Goal: Task Accomplishment & Management: Manage account settings

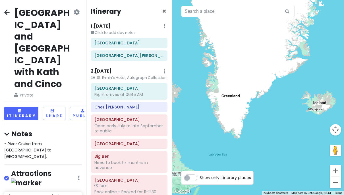
click at [9, 10] on icon at bounding box center [6, 12] width 5 height 5
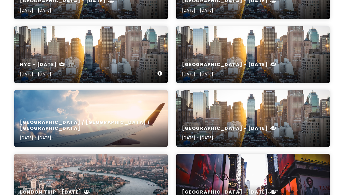
scroll to position [320, 0]
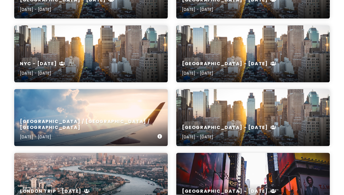
click at [122, 98] on div "[GEOGRAPHIC_DATA] / [GEOGRAPHIC_DATA] / [GEOGRAPHIC_DATA] [DATE] - [DATE]" at bounding box center [91, 117] width 154 height 57
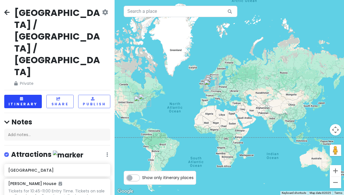
click at [34, 95] on button "Itinerary" at bounding box center [23, 101] width 38 height 13
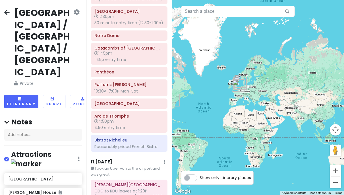
scroll to position [2033, 0]
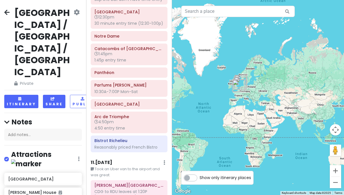
click at [56, 95] on button "Share" at bounding box center [54, 101] width 22 height 13
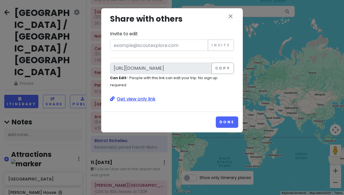
click at [149, 97] on p "Get view only link" at bounding box center [172, 98] width 124 height 7
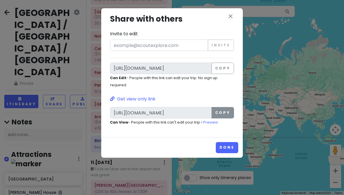
click at [224, 112] on button "Copy" at bounding box center [223, 112] width 22 height 11
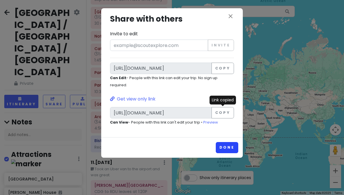
click at [225, 148] on button "Done" at bounding box center [227, 147] width 22 height 11
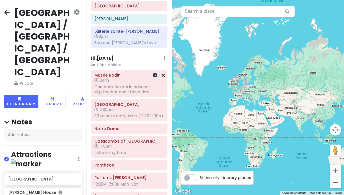
scroll to position [1940, 0]
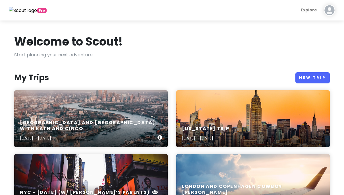
click at [79, 114] on div "[GEOGRAPHIC_DATA] and [GEOGRAPHIC_DATA] with Kath and Cinco [DATE] - [DATE]" at bounding box center [91, 118] width 154 height 57
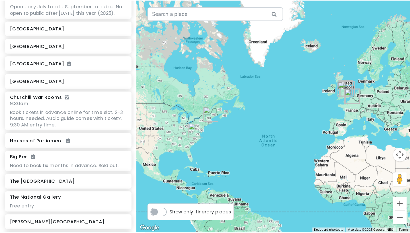
scroll to position [243, 0]
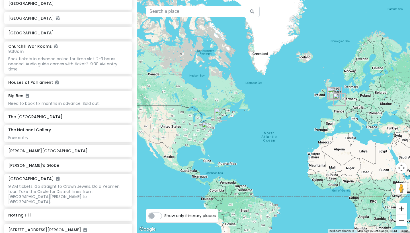
click at [344, 195] on button "Zoom in" at bounding box center [400, 208] width 11 height 11
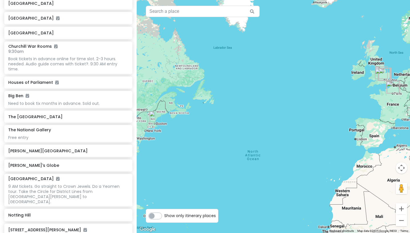
drag, startPoint x: 381, startPoint y: 137, endPoint x: 314, endPoint y: 125, distance: 67.9
click at [314, 125] on div at bounding box center [273, 116] width 273 height 233
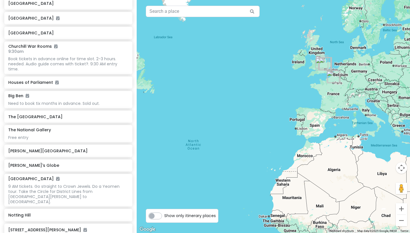
drag, startPoint x: 331, startPoint y: 115, endPoint x: 292, endPoint y: 142, distance: 48.1
click at [292, 142] on div at bounding box center [273, 116] width 273 height 233
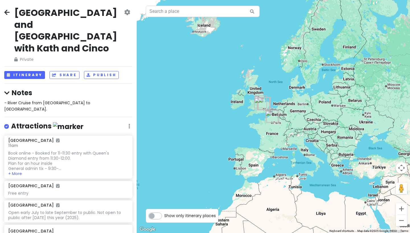
scroll to position [0, 0]
click at [30, 71] on button "Itinerary" at bounding box center [24, 75] width 41 height 8
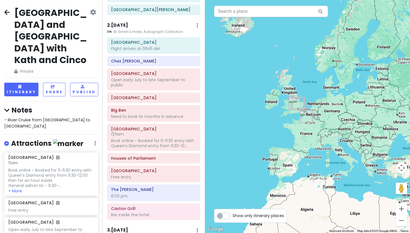
scroll to position [46, 0]
click at [344, 195] on button "Zoom in" at bounding box center [400, 208] width 11 height 11
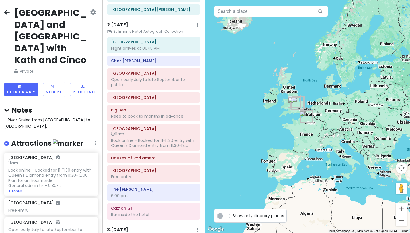
click at [344, 195] on button "Zoom in" at bounding box center [400, 208] width 11 height 11
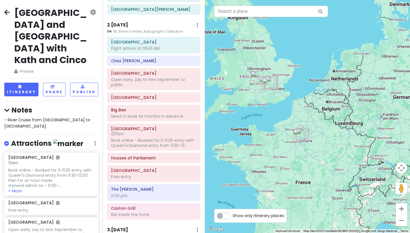
click at [344, 195] on button "Zoom in" at bounding box center [400, 208] width 11 height 11
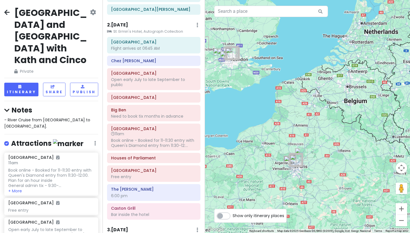
drag, startPoint x: 279, startPoint y: 106, endPoint x: 313, endPoint y: 120, distance: 36.8
click at [312, 118] on div at bounding box center [307, 116] width 205 height 233
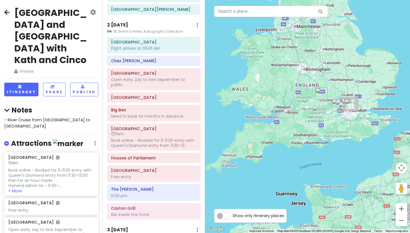
drag, startPoint x: 313, startPoint y: 120, endPoint x: 297, endPoint y: 121, distance: 16.0
click at [297, 121] on div at bounding box center [307, 116] width 205 height 233
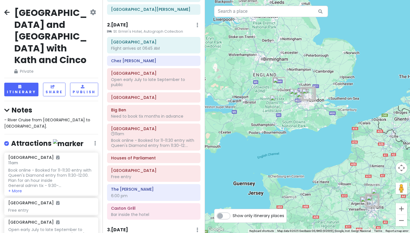
drag, startPoint x: 354, startPoint y: 180, endPoint x: 328, endPoint y: 149, distance: 40.0
click at [328, 150] on div at bounding box center [307, 116] width 205 height 233
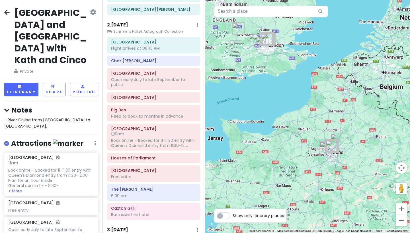
drag, startPoint x: 362, startPoint y: 186, endPoint x: 349, endPoint y: 171, distance: 19.6
click at [344, 171] on div at bounding box center [307, 116] width 205 height 233
click at [344, 195] on button "Zoom in" at bounding box center [400, 208] width 11 height 11
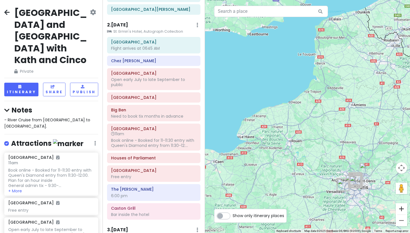
click at [344, 195] on button "Zoom in" at bounding box center [400, 208] width 11 height 11
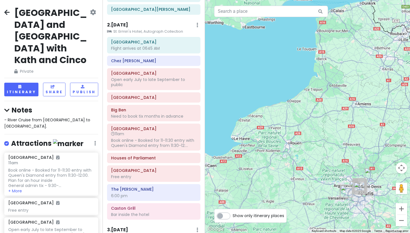
click at [344, 195] on button "Zoom in" at bounding box center [400, 208] width 11 height 11
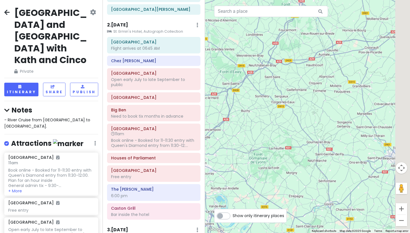
drag, startPoint x: 358, startPoint y: 197, endPoint x: 281, endPoint y: 106, distance: 119.1
click at [281, 106] on div at bounding box center [307, 116] width 205 height 233
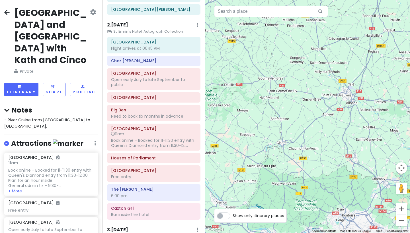
drag, startPoint x: 314, startPoint y: 139, endPoint x: 273, endPoint y: 108, distance: 51.2
click at [273, 108] on div at bounding box center [307, 116] width 205 height 233
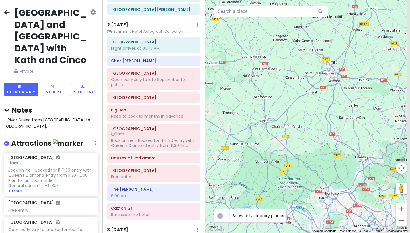
drag, startPoint x: 324, startPoint y: 143, endPoint x: 299, endPoint y: 101, distance: 48.5
click at [299, 101] on div at bounding box center [307, 116] width 205 height 233
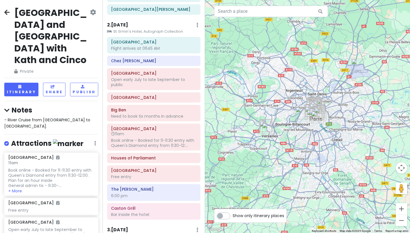
drag, startPoint x: 369, startPoint y: 187, endPoint x: 325, endPoint y: 110, distance: 89.6
click at [325, 110] on div at bounding box center [307, 116] width 205 height 233
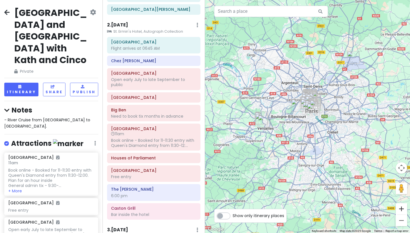
click at [344, 195] on button "Zoom in" at bounding box center [400, 208] width 11 height 11
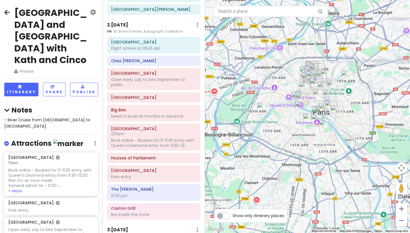
drag, startPoint x: 355, startPoint y: 146, endPoint x: 352, endPoint y: 171, distance: 25.8
click at [344, 171] on div at bounding box center [307, 116] width 205 height 233
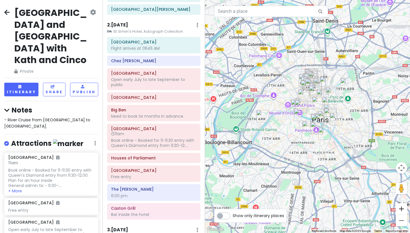
click at [344, 195] on button "Zoom in" at bounding box center [400, 208] width 11 height 11
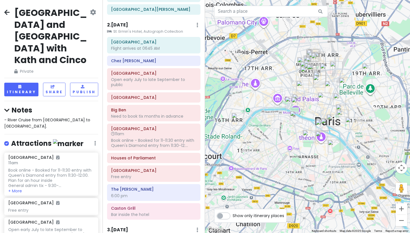
click at [344, 195] on button "Zoom in" at bounding box center [400, 208] width 11 height 11
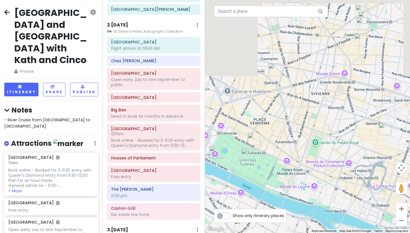
drag, startPoint x: 329, startPoint y: 71, endPoint x: 324, endPoint y: 152, distance: 80.7
click at [324, 152] on div at bounding box center [307, 116] width 205 height 233
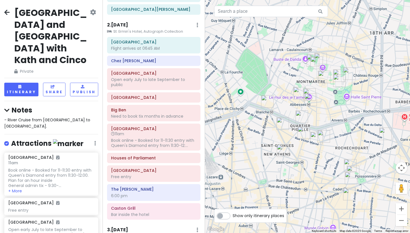
drag, startPoint x: 335, startPoint y: 111, endPoint x: 331, endPoint y: 118, distance: 8.1
click at [331, 118] on div at bounding box center [307, 116] width 205 height 233
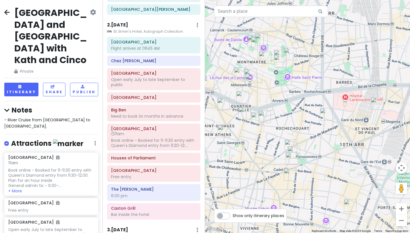
drag, startPoint x: 357, startPoint y: 123, endPoint x: 301, endPoint y: 98, distance: 62.0
click at [301, 98] on div at bounding box center [307, 116] width 205 height 233
click at [294, 151] on img "Hôtel Maison Mère" at bounding box center [293, 152] width 13 height 13
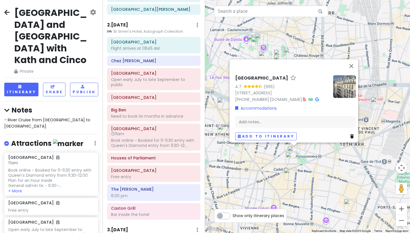
click at [272, 154] on div "Hôtel Maison Mère 4.7 (655) [STREET_ADDRESS] [PHONE_NUMBER] · [DOMAIN_NAME] · A…" at bounding box center [307, 116] width 205 height 233
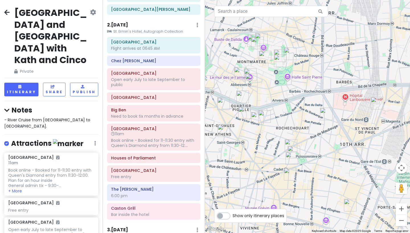
click at [290, 144] on img "Daldali" at bounding box center [291, 145] width 13 height 13
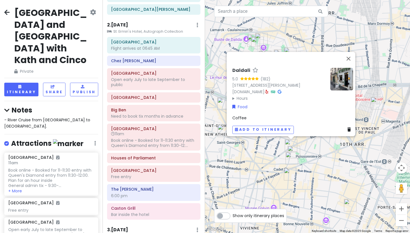
click at [314, 154] on div "Daldali 5.0 (182) [STREET_ADDRESS][PERSON_NAME] [DOMAIN_NAME] · Hours [DATE] 8:…" at bounding box center [307, 116] width 205 height 233
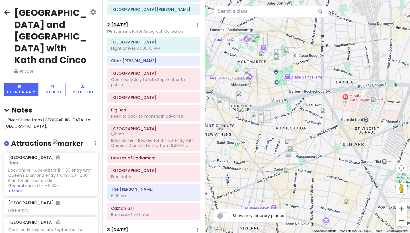
click at [327, 112] on img "Brasserie Bellanger" at bounding box center [326, 114] width 13 height 13
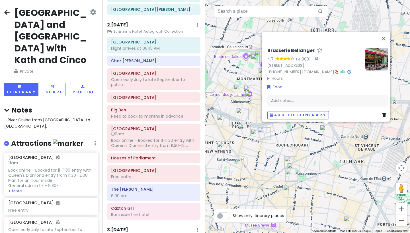
click at [344, 136] on div "Brasserie [PERSON_NAME] 4.7 (4,983) · [STREET_ADDRESS] [PHONE_NUMBER] · [DOMAIN…" at bounding box center [307, 116] width 205 height 233
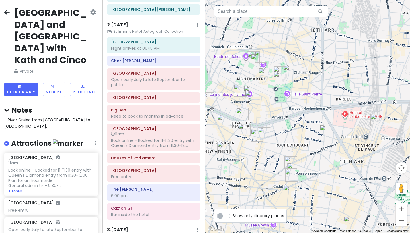
click at [286, 191] on img "Abri Soba" at bounding box center [289, 191] width 13 height 13
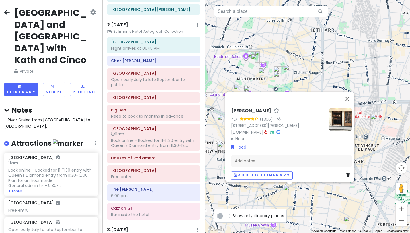
click at [246, 195] on div "Abri Soba 4.7 (1,306) · [STREET_ADDRESS][PERSON_NAME] [DOMAIN_NAME] · Hours [DA…" at bounding box center [307, 116] width 205 height 233
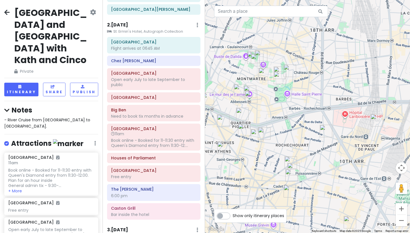
click at [223, 146] on img "Les Canailles" at bounding box center [223, 148] width 13 height 13
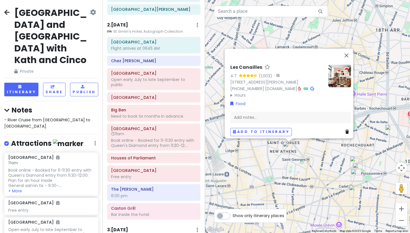
click at [310, 155] on div "Les Canailles 4.7 (1,003) · [STREET_ADDRESS][PERSON_NAME] [PHONE_NUMBER] · [DOM…" at bounding box center [307, 116] width 205 height 233
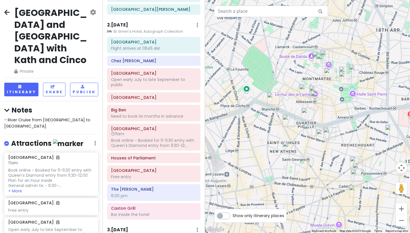
click at [322, 136] on img "Le Pantruche" at bounding box center [322, 135] width 13 height 13
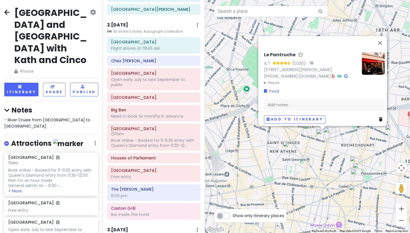
click at [329, 134] on img "KB CaféShop" at bounding box center [329, 133] width 13 height 13
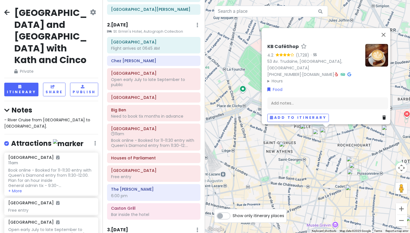
click at [277, 131] on div "KB CaféShop 4.2 (1,728) · [STREET_ADDRESS] Trudaine, [GEOGRAPHIC_DATA] [PHONE_N…" at bounding box center [307, 116] width 205 height 233
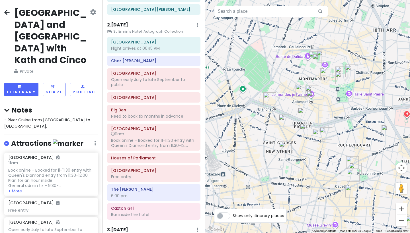
click at [283, 125] on img "Pink Mamma" at bounding box center [285, 121] width 13 height 13
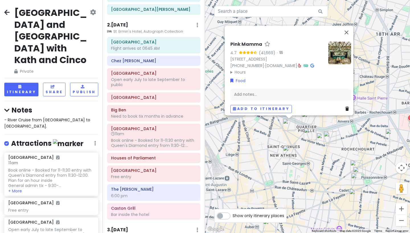
click at [305, 118] on img "Bouillon Pigalle" at bounding box center [308, 118] width 13 height 13
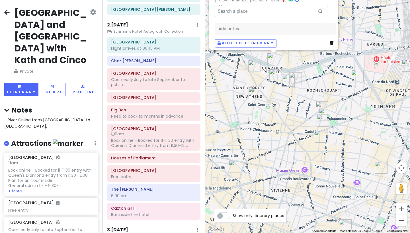
drag, startPoint x: 322, startPoint y: 182, endPoint x: 288, endPoint y: 122, distance: 68.7
click at [288, 122] on div "Bouillon Pigalle 4.6 (45,628) · 22 Bd de [GEOGRAPHIC_DATA], 75018 [GEOGRAPHIC_D…" at bounding box center [307, 116] width 205 height 233
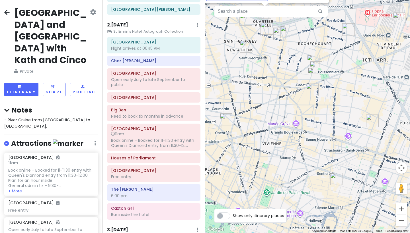
drag, startPoint x: 300, startPoint y: 145, endPoint x: 299, endPoint y: 99, distance: 46.4
click at [299, 99] on div "Bouillon Pigalle 4.6 (45,628) · 22 Bd de [GEOGRAPHIC_DATA], 75018 [GEOGRAPHIC_D…" at bounding box center [307, 116] width 205 height 233
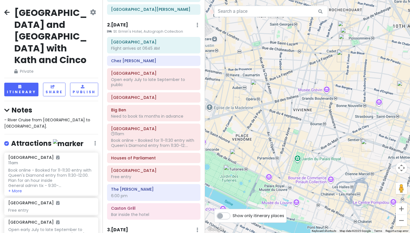
click at [236, 158] on img "Angelina" at bounding box center [236, 155] width 13 height 13
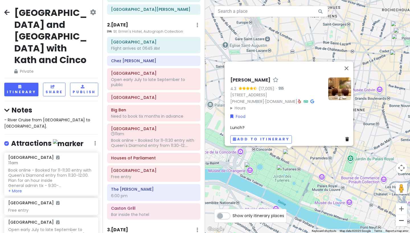
click at [344, 195] on button "Zoom out" at bounding box center [400, 220] width 11 height 11
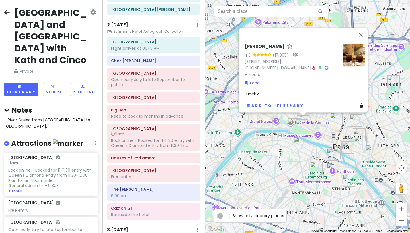
click at [344, 143] on img "Chez Julien" at bounding box center [347, 147] width 13 height 13
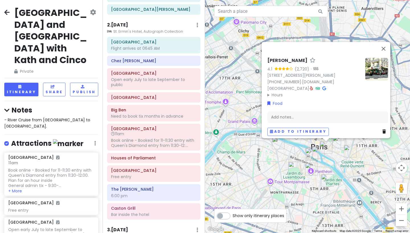
click at [310, 153] on img "Odette" at bounding box center [311, 154] width 13 height 13
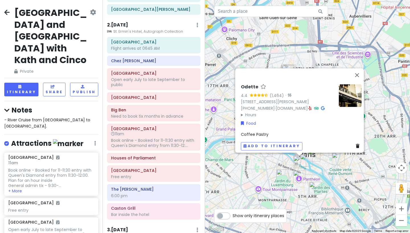
drag, startPoint x: 333, startPoint y: 167, endPoint x: 316, endPoint y: 181, distance: 21.6
click at [316, 181] on div "Odette 4.4 (1,464) · [STREET_ADDRESS][PERSON_NAME] [PHONE_NUMBER] · [DOMAIN_NAM…" at bounding box center [307, 116] width 205 height 233
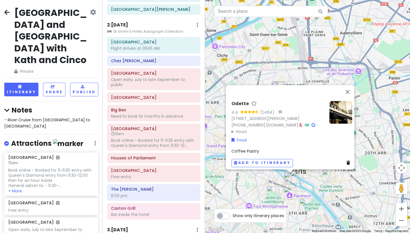
click at [344, 191] on div "Odette 4.4 (1,464) · [STREET_ADDRESS][PERSON_NAME] [PHONE_NUMBER] · [DOMAIN_NAM…" at bounding box center [307, 116] width 205 height 233
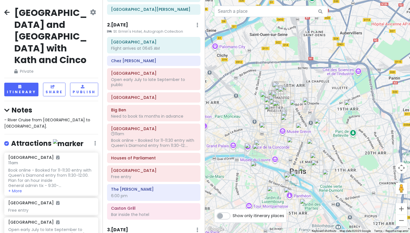
click at [314, 144] on img "La Bonbonnette Bar a Vin" at bounding box center [313, 145] width 13 height 13
click at [310, 147] on img "La Bonbonnette Bar a Vin" at bounding box center [313, 145] width 13 height 13
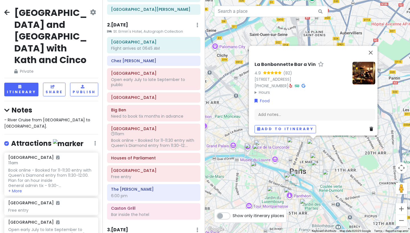
click at [334, 167] on div "La Bonbonnette Bar a Vin 4.9 (82) [STREET_ADDRESS] [PHONE_NUMBER] · Hours [DATE…" at bounding box center [307, 116] width 205 height 233
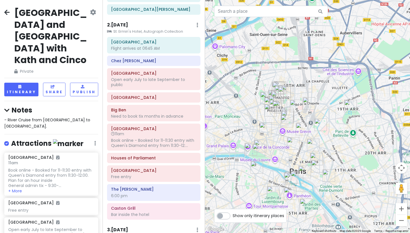
click at [321, 125] on img "Ten Belles 10" at bounding box center [320, 125] width 13 height 13
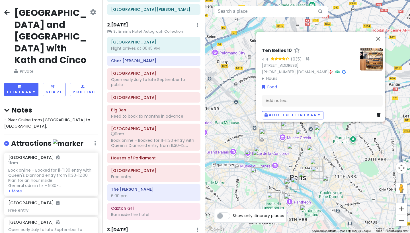
click at [335, 148] on div "Ten Belles 10 4.4 (935) · [STREET_ADDRESS] [PHONE_NUMBER] · [DOMAIN_NAME] · Hou…" at bounding box center [307, 116] width 205 height 233
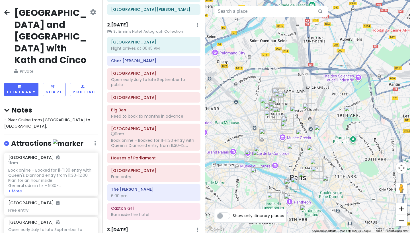
click at [344, 195] on button "Zoom in" at bounding box center [400, 208] width 11 height 11
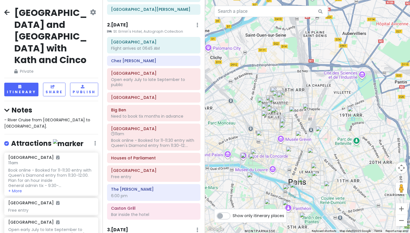
click at [344, 195] on button "Zoom in" at bounding box center [400, 208] width 11 height 11
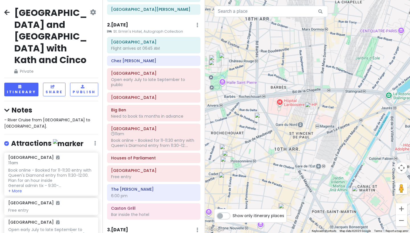
drag, startPoint x: 314, startPoint y: 149, endPoint x: 362, endPoint y: 149, distance: 47.2
click at [344, 149] on div at bounding box center [307, 116] width 205 height 233
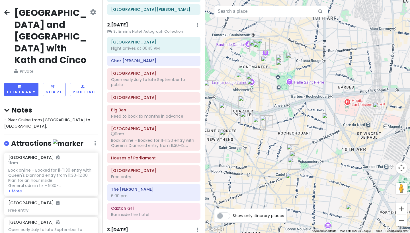
click at [268, 122] on img "KB CaféShop" at bounding box center [266, 122] width 13 height 13
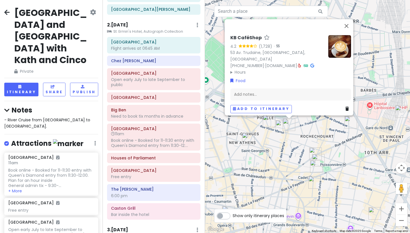
click at [281, 122] on img "Le Pantruche" at bounding box center [281, 126] width 13 height 13
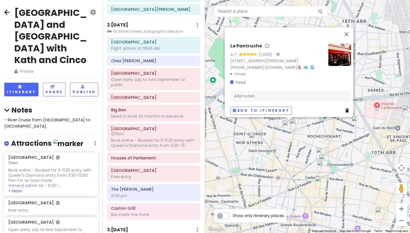
click at [255, 139] on img "Les Canailles" at bounding box center [255, 139] width 13 height 13
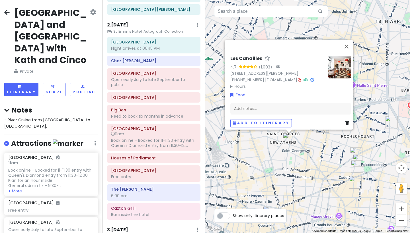
click at [344, 121] on img "Brasserie Bellanger" at bounding box center [391, 122] width 13 height 13
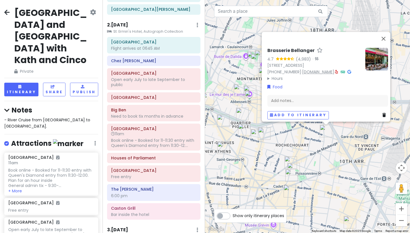
click at [334, 69] on link "[DOMAIN_NAME]" at bounding box center [318, 72] width 32 height 6
click at [311, 151] on div "Brasserie [PERSON_NAME] 4.7 (4,983) · [STREET_ADDRESS] [PHONE_NUMBER] · [DOMAIN…" at bounding box center [307, 116] width 205 height 233
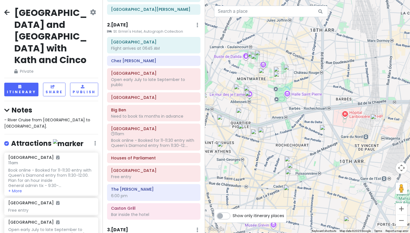
click at [291, 159] on img "Daldali" at bounding box center [290, 162] width 13 height 13
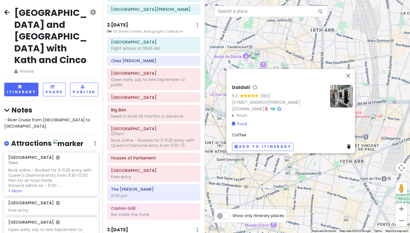
click at [248, 162] on div "Daldali 5.0 (182) [STREET_ADDRESS][PERSON_NAME] [DOMAIN_NAME] · Hours [DATE] 8:…" at bounding box center [307, 116] width 205 height 233
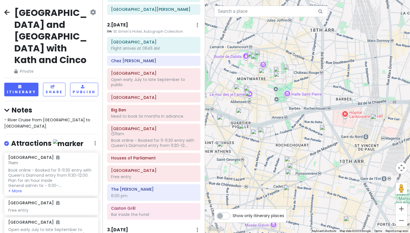
click at [290, 191] on img "Abri Soba" at bounding box center [289, 191] width 13 height 13
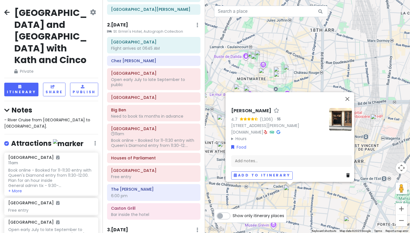
click at [303, 68] on div "Abri Soba 4.7 (1,306) · [STREET_ADDRESS][PERSON_NAME] [DOMAIN_NAME] · Hours [DA…" at bounding box center [307, 116] width 205 height 233
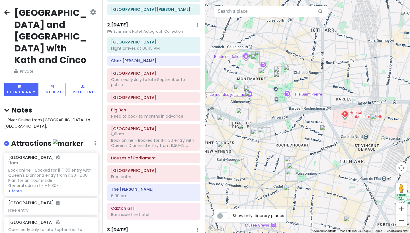
click at [289, 68] on img "Bon Jo" at bounding box center [289, 71] width 13 height 13
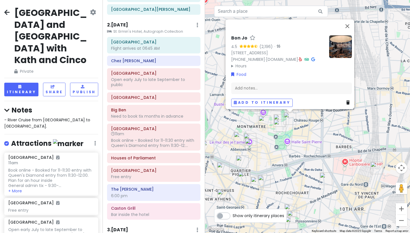
click at [297, 137] on div "Bon Jo 4.5 (2,196) · [STREET_ADDRESS] [PHONE_NUMBER] · [DOMAIN_NAME] · Hours [D…" at bounding box center [307, 116] width 205 height 233
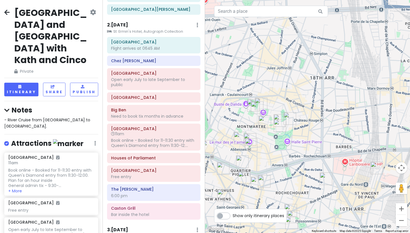
click at [255, 106] on img "La Maison Rose" at bounding box center [257, 108] width 13 height 13
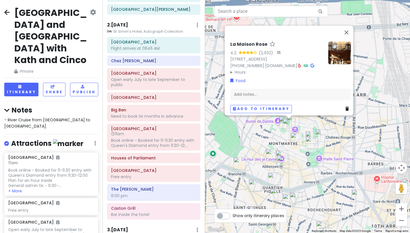
click at [267, 137] on div "La Maison Rose 4.2 (2,932) · [STREET_ADDRESS] [PHONE_NUMBER] · [DOMAIN_NAME] · …" at bounding box center [307, 116] width 205 height 233
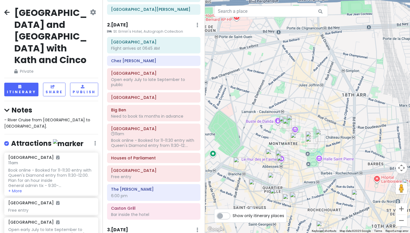
click at [293, 120] on img "La Maison Rose" at bounding box center [289, 125] width 13 height 13
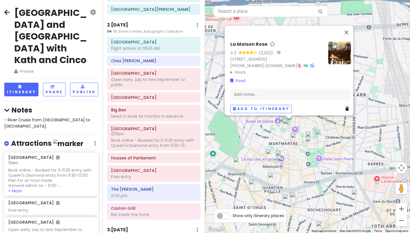
click at [295, 121] on img "La Maison Rose" at bounding box center [289, 125] width 13 height 13
click at [302, 119] on div "To navigate, press the arrow keys. La Maison Rose 4.2 (2,932) · [STREET_ADDRESS…" at bounding box center [307, 116] width 205 height 233
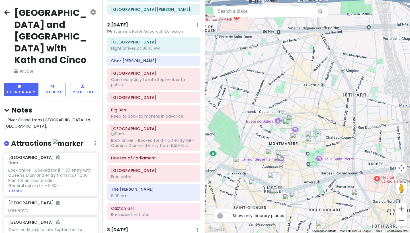
click at [295, 119] on img "Clos Montmartre" at bounding box center [293, 121] width 13 height 13
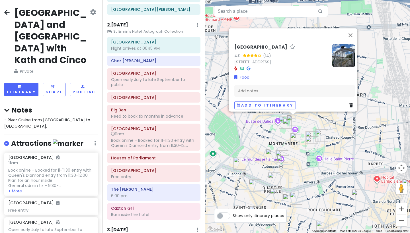
click at [270, 152] on img "Le vrai Paris" at bounding box center [271, 155] width 13 height 13
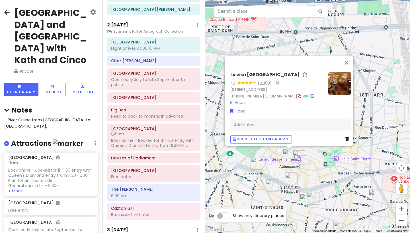
click at [287, 176] on img "Bouillon Pigalle" at bounding box center [291, 179] width 13 height 13
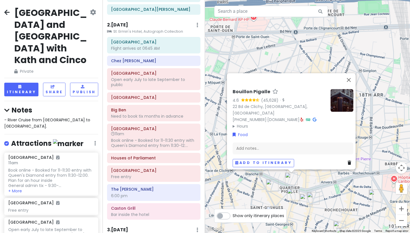
click at [270, 187] on img "Pink Mamma" at bounding box center [272, 186] width 13 height 13
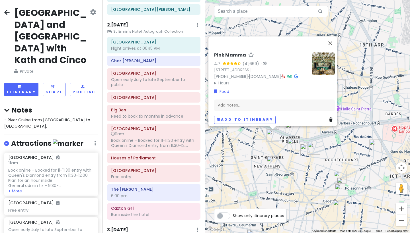
drag, startPoint x: 255, startPoint y: 203, endPoint x: 235, endPoint y: 137, distance: 68.2
click at [235, 137] on div "Pink Mamma 4.7 (41,669) · [STREET_ADDRESS] [PHONE_NUMBER] · [DOMAIN_NAME] · Hou…" at bounding box center [307, 116] width 205 height 233
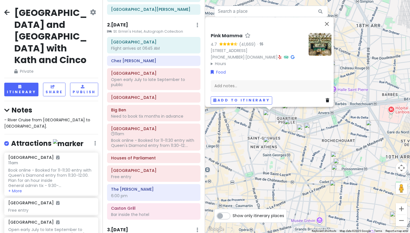
click at [270, 146] on img "Les Canailles" at bounding box center [269, 143] width 13 height 13
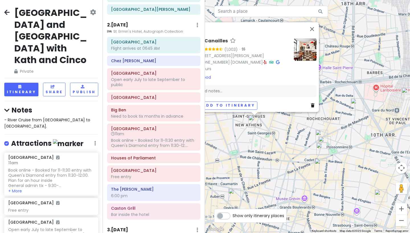
drag, startPoint x: 295, startPoint y: 167, endPoint x: 260, endPoint y: 145, distance: 41.3
click at [260, 145] on div "Les Canailles 4.7 (1,003) · [STREET_ADDRESS][PERSON_NAME] [PHONE_NUMBER] · [DOM…" at bounding box center [307, 116] width 205 height 233
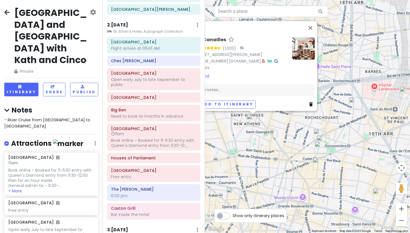
click at [263, 151] on div "Les Canailles 4.7 (1,003) · [STREET_ADDRESS][PERSON_NAME] [PHONE_NUMBER] · [DOM…" at bounding box center [307, 116] width 205 height 233
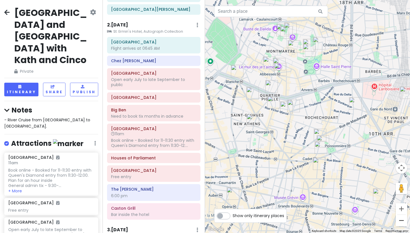
click at [344, 195] on button "Zoom out" at bounding box center [400, 220] width 11 height 11
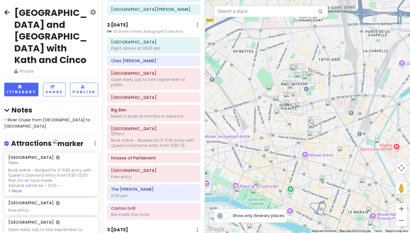
click at [344, 184] on img "La Bonbonnette Bar a Vin" at bounding box center [365, 184] width 13 height 13
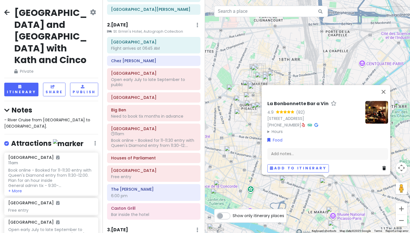
click at [304, 195] on div "La Bonbonnette Bar a Vin 4.9 (82) [STREET_ADDRESS] [PHONE_NUMBER] · Hours [DATE…" at bounding box center [307, 116] width 205 height 233
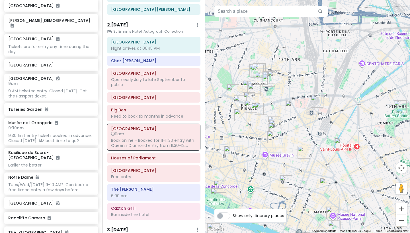
scroll to position [590, 0]
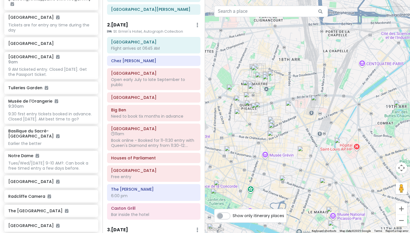
click at [274, 127] on img "Wine Therapy Bar à Vins & Bistrot Paris 9" at bounding box center [274, 129] width 13 height 13
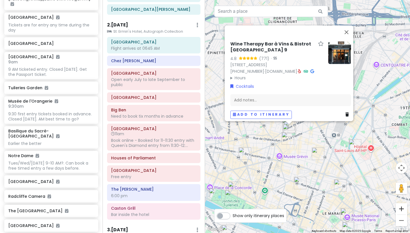
click at [344, 195] on button "Zoom in" at bounding box center [400, 208] width 11 height 11
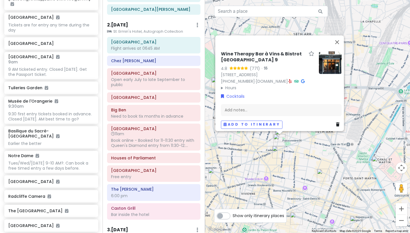
click at [344, 195] on button "Zoom in" at bounding box center [400, 208] width 11 height 11
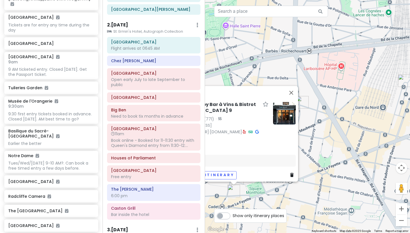
drag, startPoint x: 322, startPoint y: 182, endPoint x: 360, endPoint y: 160, distance: 43.9
click at [344, 160] on div "Wine Therapy Bar à Vins & Bistrot [GEOGRAPHIC_DATA] 9 4.8 (771) · [STREET_ADDRE…" at bounding box center [307, 116] width 205 height 233
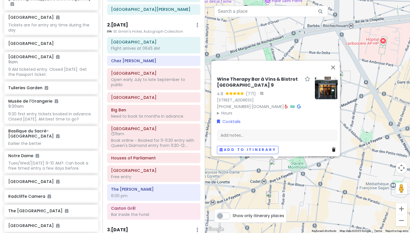
click at [318, 178] on div "Wine Therapy Bar à Vins & Bistrot [GEOGRAPHIC_DATA] 9 4.8 (771) · [STREET_ADDRE…" at bounding box center [307, 116] width 205 height 233
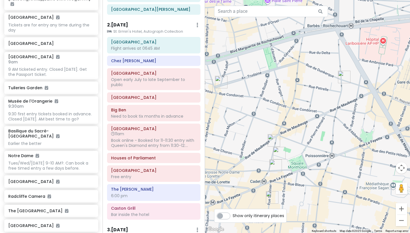
click at [275, 166] on img "Wine Therapy Bar à Vins & Bistrot Paris 9" at bounding box center [275, 166] width 13 height 13
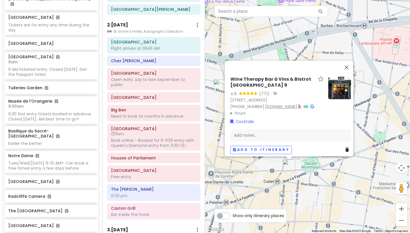
click at [283, 104] on link "[DOMAIN_NAME]" at bounding box center [281, 107] width 32 height 6
click at [266, 44] on div "Wine Therapy Bar à Vins & Bistrot [GEOGRAPHIC_DATA] 9 4.8 (771) · [STREET_ADDRE…" at bounding box center [307, 116] width 205 height 233
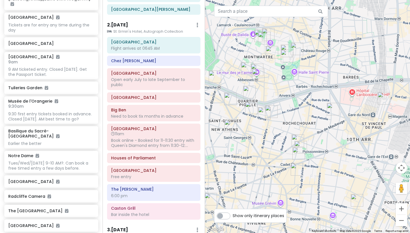
drag, startPoint x: 302, startPoint y: 79, endPoint x: 323, endPoint y: 115, distance: 42.5
click at [323, 114] on div at bounding box center [307, 116] width 205 height 233
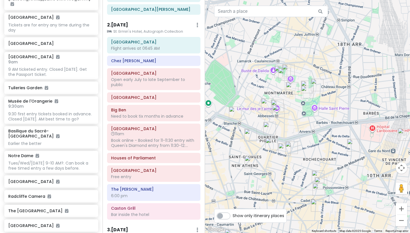
click at [270, 144] on img "Rue Frochot" at bounding box center [271, 144] width 13 height 13
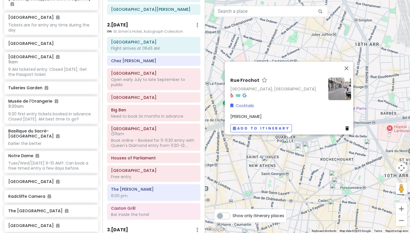
click at [336, 187] on img "Wine Therapy Bar à Vins & Bistrot Paris 9" at bounding box center [336, 190] width 13 height 13
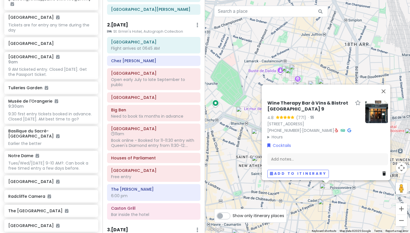
click at [344, 195] on div "Wine Therapy Bar à Vins & Bistrot [GEOGRAPHIC_DATA] 9 4.8 (771) · [STREET_ADDRE…" at bounding box center [307, 116] width 205 height 233
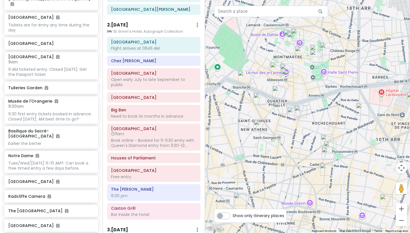
drag, startPoint x: 355, startPoint y: 207, endPoint x: 357, endPoint y: 164, distance: 43.0
click at [344, 164] on div at bounding box center [307, 116] width 205 height 233
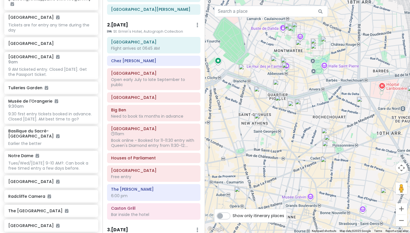
click at [344, 195] on img "Le Syndicat" at bounding box center [386, 194] width 13 height 13
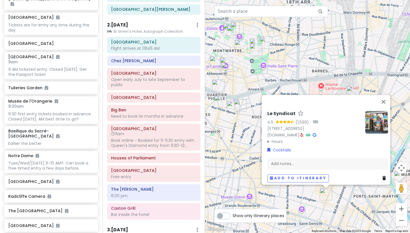
click at [344, 116] on img at bounding box center [376, 122] width 23 height 23
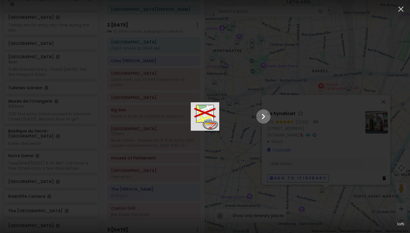
click at [265, 118] on icon "Show slide 2 of 5" at bounding box center [263, 116] width 3 height 5
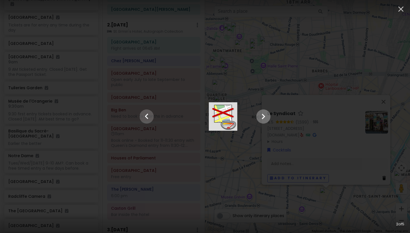
click at [265, 118] on icon "Show slide 3 of 5" at bounding box center [263, 116] width 3 height 5
click at [265, 118] on icon "Show slide 4 of 5" at bounding box center [263, 116] width 3 height 5
click at [265, 118] on icon "Show slide 5 of 5" at bounding box center [263, 116] width 3 height 5
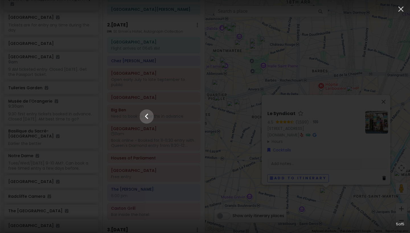
click at [344, 31] on div "5 of 5" at bounding box center [205, 116] width 410 height 233
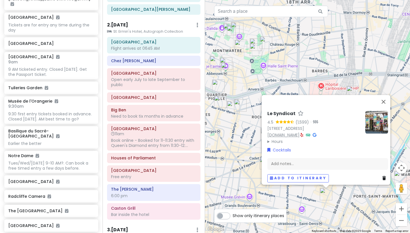
click at [299, 134] on link "[DOMAIN_NAME]" at bounding box center [283, 135] width 32 height 6
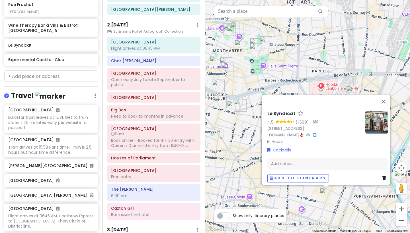
scroll to position [2609, 0]
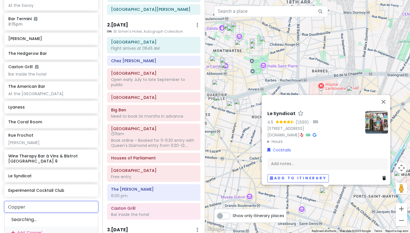
type input "CopperB"
click at [71, 195] on span "[GEOGRAPHIC_DATA], [GEOGRAPHIC_DATA], [GEOGRAPHIC_DATA]" at bounding box center [48, 224] width 74 height 12
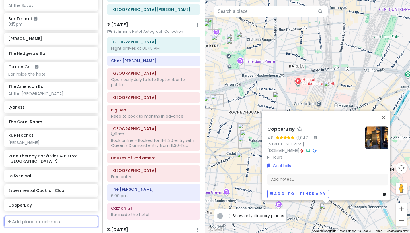
click at [67, 195] on input "text" at bounding box center [51, 221] width 94 height 11
type input "Le Dep"
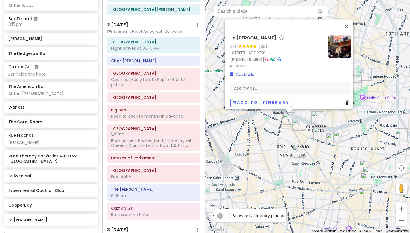
click at [344, 57] on div "Le Dépanneur Pigalle 5.0 (39) [STREET_ADDRESS] [PHONE_NUMBER] · Hours [DATE] 8:…" at bounding box center [307, 116] width 205 height 233
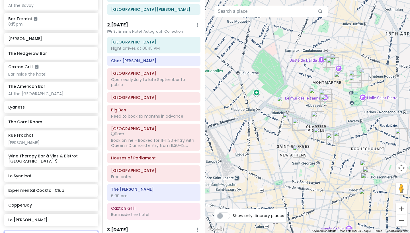
click at [49, 195] on input "text" at bounding box center [51, 236] width 94 height 11
type input "hardware soci"
drag, startPoint x: 244, startPoint y: 137, endPoint x: 344, endPoint y: 135, distance: 100.2
click at [337, 139] on div at bounding box center [307, 116] width 205 height 233
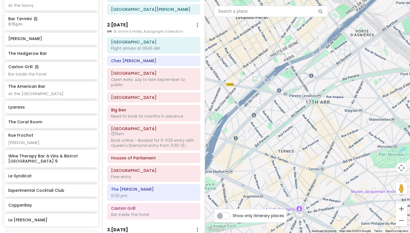
drag, startPoint x: 315, startPoint y: 154, endPoint x: 407, endPoint y: 92, distance: 110.6
click at [344, 92] on div at bounding box center [307, 116] width 205 height 233
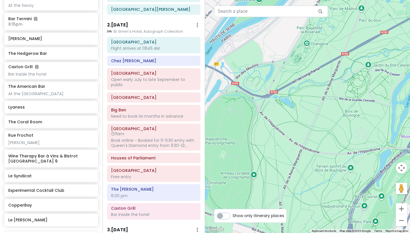
drag, startPoint x: 373, startPoint y: 180, endPoint x: 348, endPoint y: 133, distance: 52.8
click at [344, 133] on div at bounding box center [307, 116] width 205 height 233
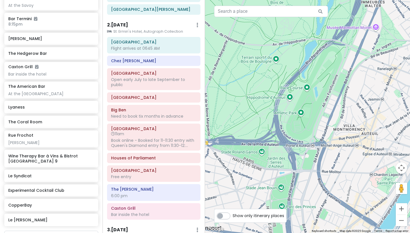
drag, startPoint x: 348, startPoint y: 133, endPoint x: 308, endPoint y: 160, distance: 47.7
click at [308, 160] on div at bounding box center [307, 116] width 205 height 233
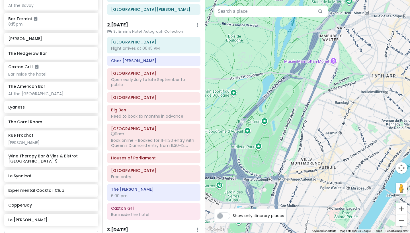
drag, startPoint x: 335, startPoint y: 84, endPoint x: 330, endPoint y: 121, distance: 37.1
click at [330, 121] on div at bounding box center [307, 116] width 205 height 233
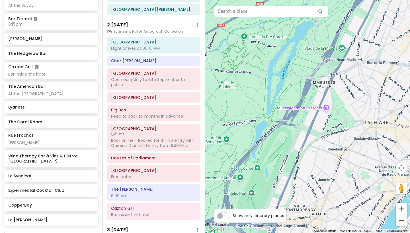
drag, startPoint x: 341, startPoint y: 104, endPoint x: 337, endPoint y: 130, distance: 26.2
click at [337, 130] on div at bounding box center [307, 116] width 205 height 233
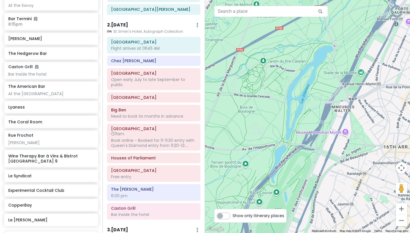
drag, startPoint x: 236, startPoint y: 116, endPoint x: 283, endPoint y: 110, distance: 47.1
click at [282, 110] on div at bounding box center [307, 116] width 205 height 233
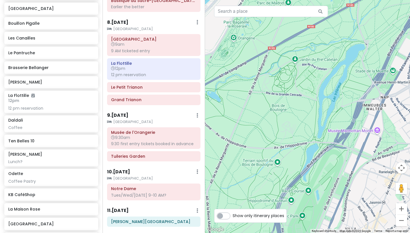
scroll to position [2018, 0]
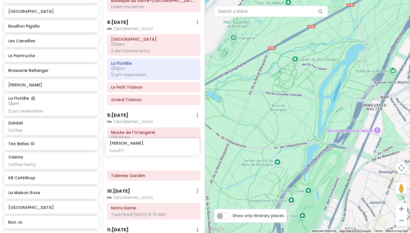
drag, startPoint x: 35, startPoint y: 119, endPoint x: 137, endPoint y: 145, distance: 104.9
click at [137, 145] on div "[GEOGRAPHIC_DATA] and [GEOGRAPHIC_DATA] with Kath and Cinco Private Change Date…" at bounding box center [205, 116] width 410 height 233
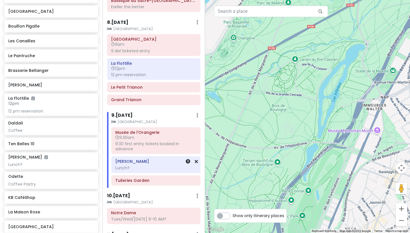
click at [133, 166] on div "Lunch?" at bounding box center [155, 168] width 81 height 5
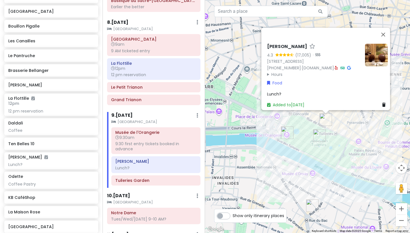
click at [278, 91] on span "Lunch?" at bounding box center [274, 94] width 14 height 6
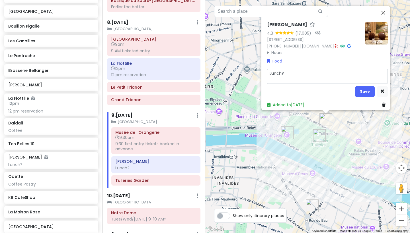
click at [305, 69] on textarea "Lunch?" at bounding box center [327, 76] width 121 height 15
type textarea "x"
type textarea "Lunch"
type textarea "x"
type textarea "Lunch."
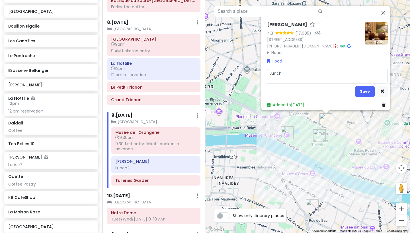
type textarea "x"
type textarea "Lunch."
type textarea "x"
type textarea "Lunch. W"
type textarea "x"
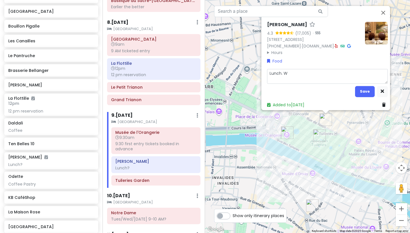
type textarea "Lunch. Wl"
type textarea "x"
type textarea "Lunch. [GEOGRAPHIC_DATA]"
type textarea "x"
type textarea "Lunch. Wl"
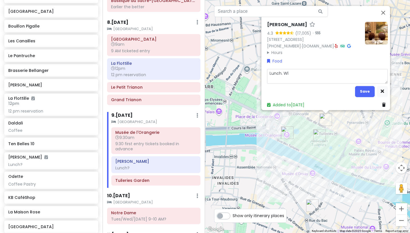
type textarea "x"
type textarea "Lunch. W"
type textarea "x"
type textarea "Lunch. Wa"
type textarea "x"
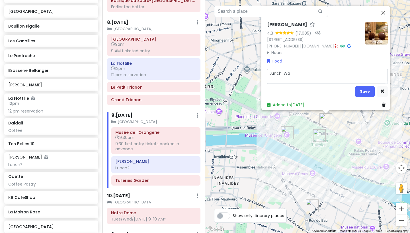
type textarea "Lunch. Wal"
type textarea "x"
type textarea "Lunch. Walk"
type textarea "x"
type textarea "Lunch. Walk"
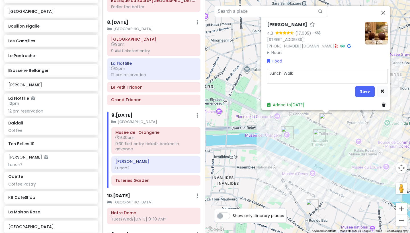
type textarea "x"
type textarea "Lunch. Walk i"
type textarea "x"
type textarea "Lunch. Walk in"
type textarea "x"
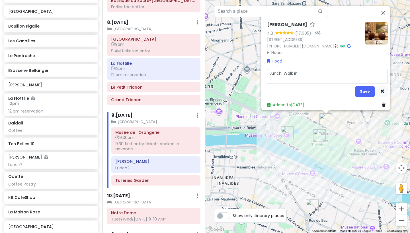
type textarea "Lunch. Walk in"
type textarea "x"
type textarea "Lunch. Walk in g"
type textarea "x"
type textarea "Lunch. Walk in go"
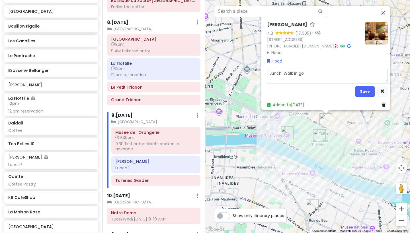
type textarea "x"
type textarea "Lunch. Walk in gon"
type textarea "x"
type textarea "Lunch. Walk in got"
type textarea "x"
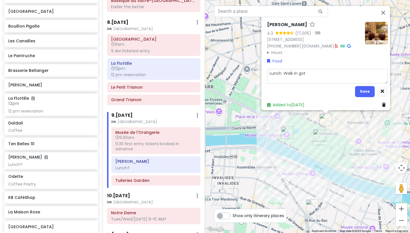
type textarea "Lunch. Walk in got"
type textarea "x"
type textarea "Lunch. Walk in go"
type textarea "x"
type textarea "Lunch. Walk in g"
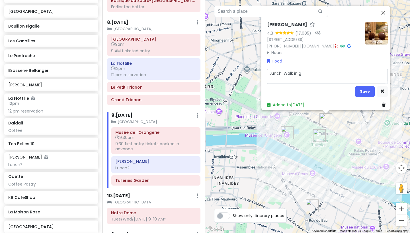
type textarea "x"
type textarea "Lunch. Walk in"
type textarea "x"
type textarea "Lunch. Walk in o"
type textarea "x"
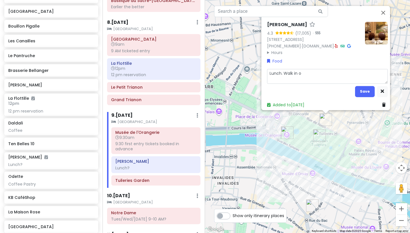
type textarea "Lunch. Walk in on"
type textarea "x"
type textarea "Lunch. Walk in onl"
type textarea "x"
type textarea "Lunch. Walk in only"
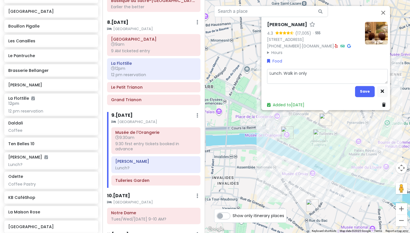
type textarea "x"
type textarea "Lunch. Walk in only."
type textarea "x"
type textarea "Lunch. Walk in only.,"
type textarea "x"
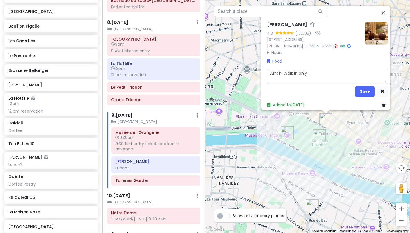
type textarea "Lunch. Walk in only."
type textarea "x"
type textarea "Lunch. Walk in only."
type textarea "x"
type textarea "Lunch. Walk in only. n"
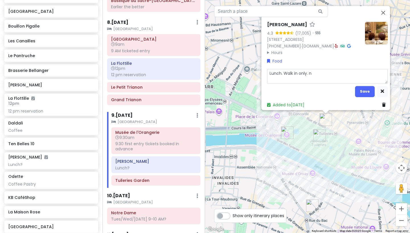
type textarea "x"
type textarea "Lunch. Walk in only."
type textarea "x"
type textarea "Lunch. Walk in only. N"
type textarea "x"
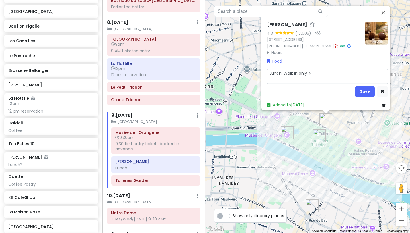
type textarea "Lunch. Walk in only. No"
type textarea "x"
type textarea "Lunch. Walk in only. No"
type textarea "x"
type textarea "Lunch. Walk in only. No"
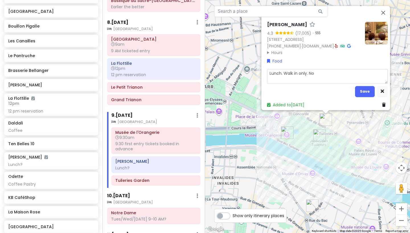
type textarea "x"
type textarea "Lunch. Walk in only. No"
type textarea "x"
type textarea "Lunch. Walk in only. No r"
type textarea "x"
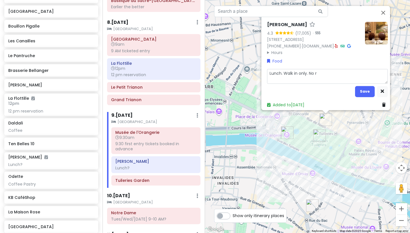
type textarea "Lunch. Walk in only. No re"
type textarea "x"
type textarea "Lunch. Walk in only. No res"
type textarea "x"
type textarea "Lunch. Walk in only. No rese"
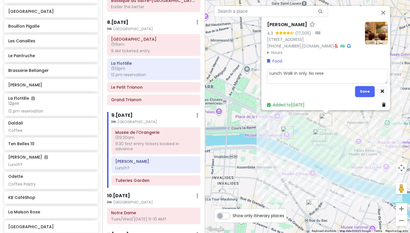
type textarea "x"
type textarea "Lunch. Walk in only. No [PERSON_NAME]"
type textarea "x"
type textarea "Lunch. Walk in only. No reserv"
type textarea "x"
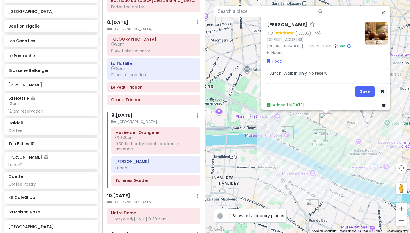
type textarea "Lunch. Walk in only. No reserva"
type textarea "x"
type textarea "Lunch. Walk in only. No reservat"
type textarea "x"
type textarea "Lunch. Walk in only. No reservati"
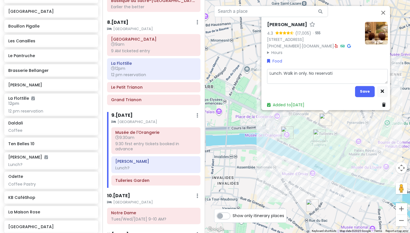
type textarea "x"
type textarea "Lunch. Walk in only. No reservatio"
type textarea "x"
type textarea "Lunch. Walk in only. No reservation"
type textarea "x"
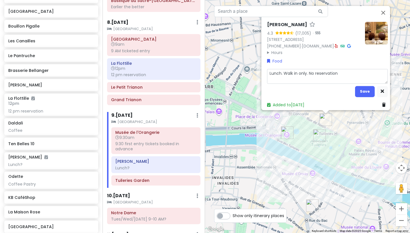
type textarea "Lunch. Walk in only. No reservations"
type textarea "x"
type textarea "Lunch. Walk in only. No reservations."
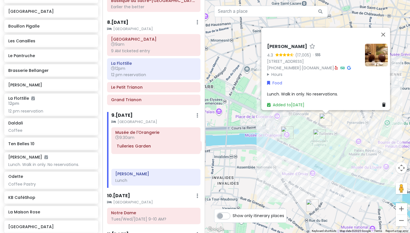
drag, startPoint x: 156, startPoint y: 167, endPoint x: 157, endPoint y: 147, distance: 20.0
click at [157, 147] on div "Musée de l'Orangerie 9:30am 9:30 first entry tickets booked in advance [PERSON_…" at bounding box center [156, 157] width 98 height 61
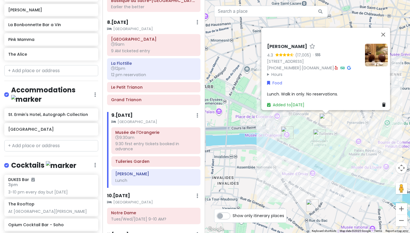
scroll to position [2253, 0]
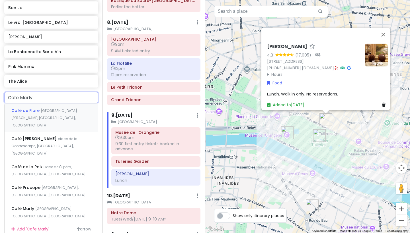
type input "Cafe Marly"
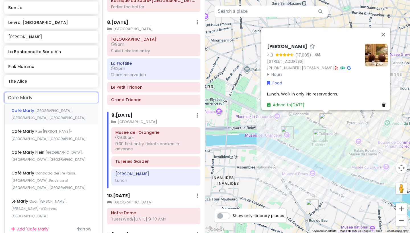
click at [58, 108] on span "[GEOGRAPHIC_DATA], [GEOGRAPHIC_DATA], [GEOGRAPHIC_DATA]" at bounding box center [48, 114] width 74 height 12
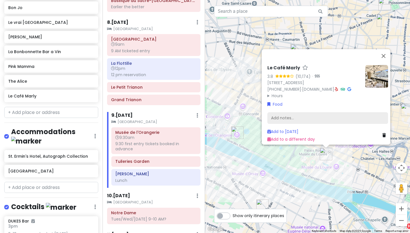
click at [275, 112] on div "Add notes..." at bounding box center [327, 118] width 121 height 12
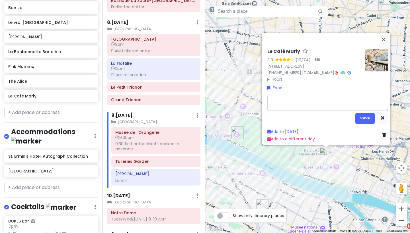
type textarea "x"
type textarea "L"
type textarea "x"
type textarea "Lu"
type textarea "x"
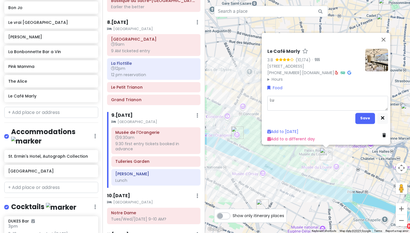
type textarea "Lun"
type textarea "x"
type textarea "Lunc"
type textarea "x"
type textarea "Lunch"
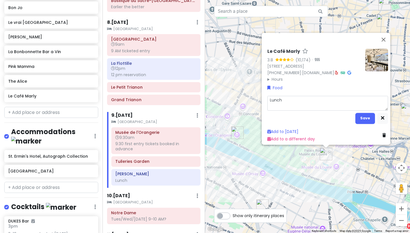
type textarea "x"
type textarea "Lunch"
type textarea "x"
type textarea "Lunch n"
type textarea "x"
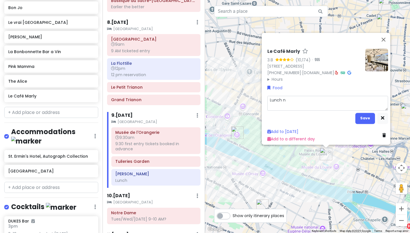
type textarea "Lunch ne"
type textarea "x"
type textarea "Lunch nea"
type textarea "x"
type textarea "Lunch near"
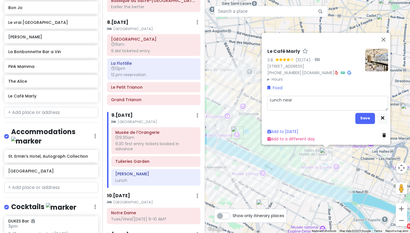
type textarea "x"
type textarea "Lunch near"
type textarea "x"
type textarea "Lunch near l"
type textarea "x"
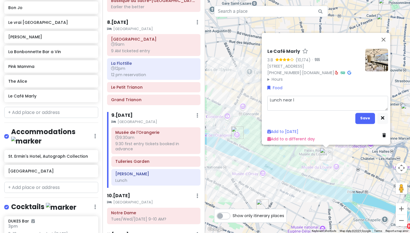
type textarea "Lunch near"
type textarea "x"
type textarea "Lunch near L"
type textarea "x"
type textarea "Lunch near Lo"
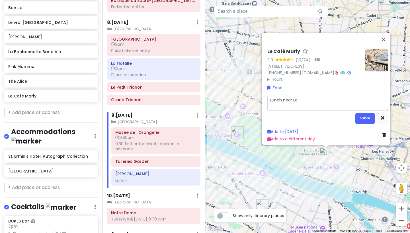
type textarea "x"
type textarea "Lunch near [GEOGRAPHIC_DATA]"
type textarea "x"
type textarea "Lunch near [GEOGRAPHIC_DATA]"
type textarea "x"
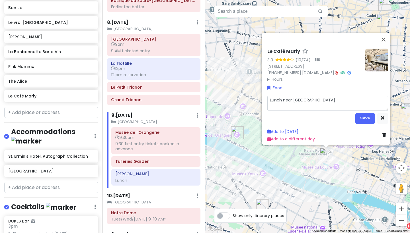
type textarea "Lunch near [GEOGRAPHIC_DATA]"
type textarea "x"
type textarea "Lunch near [GEOGRAPHIC_DATA]"
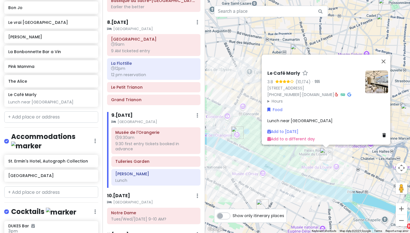
click at [292, 174] on div "Le Café Marly 3.8 (10,174) · [STREET_ADDRESS] [PHONE_NUMBER] · [DOMAIN_NAME] · …" at bounding box center [307, 116] width 205 height 233
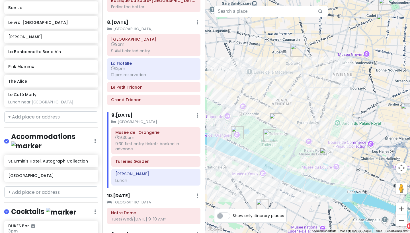
click at [273, 1] on div at bounding box center [307, 116] width 205 height 233
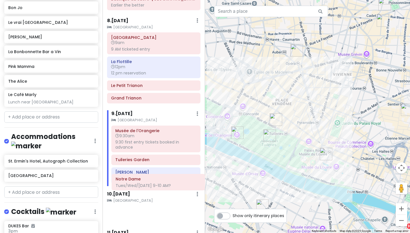
scroll to position [1010, 0]
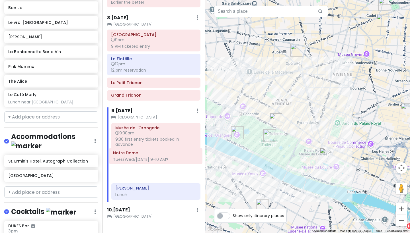
drag, startPoint x: 127, startPoint y: 201, endPoint x: 129, endPoint y: 156, distance: 45.6
click at [129, 156] on div "Itinerary × 1 . [DATE] Edit Day Notes Delete Day Click to add day notes [GEOGRA…" at bounding box center [153, 116] width 102 height 233
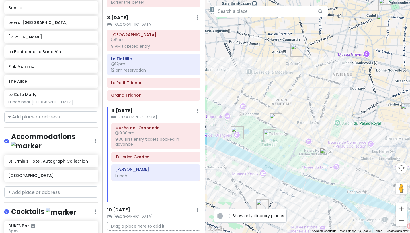
scroll to position [1011, 0]
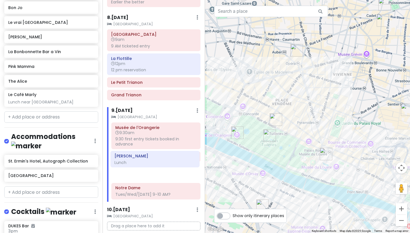
drag, startPoint x: 131, startPoint y: 174, endPoint x: 130, endPoint y: 154, distance: 20.2
click at [130, 154] on div "[GEOGRAPHIC_DATA]:30am 9:30 first entry tickets booked in advance [GEOGRAPHIC_D…" at bounding box center [156, 162] width 98 height 79
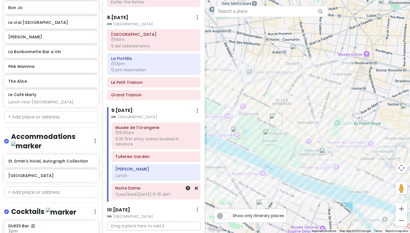
click at [175, 192] on div "Tues/Wed/[DATE] 9-10 AM?" at bounding box center [155, 194] width 81 height 5
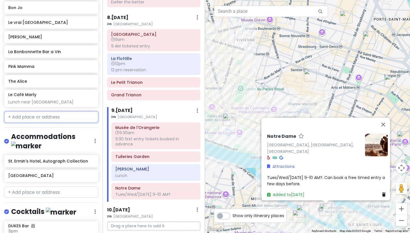
click at [71, 112] on input "text" at bounding box center [51, 117] width 94 height 11
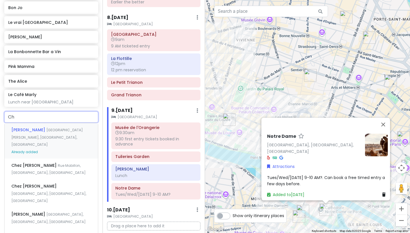
type input "C"
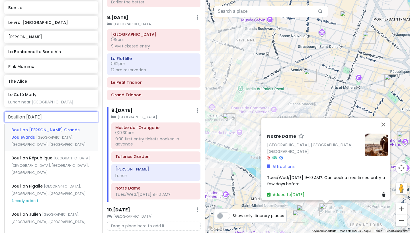
type input "[PERSON_NAME]"
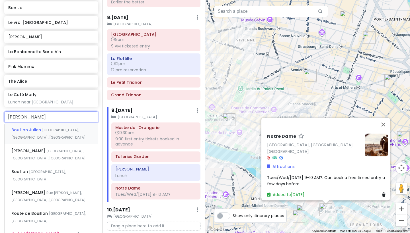
click at [66, 123] on div "Bouillon Julien [GEOGRAPHIC_DATA], [GEOGRAPHIC_DATA], [GEOGRAPHIC_DATA]" at bounding box center [51, 133] width 93 height 21
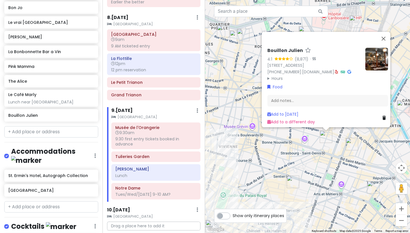
click at [285, 154] on div "Bouillon Julien 4.1 (8,871) · [STREET_ADDRESS] [PHONE_NUMBER] · [DOMAIN_NAME] ·…" at bounding box center [307, 116] width 205 height 233
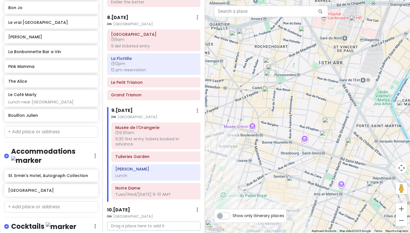
click at [309, 98] on div at bounding box center [307, 116] width 205 height 233
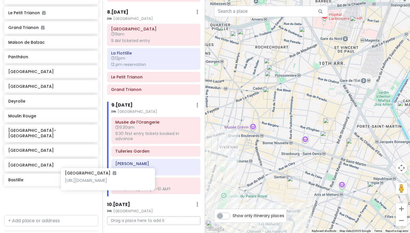
scroll to position [1017, 0]
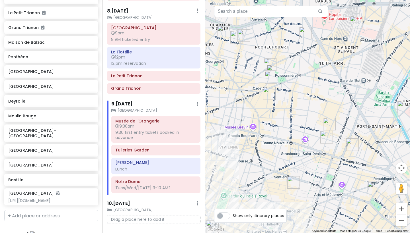
drag, startPoint x: 22, startPoint y: 154, endPoint x: 88, endPoint y: 175, distance: 69.6
click at [88, 175] on div "[GEOGRAPHIC_DATA] and [GEOGRAPHIC_DATA] with Kath and Cinco Private Change Date…" at bounding box center [51, 116] width 102 height 233
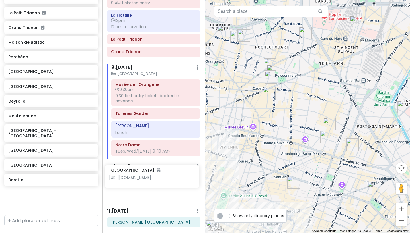
drag, startPoint x: 21, startPoint y: 153, endPoint x: 122, endPoint y: 170, distance: 102.2
click at [122, 170] on div "[GEOGRAPHIC_DATA] and [GEOGRAPHIC_DATA] with Kath and Cinco Private Change Date…" at bounding box center [205, 116] width 410 height 233
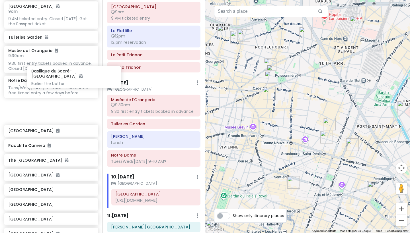
scroll to position [640, 0]
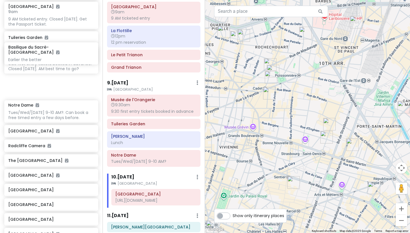
drag, startPoint x: 49, startPoint y: 51, endPoint x: 107, endPoint y: 143, distance: 108.1
click at [107, 143] on div "[GEOGRAPHIC_DATA] and [GEOGRAPHIC_DATA] with Kath and Cinco Private Change Date…" at bounding box center [205, 116] width 410 height 233
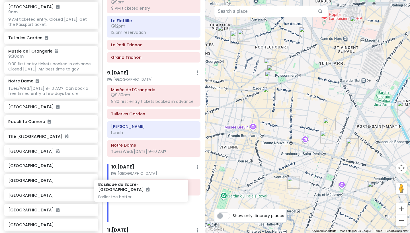
drag, startPoint x: 51, startPoint y: 57, endPoint x: 142, endPoint y: 194, distance: 164.5
click at [142, 194] on div "[GEOGRAPHIC_DATA] and [GEOGRAPHIC_DATA] with Kath and Cinco Private Change Date…" at bounding box center [205, 116] width 410 height 233
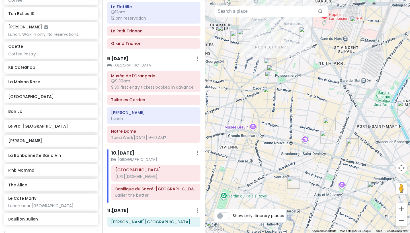
scroll to position [2148, 0]
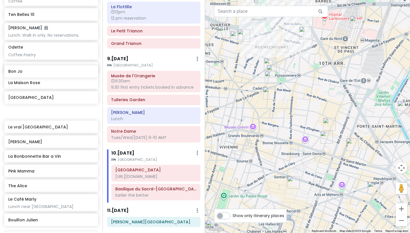
drag, startPoint x: 27, startPoint y: 74, endPoint x: 107, endPoint y: 153, distance: 112.7
click at [107, 153] on div "[GEOGRAPHIC_DATA] and [GEOGRAPHIC_DATA] with Kath and Cinco Private Change Date…" at bounding box center [205, 116] width 410 height 233
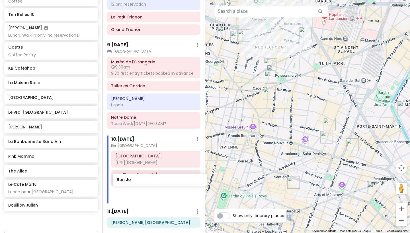
drag, startPoint x: 15, startPoint y: 72, endPoint x: 123, endPoint y: 180, distance: 153.3
click at [123, 180] on div "[GEOGRAPHIC_DATA] and [GEOGRAPHIC_DATA] with Kath and Cinco Private Change Date…" at bounding box center [205, 116] width 410 height 233
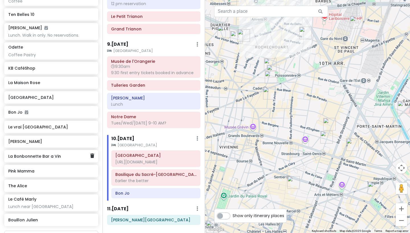
scroll to position [1025, 0]
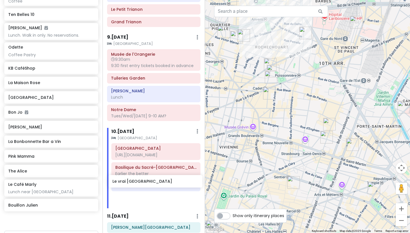
drag, startPoint x: 28, startPoint y: 83, endPoint x: 132, endPoint y: 178, distance: 141.0
click at [132, 178] on div "[GEOGRAPHIC_DATA] and [GEOGRAPHIC_DATA] with Kath and Cinco Private Change Date…" at bounding box center [205, 116] width 410 height 233
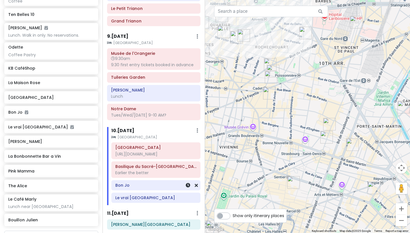
scroll to position [1037, 0]
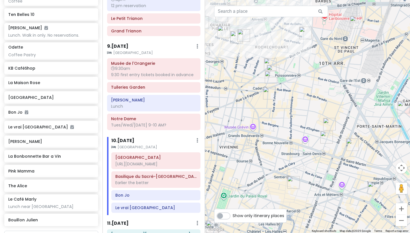
click at [308, 109] on div at bounding box center [307, 116] width 205 height 233
click at [344, 195] on button "Zoom out" at bounding box center [400, 220] width 11 height 11
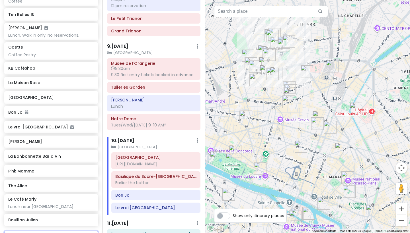
click at [62, 195] on input "text" at bounding box center [51, 236] width 94 height 11
type input "Le [PERSON_NAME]"
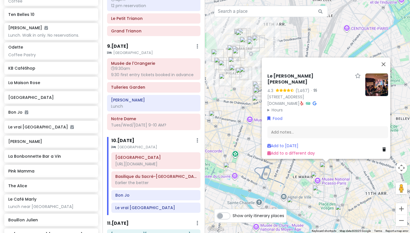
click at [250, 179] on div "Le [PERSON_NAME] [PERSON_NAME] 4.3 (1,467) · [STREET_ADDRESS] [DOMAIN_NAME] · H…" at bounding box center [307, 116] width 205 height 233
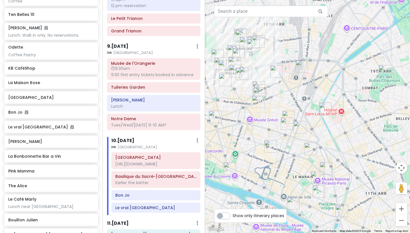
type input "Septime [GEOGRAPHIC_DATA]"
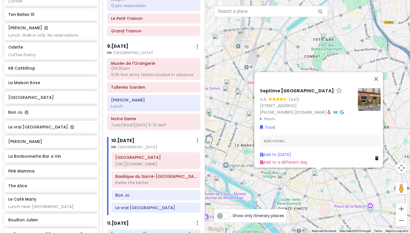
drag, startPoint x: 256, startPoint y: 189, endPoint x: 249, endPoint y: 156, distance: 33.1
click at [249, 156] on div "[GEOGRAPHIC_DATA] 4.6 (441) [STREET_ADDRESS] [PHONE_NUMBER] · [DOMAIN_NAME] · H…" at bounding box center [307, 116] width 205 height 233
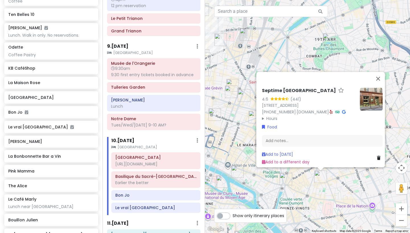
click at [255, 178] on div "[GEOGRAPHIC_DATA] 4.6 (441) [STREET_ADDRESS] [PHONE_NUMBER] · [DOMAIN_NAME] · H…" at bounding box center [307, 116] width 205 height 233
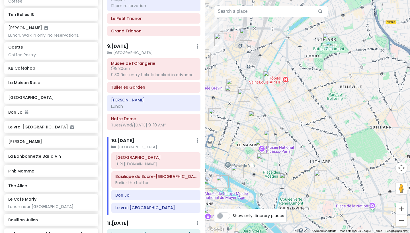
click at [286, 183] on img "Bastille" at bounding box center [285, 179] width 13 height 13
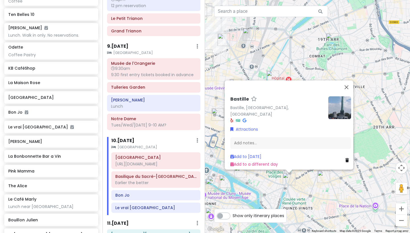
click at [268, 187] on div "[GEOGRAPHIC_DATA], [GEOGRAPHIC_DATA], [GEOGRAPHIC_DATA] Attractions Add notes..…" at bounding box center [307, 116] width 205 height 233
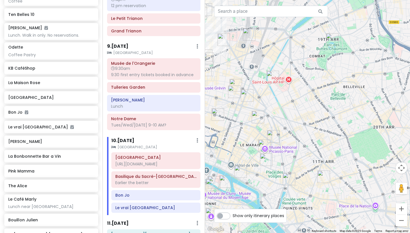
click at [267, 155] on img "Carnavalet Museum" at bounding box center [266, 160] width 13 height 13
click at [265, 160] on img "Carnavalet Museum" at bounding box center [266, 160] width 13 height 13
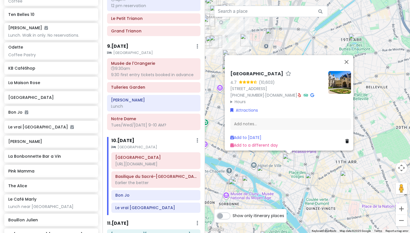
click at [244, 159] on div "[GEOGRAPHIC_DATA] 4.7 (10,603) [STREET_ADDRESS] [PHONE_NUMBER] · [DOMAIN_NAME] …" at bounding box center [307, 116] width 205 height 233
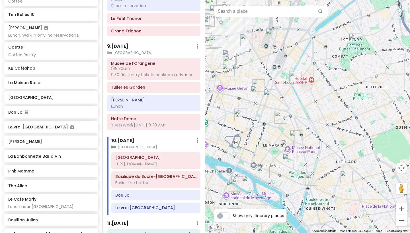
click at [286, 144] on img "Musée National Picasso-Paris" at bounding box center [287, 146] width 13 height 13
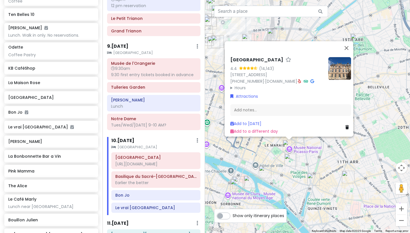
click at [239, 148] on div "[GEOGRAPHIC_DATA] 4.4 (14,143) [STREET_ADDRESS] [PHONE_NUMBER] · [DOMAIN_NAME] …" at bounding box center [307, 116] width 205 height 233
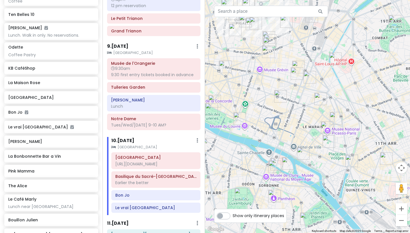
drag, startPoint x: 249, startPoint y: 146, endPoint x: 290, endPoint y: 126, distance: 45.6
click at [290, 126] on div at bounding box center [307, 116] width 205 height 233
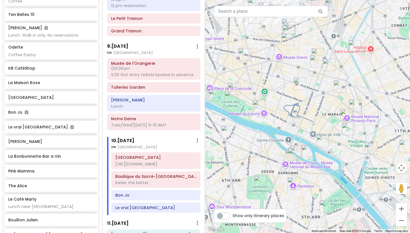
click at [297, 151] on img "Odette" at bounding box center [294, 154] width 13 height 13
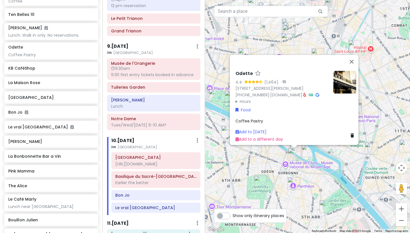
click at [300, 149] on img "Shakespeare and Company" at bounding box center [296, 152] width 13 height 13
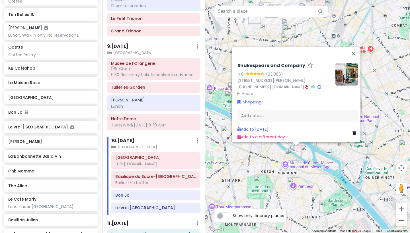
click at [311, 150] on img "Notre Dame" at bounding box center [307, 151] width 13 height 13
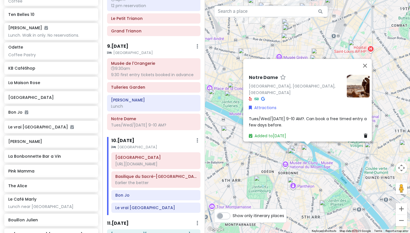
click at [294, 183] on img "Panthéon" at bounding box center [293, 184] width 13 height 13
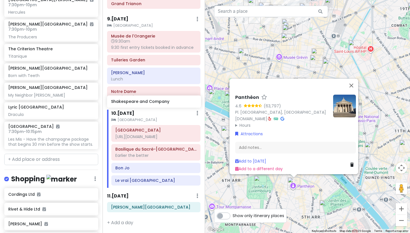
scroll to position [1052, 0]
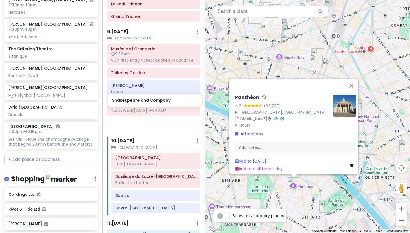
drag, startPoint x: 40, startPoint y: 190, endPoint x: 144, endPoint y: 101, distance: 136.6
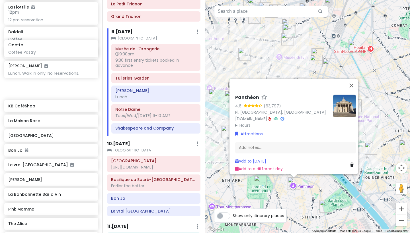
scroll to position [2109, 0]
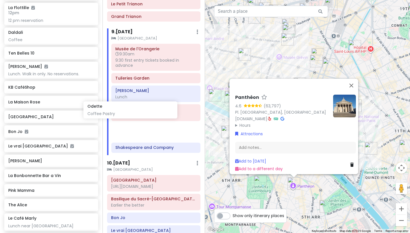
drag, startPoint x: 47, startPoint y: 48, endPoint x: 128, endPoint y: 112, distance: 103.4
click at [128, 112] on div "[GEOGRAPHIC_DATA] and [GEOGRAPHIC_DATA] with Kath and Cinco Private Change Date…" at bounding box center [205, 116] width 410 height 233
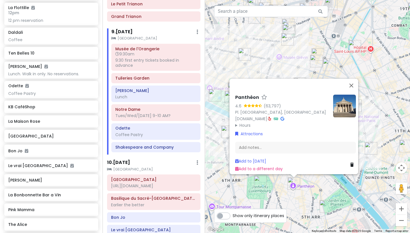
click at [294, 195] on div "Panthéon 4.6 (63,797) Pl. [GEOGRAPHIC_DATA], [GEOGRAPHIC_DATA] [DOMAIN_NAME] · …" at bounding box center [307, 116] width 205 height 233
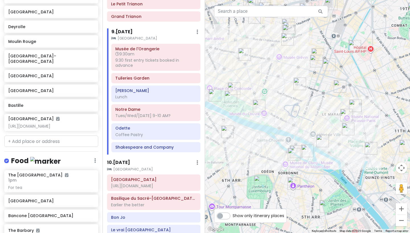
scroll to position [986, 0]
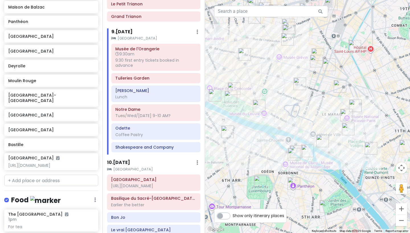
drag, startPoint x: 278, startPoint y: 116, endPoint x: 294, endPoint y: 176, distance: 62.0
click at [294, 174] on div at bounding box center [307, 116] width 205 height 233
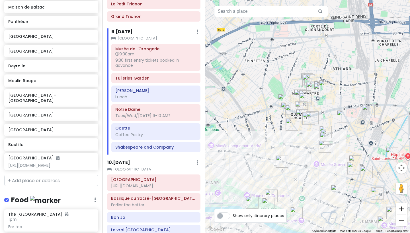
click at [344, 195] on button "Zoom in" at bounding box center [400, 208] width 11 height 11
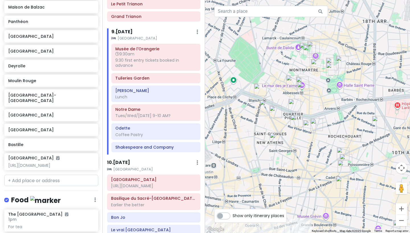
click at [344, 195] on button "Zoom in" at bounding box center [400, 208] width 11 height 11
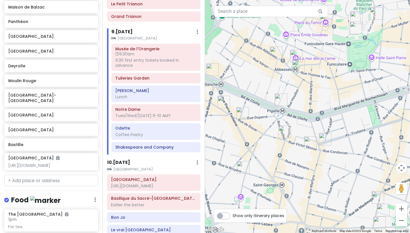
drag, startPoint x: 360, startPoint y: 164, endPoint x: 325, endPoint y: 129, distance: 49.5
click at [325, 129] on div at bounding box center [307, 116] width 205 height 233
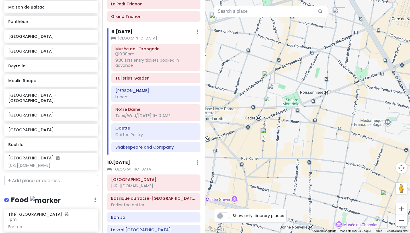
click at [267, 99] on img "Wine Therapy Bar à Vins & Bistrot Paris 9" at bounding box center [270, 102] width 13 height 13
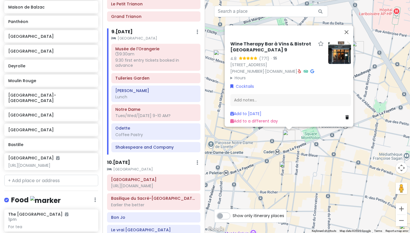
click at [300, 147] on div "Wine Therapy Bar à Vins & Bistrot [GEOGRAPHIC_DATA] 9 4.8 (771) · [STREET_ADDRE…" at bounding box center [307, 116] width 205 height 233
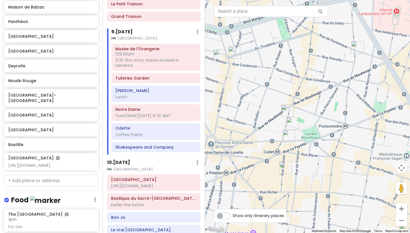
click at [293, 126] on img "Hôtel Maison Mère" at bounding box center [292, 124] width 13 height 13
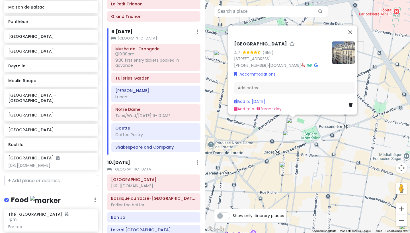
click at [291, 137] on img "Wine Therapy Bar à Vins & Bistrot Paris 9" at bounding box center [289, 136] width 13 height 13
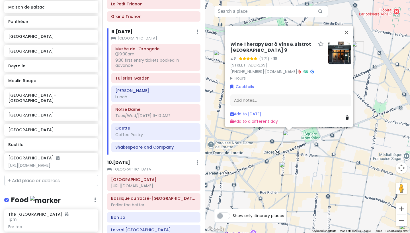
click at [285, 169] on img "Abri Soba" at bounding box center [285, 168] width 13 height 13
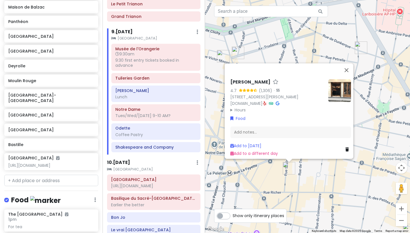
click at [270, 170] on div "Abri Soba 4.7 (1,306) · [STREET_ADDRESS][PERSON_NAME] [DOMAIN_NAME] · Hours [DA…" at bounding box center [307, 116] width 205 height 233
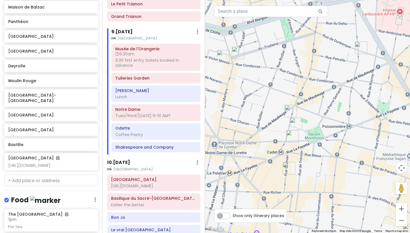
click at [288, 113] on img "Daldali" at bounding box center [290, 111] width 13 height 13
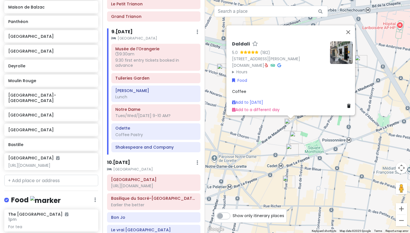
click at [241, 130] on div "Daldali 5.0 (182) [STREET_ADDRESS][PERSON_NAME] [DOMAIN_NAME] · Hours [DATE] 8:…" at bounding box center [307, 116] width 205 height 233
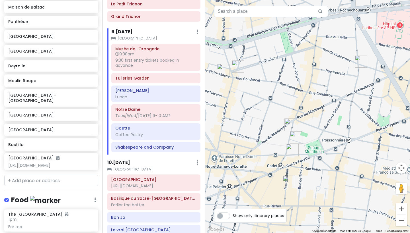
click at [222, 70] on img "Le Pantruche" at bounding box center [223, 70] width 13 height 13
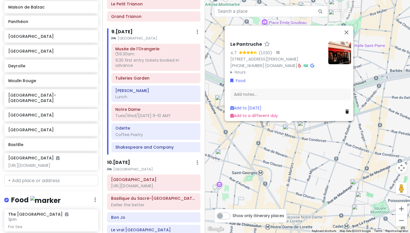
click at [302, 127] on img "KB CaféShop" at bounding box center [303, 127] width 13 height 13
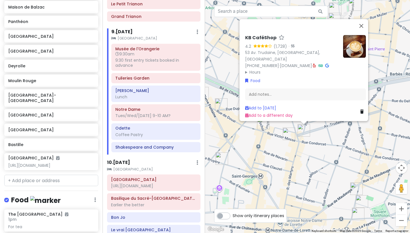
click at [220, 156] on img "Les Canailles" at bounding box center [221, 159] width 13 height 13
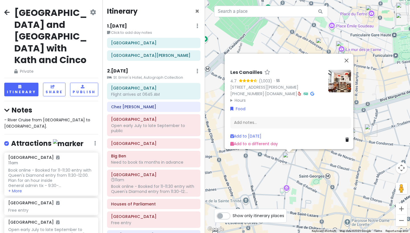
scroll to position [1052, 0]
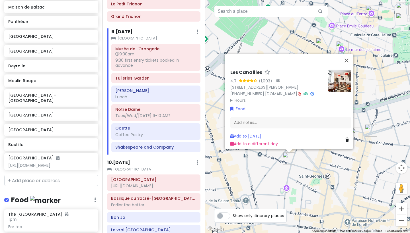
click at [382, 90] on div "Les Canailles 4.7 (1,003) · 25 Rue la Bruyère, 75009 Paris, France +33 1 48 74 …" at bounding box center [307, 116] width 205 height 233
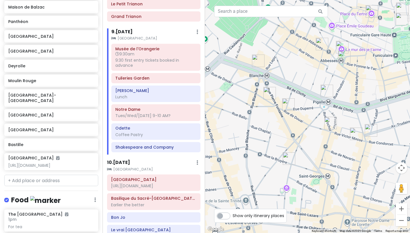
click at [324, 92] on img "Bouillon Pigalle" at bounding box center [326, 91] width 13 height 13
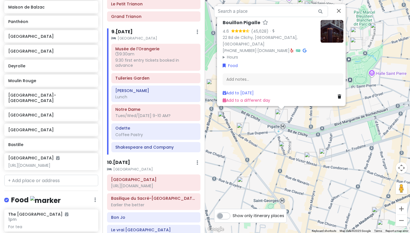
drag, startPoint x: 350, startPoint y: 130, endPoint x: 304, endPoint y: 121, distance: 46.6
click at [304, 121] on div "Bouillon Pigalle 4.6 (45,628) · 22 Bd de Clichy, 75018 Paris, France +33 1 42 5…" at bounding box center [307, 116] width 205 height 233
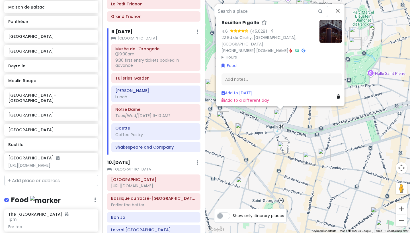
click at [224, 119] on img "Le Dépanneur Pigalle" at bounding box center [223, 118] width 13 height 13
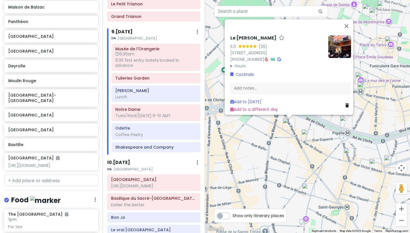
click at [307, 135] on img "Pink Mamma" at bounding box center [307, 135] width 13 height 13
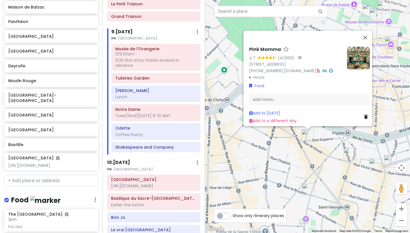
click at [287, 157] on div "Pink Mamma 4.7 (41,669) · 20bis Rue de Douai, 75009 Paris, France +33 9 73 03 4…" at bounding box center [307, 116] width 205 height 233
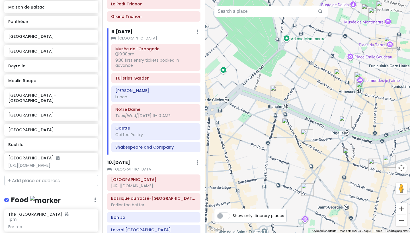
drag, startPoint x: 319, startPoint y: 160, endPoint x: 283, endPoint y: 141, distance: 40.6
click at [283, 141] on div at bounding box center [307, 116] width 205 height 233
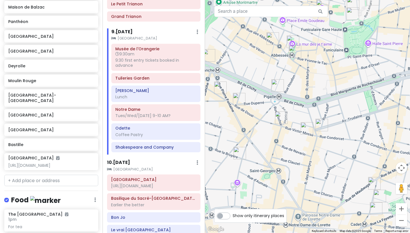
drag, startPoint x: 289, startPoint y: 158, endPoint x: 249, endPoint y: 131, distance: 47.7
click at [249, 131] on div at bounding box center [307, 116] width 205 height 233
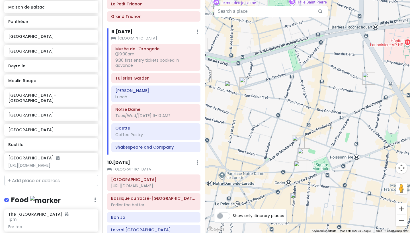
drag, startPoint x: 357, startPoint y: 126, endPoint x: 347, endPoint y: 142, distance: 19.4
click at [347, 142] on div at bounding box center [307, 116] width 205 height 233
click at [370, 81] on img "Brasserie Bellanger" at bounding box center [368, 78] width 13 height 13
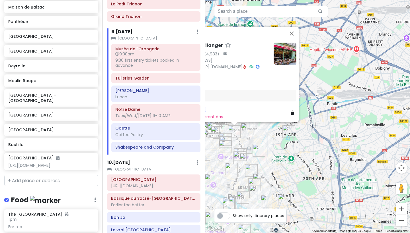
drag, startPoint x: 296, startPoint y: 169, endPoint x: 343, endPoint y: 156, distance: 48.5
click at [343, 156] on div "Brasserie Bellanger 4.7 (4,983) · 140 Rue du Faubourg Poissonnière, 75010 Paris…" at bounding box center [307, 116] width 205 height 233
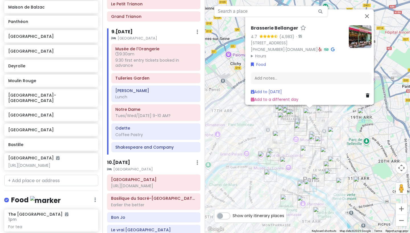
drag, startPoint x: 245, startPoint y: 142, endPoint x: 281, endPoint y: 139, distance: 35.8
click at [273, 139] on div "Brasserie Bellanger 4.7 (4,983) · 140 Rue du Faubourg Poissonnière, 75010 Paris…" at bounding box center [307, 116] width 205 height 233
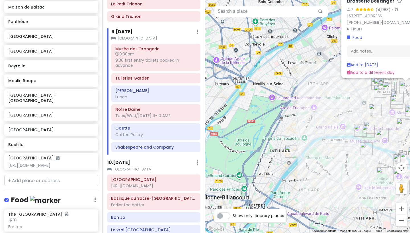
drag, startPoint x: 260, startPoint y: 156, endPoint x: 278, endPoint y: 136, distance: 26.4
click at [278, 136] on div "Brasserie Bellanger 4.7 (4,983) · 140 Rue du Faubourg Poissonnière, 75010 Paris…" at bounding box center [307, 116] width 205 height 233
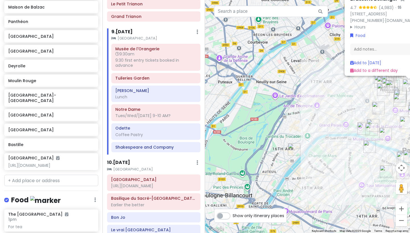
click at [290, 148] on img "Maison de Balzac" at bounding box center [294, 149] width 13 height 13
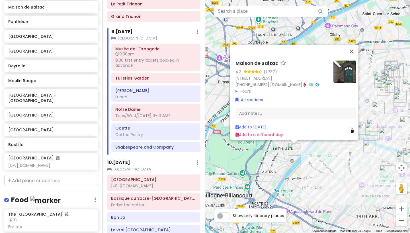
click at [325, 168] on div "Maison de Balzac 4.3 (1,737) 47 Rue Raynouard, 75016 Paris, France +33 1 55 74 …" at bounding box center [307, 116] width 205 height 233
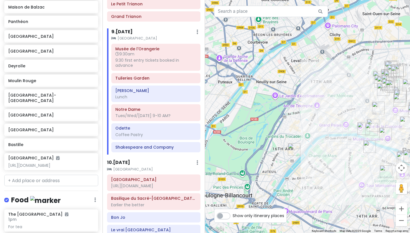
drag, startPoint x: 359, startPoint y: 160, endPoint x: 307, endPoint y: 152, distance: 53.1
click at [307, 152] on div at bounding box center [307, 116] width 205 height 233
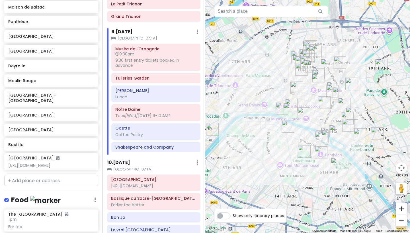
click at [403, 212] on button "Zoom in" at bounding box center [400, 208] width 11 height 11
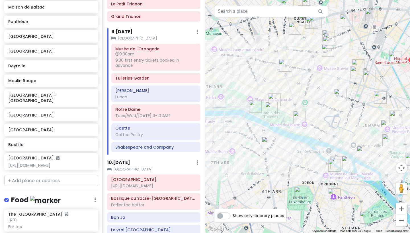
click at [403, 212] on button "Zoom in" at bounding box center [400, 208] width 11 height 11
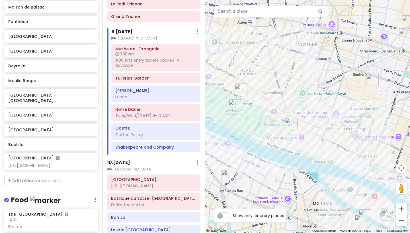
drag, startPoint x: 324, startPoint y: 132, endPoint x: 350, endPoint y: 135, distance: 25.6
click at [347, 135] on div at bounding box center [307, 116] width 205 height 233
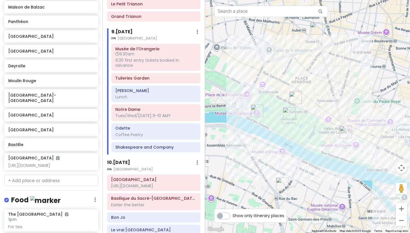
click at [342, 132] on img "Le Café Marly" at bounding box center [345, 132] width 13 height 13
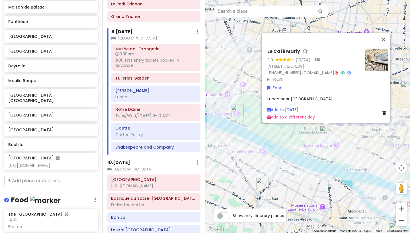
click at [317, 155] on div "Le Café Marly 3.8 (10,174) · [STREET_ADDRESS] [PHONE_NUMBER] · [DOMAIN_NAME] · …" at bounding box center [307, 116] width 205 height 233
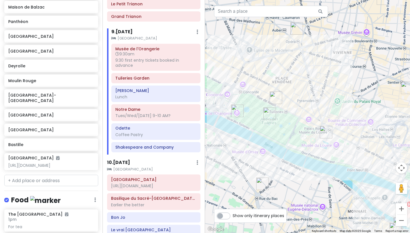
click at [270, 114] on img "Tuileries Garden" at bounding box center [269, 114] width 13 height 13
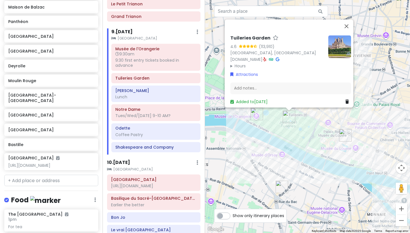
click at [298, 125] on div "Tuileries Garden 4.6 (113,910) 75001 Paris, France parisjetaime.com · Hours Mon…" at bounding box center [307, 116] width 205 height 233
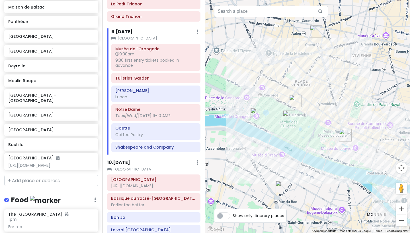
click at [293, 97] on img "Angelina" at bounding box center [295, 101] width 13 height 13
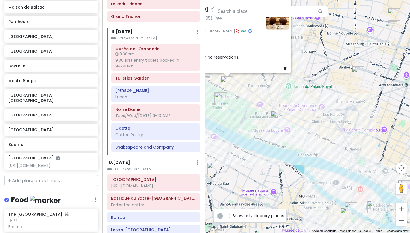
drag, startPoint x: 312, startPoint y: 156, endPoint x: 241, endPoint y: 121, distance: 79.5
click at [241, 121] on div "Angelina 4.3 (17,005) · [STREET_ADDRESS] [PHONE_NUMBER] · [DOMAIN_NAME] · Hours…" at bounding box center [307, 116] width 205 height 233
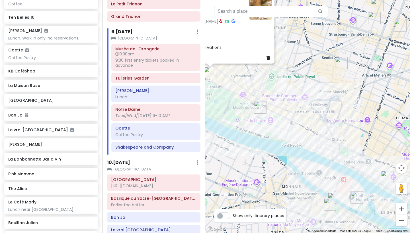
scroll to position [2161, 0]
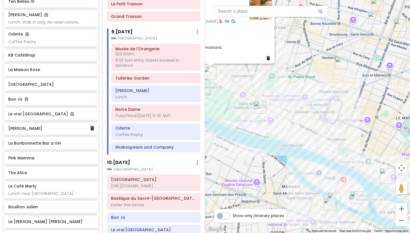
click at [46, 126] on h6 "[PERSON_NAME]" at bounding box center [49, 128] width 82 height 5
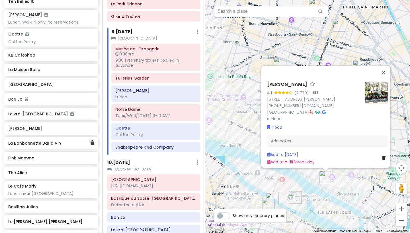
click at [41, 139] on div "La Bonbonnette Bar a Vin" at bounding box center [49, 143] width 82 height 8
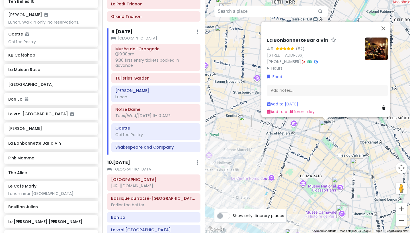
click at [357, 166] on img "Le Mary Celeste" at bounding box center [356, 164] width 13 height 13
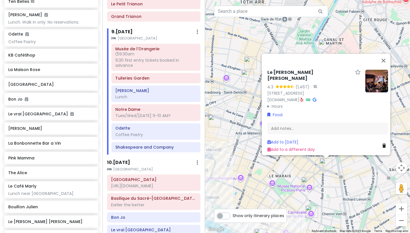
click at [254, 171] on div "Le Mary Celeste 4.3 (1,467) · 1 Rue Commines, 75003 Paris, France www.lemarycel…" at bounding box center [307, 116] width 205 height 233
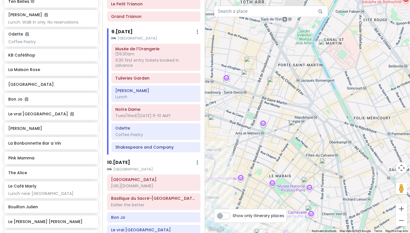
click at [249, 74] on img "Bouillon Julien" at bounding box center [247, 76] width 13 height 13
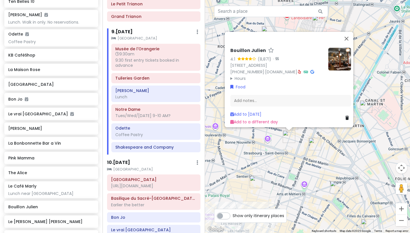
click at [364, 100] on div "Bouillon Julien 4.1 (8,871) · [STREET_ADDRESS] [PHONE_NUMBER] · [DOMAIN_NAME] ·…" at bounding box center [307, 116] width 205 height 233
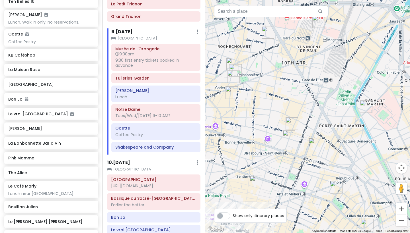
click at [365, 107] on img "Ten Belles 10" at bounding box center [366, 106] width 13 height 13
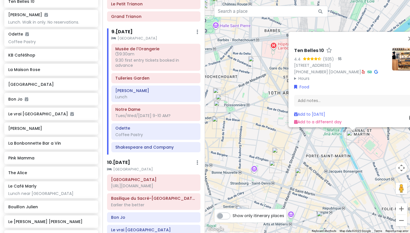
drag, startPoint x: 246, startPoint y: 149, endPoint x: 286, endPoint y: 150, distance: 39.8
click at [285, 150] on img "Le Syndicat" at bounding box center [278, 154] width 13 height 13
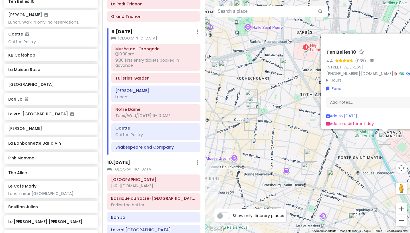
drag, startPoint x: 282, startPoint y: 125, endPoint x: 304, endPoint y: 141, distance: 26.7
click at [300, 135] on div "To navigate, press the arrow keys. Ten Belles 10 4.4 (935) · 10 Rue de la Grang…" at bounding box center [307, 116] width 205 height 233
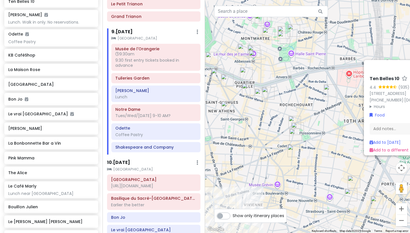
click at [294, 119] on img "Daldali" at bounding box center [294, 122] width 13 height 13
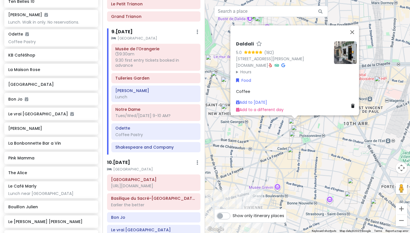
click at [290, 152] on img "Abri Soba" at bounding box center [293, 153] width 13 height 13
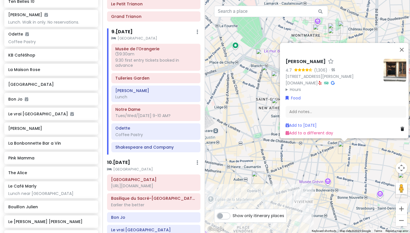
drag, startPoint x: 275, startPoint y: 186, endPoint x: 333, endPoint y: 180, distance: 57.8
click at [333, 180] on div "Abri Soba 4.7 (1,306) · [STREET_ADDRESS][PERSON_NAME] [DOMAIN_NAME] · Hours [DA…" at bounding box center [307, 116] width 205 height 233
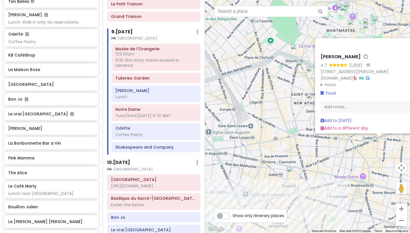
click at [293, 173] on img "Palais Garnier" at bounding box center [293, 173] width 13 height 13
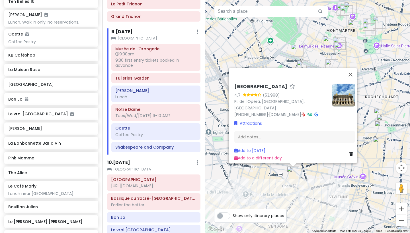
click at [268, 184] on div "Palais Garnier 4.7 (53,998) Pl. de l'Opéra, 75009 Paris, France +33 1 40 07 00 …" at bounding box center [307, 116] width 205 height 233
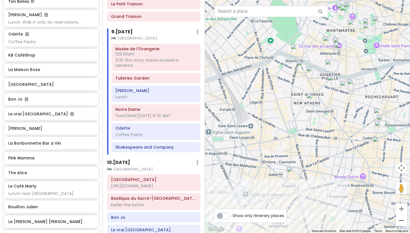
click at [403, 221] on button "Zoom out" at bounding box center [400, 220] width 11 height 11
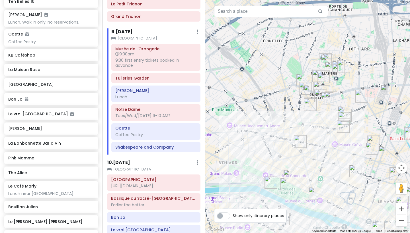
click at [403, 221] on button "Zoom out" at bounding box center [400, 220] width 11 height 11
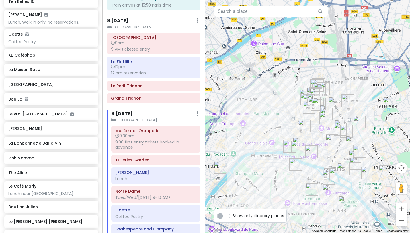
scroll to position [971, 0]
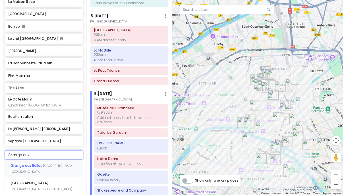
scroll to position [2234, 0]
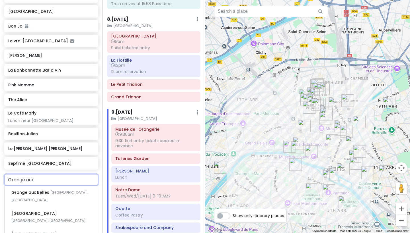
drag, startPoint x: 42, startPoint y: 136, endPoint x: 0, endPoint y: 134, distance: 42.5
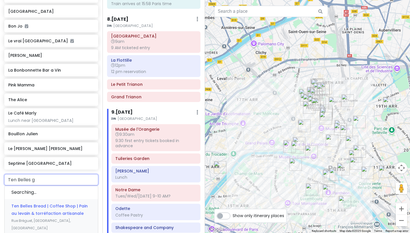
type input "Ten Belles gr"
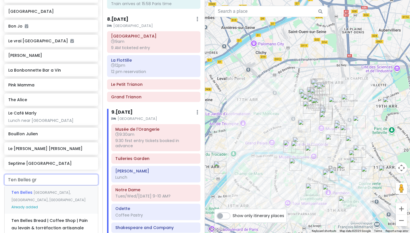
click at [62, 186] on div "Ten Belles Rue de la Grange aux Belles, Paris, France Already added" at bounding box center [51, 200] width 93 height 28
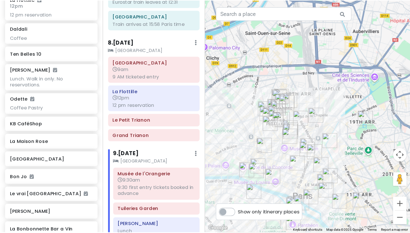
scroll to position [2353, 0]
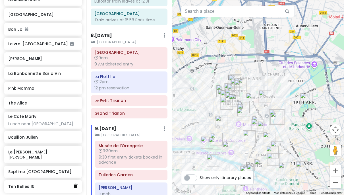
click at [76, 184] on icon at bounding box center [76, 186] width 4 height 5
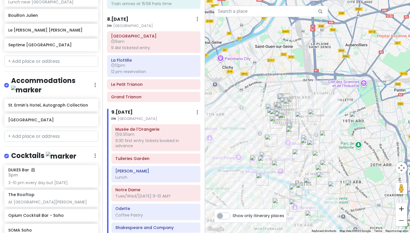
click at [403, 206] on button "Zoom in" at bounding box center [400, 208] width 11 height 11
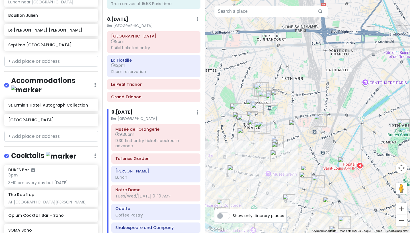
drag, startPoint x: 310, startPoint y: 148, endPoint x: 341, endPoint y: 151, distance: 31.4
click at [338, 149] on div at bounding box center [307, 116] width 205 height 233
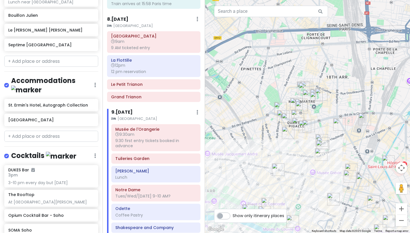
drag, startPoint x: 270, startPoint y: 148, endPoint x: 299, endPoint y: 129, distance: 35.0
click at [296, 131] on div at bounding box center [307, 116] width 205 height 233
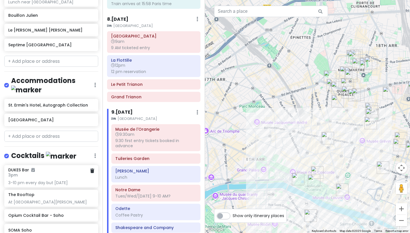
scroll to position [2354, 0]
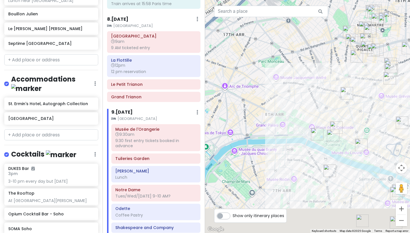
drag, startPoint x: 255, startPoint y: 158, endPoint x: 287, endPoint y: 94, distance: 71.9
click at [287, 94] on div at bounding box center [307, 116] width 205 height 233
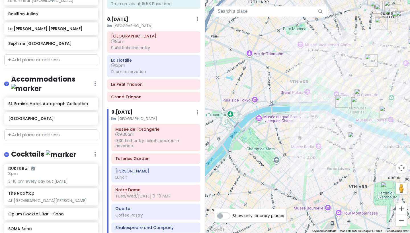
click at [355, 137] on img "Deyrolle" at bounding box center [354, 138] width 13 height 13
click at [352, 138] on img "Deyrolle" at bounding box center [354, 138] width 13 height 13
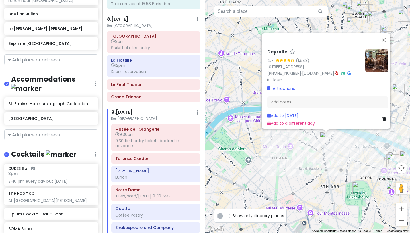
click at [355, 189] on img "Jardin du Luxembourg" at bounding box center [358, 188] width 13 height 13
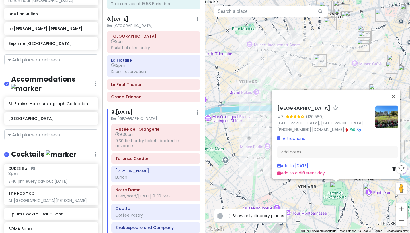
drag, startPoint x: 305, startPoint y: 193, endPoint x: 366, endPoint y: 190, distance: 61.0
click at [346, 191] on div "Jardin du Luxembourg 4.7 (120,580) 75006 Paris, France +33 1 42 34 20 00 · jard…" at bounding box center [307, 116] width 205 height 233
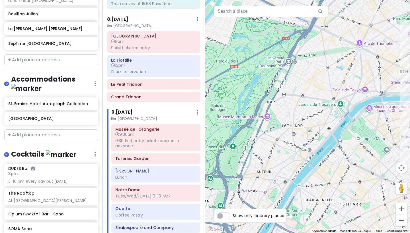
click at [312, 134] on img "Maison de Balzac" at bounding box center [313, 133] width 13 height 13
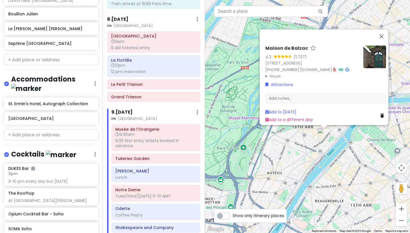
drag, startPoint x: 286, startPoint y: 146, endPoint x: 313, endPoint y: 147, distance: 27.1
click at [309, 147] on div "Maison de Balzac 4.3 (1,737) 47 Rue Raynouard, 75016 Paris, France +33 1 55 74 …" at bounding box center [307, 116] width 205 height 233
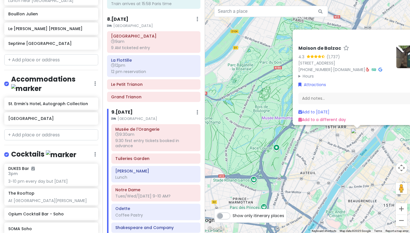
click at [290, 141] on div "Maison de Balzac 4.3 (1,737) 47 Rue Raynouard, 75016 Paris, France +33 1 55 74 …" at bounding box center [307, 116] width 205 height 233
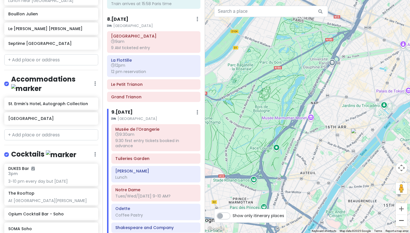
click at [400, 223] on button "Zoom out" at bounding box center [400, 220] width 11 height 11
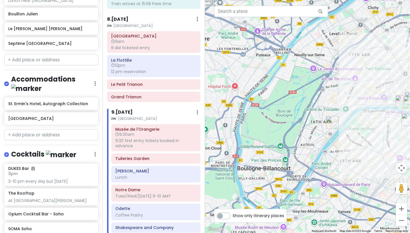
drag, startPoint x: 379, startPoint y: 140, endPoint x: 312, endPoint y: 156, distance: 68.7
click at [313, 155] on div at bounding box center [307, 116] width 205 height 233
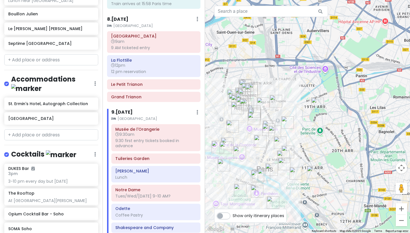
drag, startPoint x: 316, startPoint y: 130, endPoint x: 335, endPoint y: 135, distance: 20.0
click at [335, 135] on div at bounding box center [307, 116] width 205 height 233
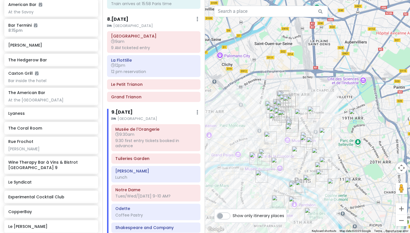
scroll to position [2691, 0]
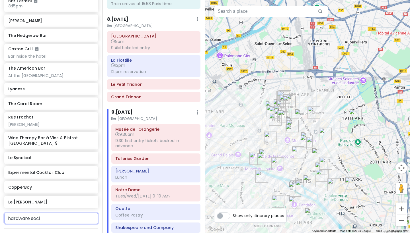
click at [67, 213] on input "hardware soci" at bounding box center [51, 218] width 94 height 11
drag, startPoint x: 51, startPoint y: 162, endPoint x: 12, endPoint y: 162, distance: 39.3
click at [12, 213] on input "hardware soci" at bounding box center [51, 218] width 94 height 11
type input "h"
drag, startPoint x: 42, startPoint y: 158, endPoint x: 0, endPoint y: 152, distance: 42.2
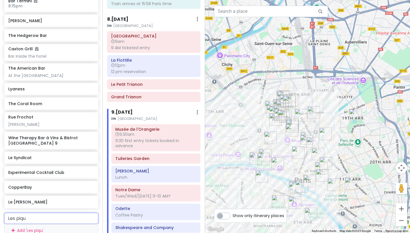
click at [0, 152] on div "[GEOGRAPHIC_DATA] and [GEOGRAPHIC_DATA] with Kath and Cinco Private Change Date…" at bounding box center [51, 116] width 102 height 233
type input "le rouge"
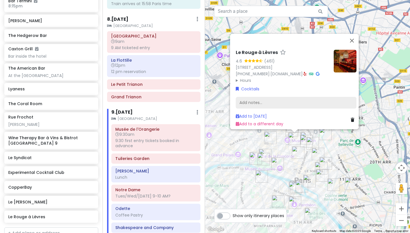
click at [294, 100] on div "Add notes..." at bounding box center [296, 103] width 121 height 12
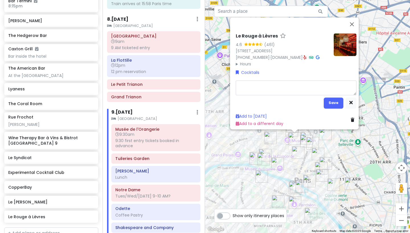
type textarea "x"
type textarea "W"
type textarea "x"
type textarea "Wi"
type textarea "x"
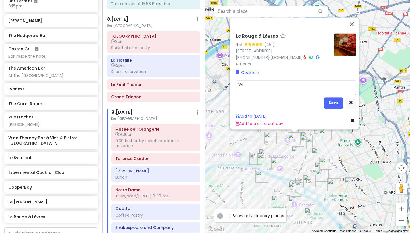
type textarea "Win"
type textarea "x"
type textarea "Wine"
type textarea "x"
type textarea "Wine"
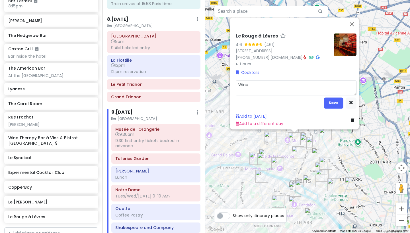
type textarea "x"
type textarea "Wine t"
type textarea "x"
type textarea "Wine ta"
type textarea "x"
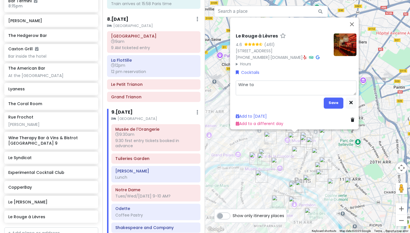
type textarea "Wine tas"
type textarea "x"
type textarea "Wine tast"
type textarea "x"
type textarea "Wine tasti"
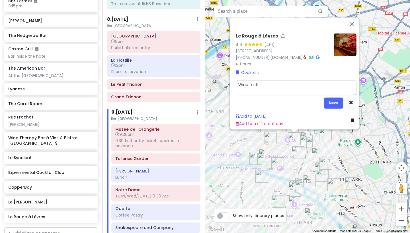
type textarea "x"
type textarea "Wine tastin"
type textarea "x"
type textarea "Wine tasting"
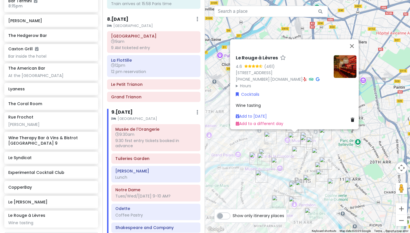
click at [247, 197] on div "Le Rouge à Lèvres 4.6 (461) 6 Rue Rougemont, 75009 Paris, France +33 9 74 64 03…" at bounding box center [307, 116] width 205 height 233
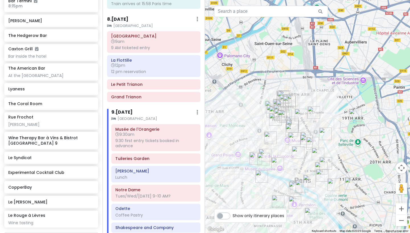
click at [269, 143] on img "Palais Garnier" at bounding box center [270, 138] width 13 height 13
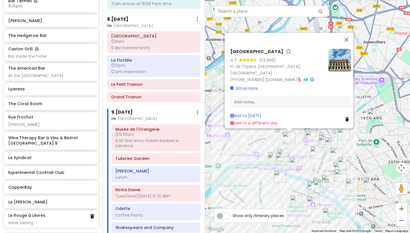
click at [57, 221] on div "Wine tasting" at bounding box center [51, 223] width 86 height 5
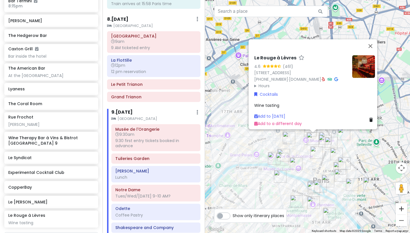
click at [403, 210] on button "Zoom in" at bounding box center [400, 208] width 11 height 11
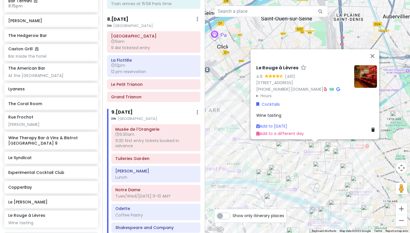
click at [403, 210] on button "Zoom in" at bounding box center [400, 208] width 11 height 11
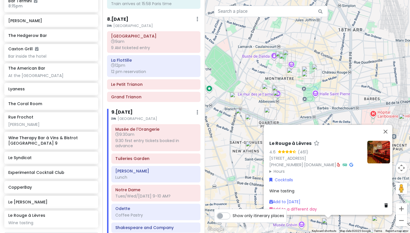
click at [252, 184] on div "Le Rouge à Lèvres 4.6 (461) 6 Rue Rougemont, 75009 Paris, France +33 9 74 64 03…" at bounding box center [307, 116] width 205 height 233
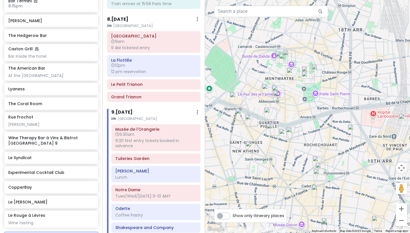
type input "Le vin au"
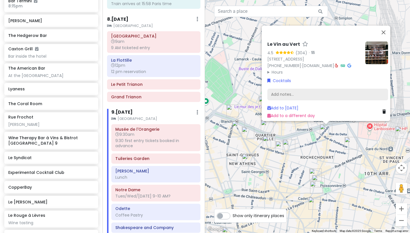
click at [295, 92] on div "Add notes..." at bounding box center [327, 95] width 121 height 12
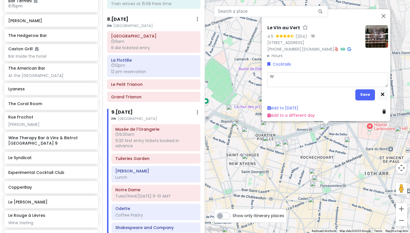
type textarea "x"
type textarea "Wi"
type textarea "x"
type textarea "Win"
type textarea "x"
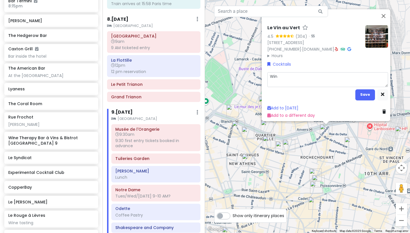
type textarea "Wine"
type textarea "x"
type textarea "Wine"
type textarea "x"
type textarea "Wine t"
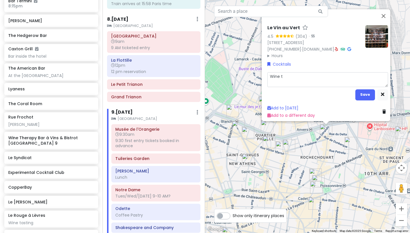
type textarea "x"
type textarea "Wine ta"
type textarea "x"
type textarea "Wine tas"
type textarea "x"
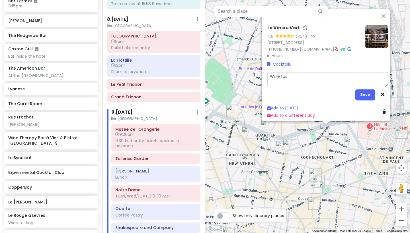
type textarea "Wine tast"
type textarea "x"
type textarea "Wine tasti"
type textarea "x"
type textarea "Wine tastin"
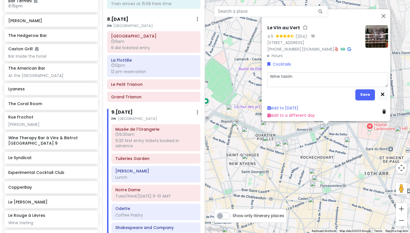
type textarea "x"
type textarea "Wine tasting"
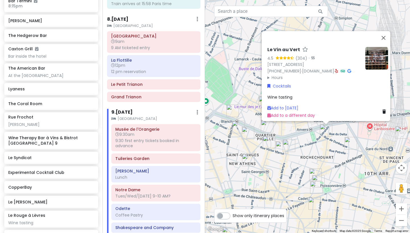
click at [312, 187] on img "Wine Therapy Bar à Vins & Bistrot Paris 9" at bounding box center [316, 188] width 13 height 13
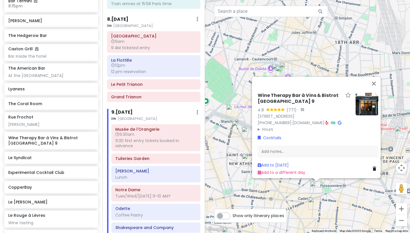
click at [261, 126] on summary "Hours" at bounding box center [303, 129] width 93 height 6
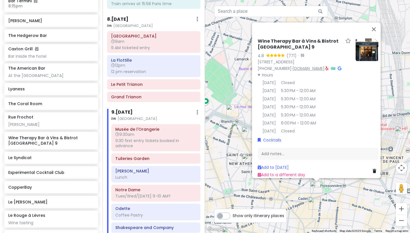
click at [298, 66] on link "[DOMAIN_NAME]" at bounding box center [308, 69] width 32 height 6
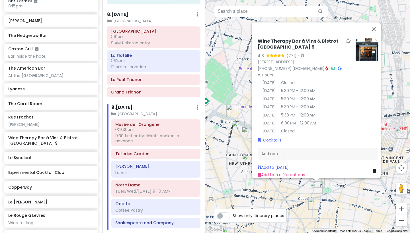
scroll to position [977, 0]
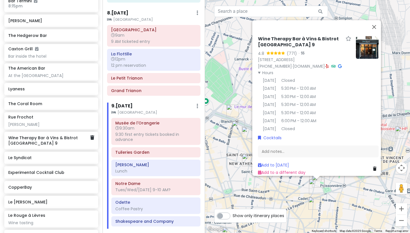
click at [62, 132] on div "Wine Therapy Bar à Vins & Bistrot [GEOGRAPHIC_DATA] 9" at bounding box center [51, 141] width 94 height 18
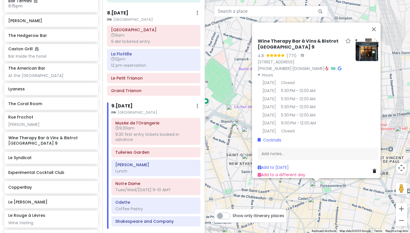
click at [331, 203] on div "Wine Therapy Bar à Vins & Bistrot [GEOGRAPHIC_DATA] 9 4.8 (771) · [STREET_ADDRE…" at bounding box center [307, 116] width 205 height 233
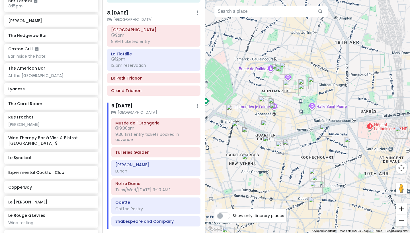
click at [401, 208] on button "Zoom in" at bounding box center [400, 208] width 11 height 11
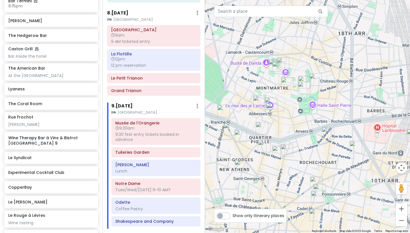
click at [401, 208] on button "Zoom in" at bounding box center [400, 208] width 11 height 11
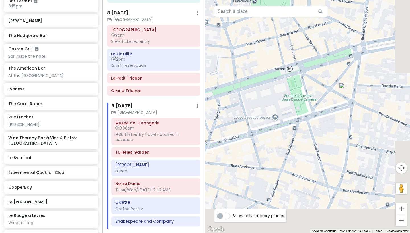
drag, startPoint x: 372, startPoint y: 189, endPoint x: 340, endPoint y: 65, distance: 127.5
click at [340, 65] on div at bounding box center [307, 116] width 205 height 233
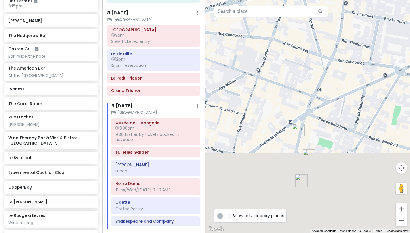
drag, startPoint x: 331, startPoint y: 147, endPoint x: 335, endPoint y: 18, distance: 129.5
click at [335, 18] on div at bounding box center [307, 116] width 205 height 233
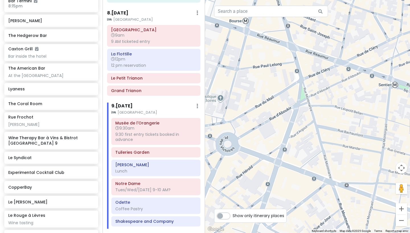
drag, startPoint x: 329, startPoint y: 63, endPoint x: 334, endPoint y: 137, distance: 74.1
click at [334, 137] on div at bounding box center [307, 116] width 205 height 233
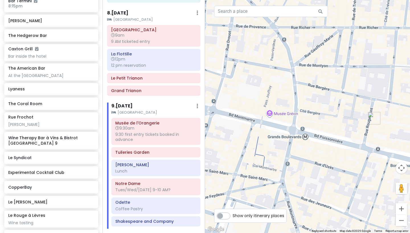
drag, startPoint x: 347, startPoint y: 78, endPoint x: 337, endPoint y: 154, distance: 76.7
click at [337, 153] on div at bounding box center [307, 116] width 205 height 233
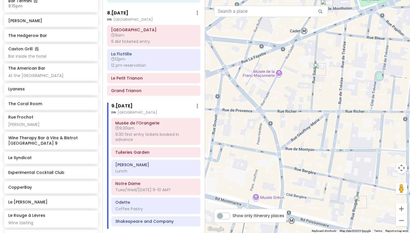
drag, startPoint x: 337, startPoint y: 153, endPoint x: 328, endPoint y: 208, distance: 56.4
click at [328, 208] on div at bounding box center [307, 116] width 205 height 233
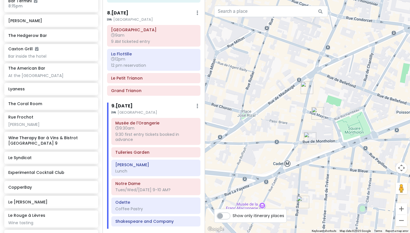
click at [307, 139] on img "Wine Therapy Bar à Vins & Bistrot Paris 9" at bounding box center [310, 138] width 13 height 13
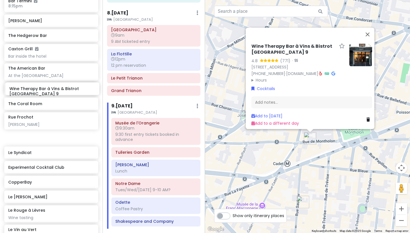
drag, startPoint x: 67, startPoint y: 85, endPoint x: 68, endPoint y: 88, distance: 3.6
click at [68, 88] on div "DUKES Bar 3pm 3-10 pm every day but Sunday The Rooftop At Trafalgar St James Op…" at bounding box center [51, 35] width 102 height 417
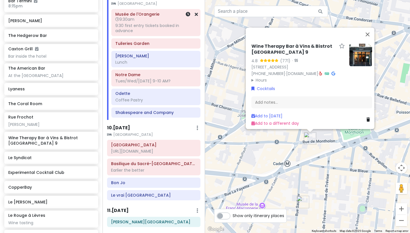
scroll to position [1086, 0]
drag, startPoint x: 63, startPoint y: 83, endPoint x: 104, endPoint y: 137, distance: 67.7
click at [104, 137] on div "[GEOGRAPHIC_DATA] and [GEOGRAPHIC_DATA] with Kath and Cinco Private Change Date…" at bounding box center [205, 116] width 410 height 233
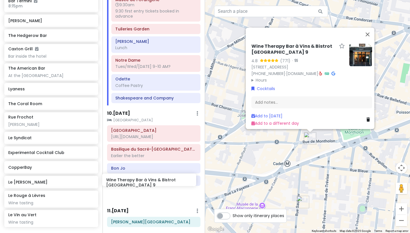
drag, startPoint x: 56, startPoint y: 85, endPoint x: 154, endPoint y: 180, distance: 136.4
click at [154, 180] on div "[GEOGRAPHIC_DATA] and [GEOGRAPHIC_DATA] with Kath and Cinco Private Change Date…" at bounding box center [205, 116] width 410 height 233
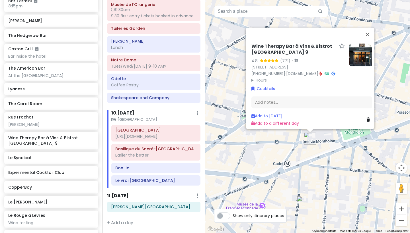
scroll to position [1081, 0]
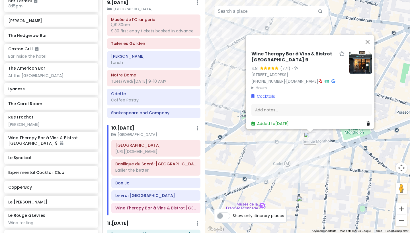
click at [275, 168] on div "Wine Therapy Bar à Vins & Bistrot Paris 9 4.8 (771) · 35 Rue de Montholon, 7500…" at bounding box center [307, 116] width 205 height 233
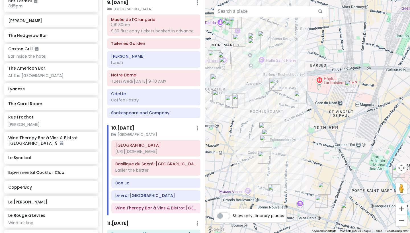
click at [276, 88] on img "Le Vin au Vert" at bounding box center [275, 84] width 13 height 13
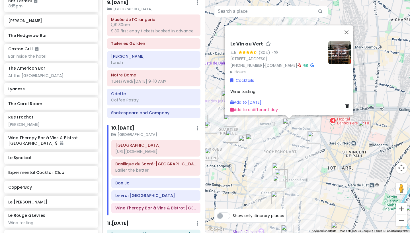
click at [314, 134] on img "Brasserie Bellanger" at bounding box center [313, 137] width 13 height 13
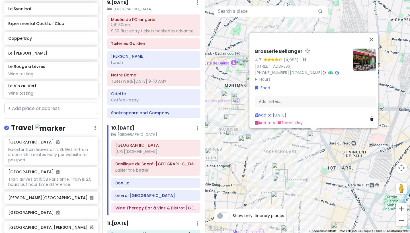
scroll to position [2899, 0]
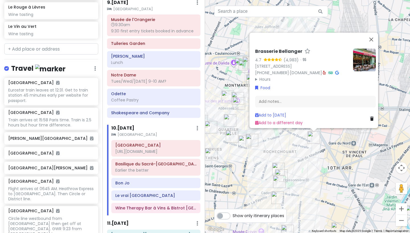
click at [277, 164] on img "Daldali" at bounding box center [278, 169] width 13 height 13
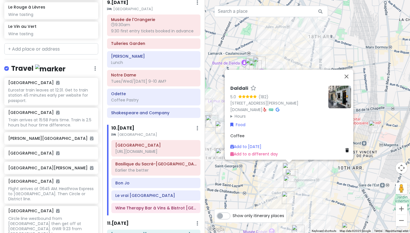
click at [256, 182] on div "Daldali 5.0 (182) 23 Rue Marguerite de Rochechouart, 75009 Paris, France instag…" at bounding box center [307, 116] width 205 height 233
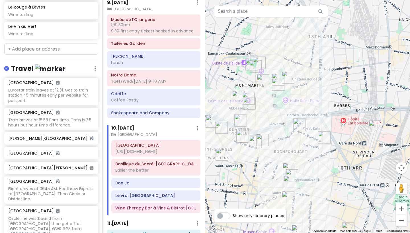
click at [222, 149] on img "Les Canailles" at bounding box center [221, 154] width 13 height 13
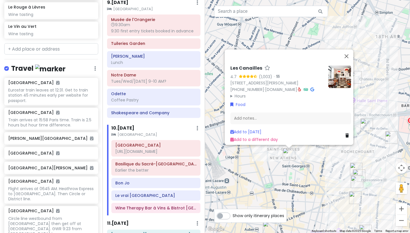
click at [311, 173] on div "Les Canailles 4.7 (1,003) · 25 Rue la Bruyère, 75009 Paris, France +33 1 48 74 …" at bounding box center [307, 116] width 205 height 233
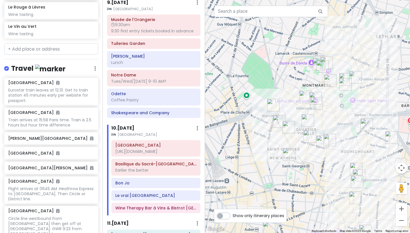
click at [322, 144] on img "Le Pantruche" at bounding box center [322, 142] width 13 height 13
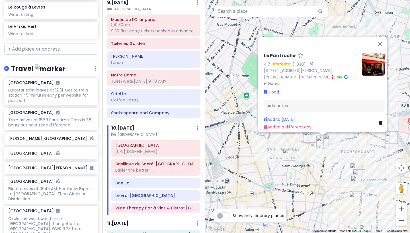
click at [330, 139] on img "KB CaféShop" at bounding box center [329, 140] width 13 height 13
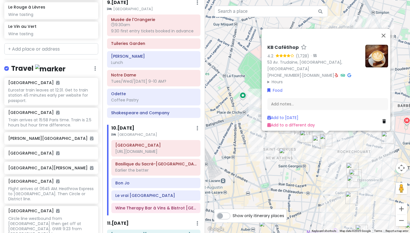
click at [318, 156] on div "KB CaféShop 4.2 (1,728) · 53 Av. Trudaine, 75009 Paris, France +33 1 56 92 12 4…" at bounding box center [307, 116] width 205 height 233
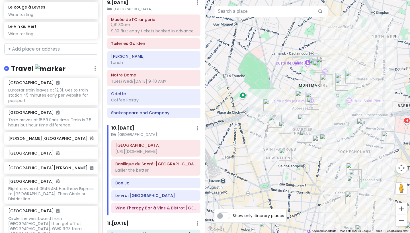
click at [318, 144] on img "Le Pantruche" at bounding box center [318, 142] width 13 height 13
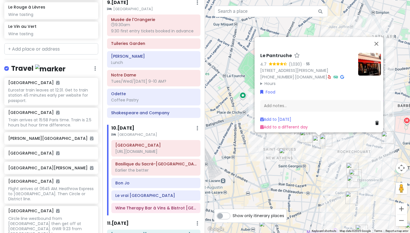
click at [316, 204] on div "Le Pantruche 4.7 (1,030) · 3 Rue Victor Massé, 75009 Paris, France +33 1 48 78 …" at bounding box center [307, 116] width 205 height 233
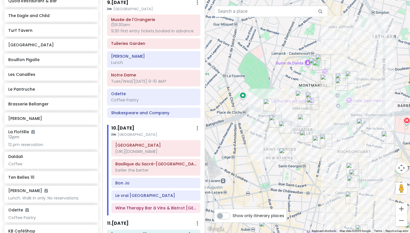
scroll to position [1975, 0]
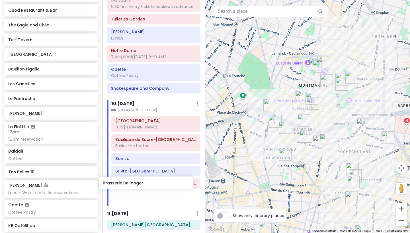
drag, startPoint x: 58, startPoint y: 75, endPoint x: 153, endPoint y: 185, distance: 144.9
click at [153, 185] on div "[GEOGRAPHIC_DATA] and [GEOGRAPHIC_DATA] with Kath and Cinco Private Change Date…" at bounding box center [205, 116] width 410 height 233
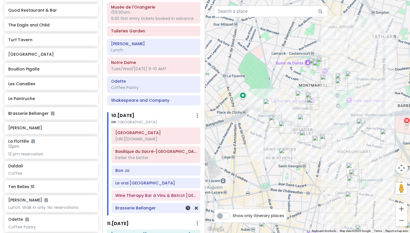
click at [162, 206] on h6 "Brasserie Bellanger" at bounding box center [155, 208] width 81 height 5
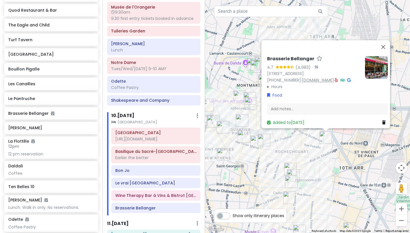
click at [334, 77] on link "[DOMAIN_NAME]" at bounding box center [318, 80] width 32 height 6
click at [190, 193] on icon at bounding box center [188, 195] width 5 height 5
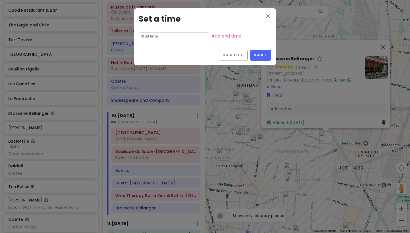
click at [184, 42] on div "close Set a time Add end time" at bounding box center [205, 26] width 142 height 37
click at [187, 36] on input "text" at bounding box center [174, 36] width 71 height 8
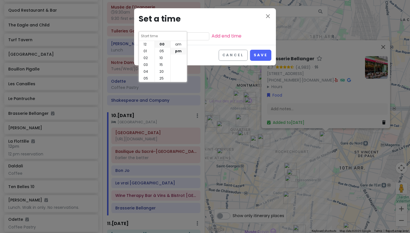
scroll to position [41, 0]
click at [151, 43] on li "06" at bounding box center [147, 44] width 16 height 7
type input "6:00 pm"
click at [179, 53] on li "pm" at bounding box center [178, 51] width 16 height 7
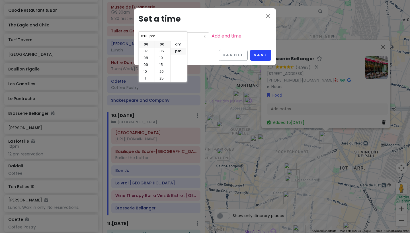
click at [259, 57] on button "Save" at bounding box center [260, 55] width 21 height 11
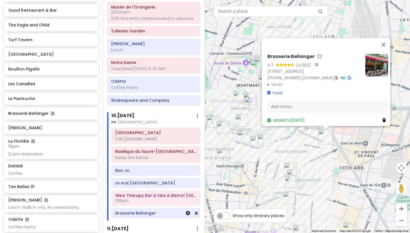
click at [167, 211] on h6 "Brasserie Bellanger" at bounding box center [155, 213] width 81 height 5
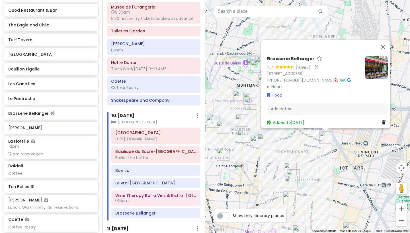
click at [277, 84] on summary "Hours" at bounding box center [313, 87] width 93 height 6
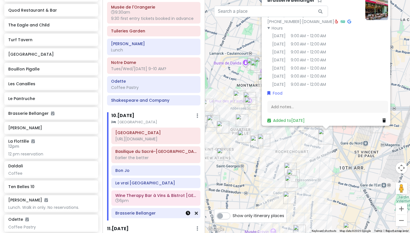
click at [187, 211] on icon at bounding box center [188, 213] width 5 height 5
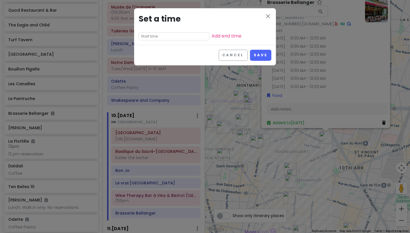
click at [188, 30] on div "close Set a time Add end time" at bounding box center [205, 26] width 142 height 37
click at [187, 35] on input "text" at bounding box center [174, 36] width 71 height 8
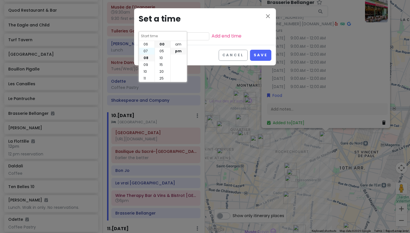
click at [148, 49] on li "07" at bounding box center [147, 51] width 16 height 7
type input "7:00 pm"
click at [163, 73] on li "30" at bounding box center [162, 73] width 15 height 7
type input "7:30 pm"
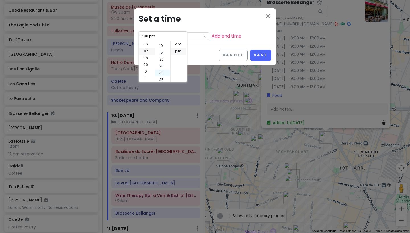
type input "7:30 pm"
click at [265, 56] on button "Save" at bounding box center [260, 55] width 21 height 11
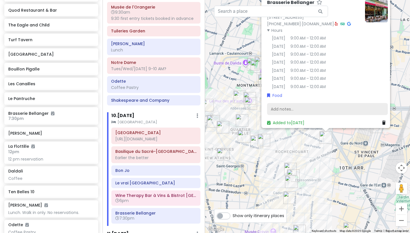
click at [320, 106] on div "Add notes..." at bounding box center [327, 109] width 121 height 12
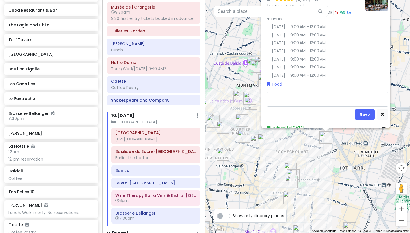
type textarea "x"
type textarea "7"
type textarea "x"
type textarea "7:"
type textarea "x"
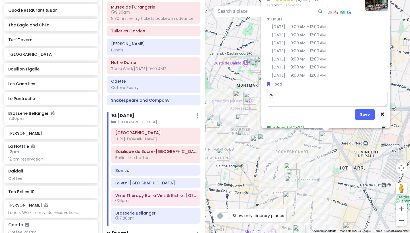
type textarea "7:3"
type textarea "x"
type textarea "7:30"
type textarea "x"
type textarea "7:30"
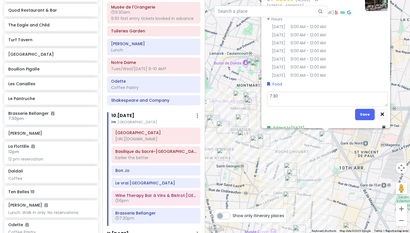
type textarea "x"
type textarea "7:30 p"
type textarea "x"
type textarea "7:30 pm"
type textarea "x"
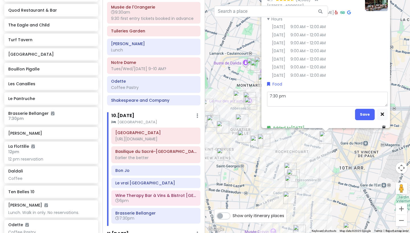
type textarea "7:30 pm"
type textarea "x"
type textarea "7:30 pm r"
type textarea "x"
type textarea "7:30 pm re"
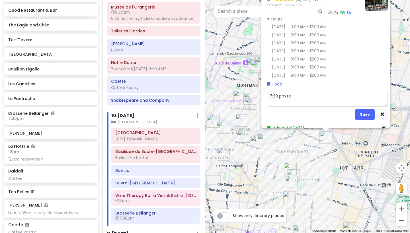
type textarea "x"
type textarea "7:30 pm res"
type textarea "x"
type textarea "7:30 pm rese"
type textarea "x"
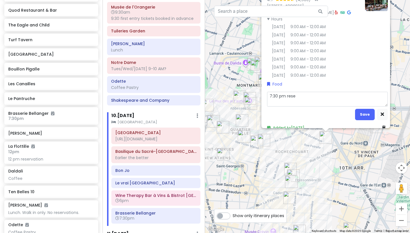
type textarea "7:30 pm reser"
type textarea "x"
type textarea "7:30 pm reserv"
type textarea "x"
type textarea "7:30 pm reserva"
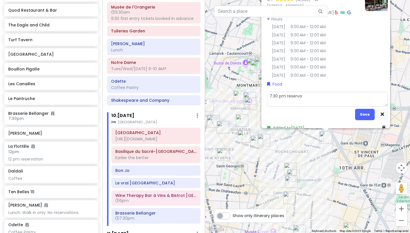
type textarea "x"
type textarea "7:30 pm reservat"
type textarea "x"
type textarea "7:30 pm reservati"
type textarea "x"
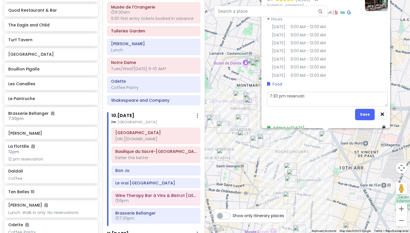
type textarea "7:30 pm reservatio"
type textarea "x"
type textarea "7:30 pm reservation"
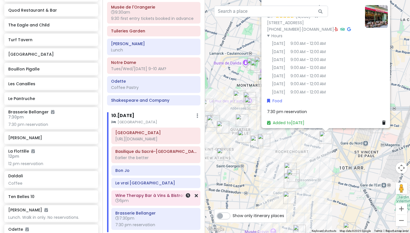
click at [163, 193] on h6 "Wine Therapy Bar à Vins & Bistrot [GEOGRAPHIC_DATA] 9" at bounding box center [155, 195] width 81 height 5
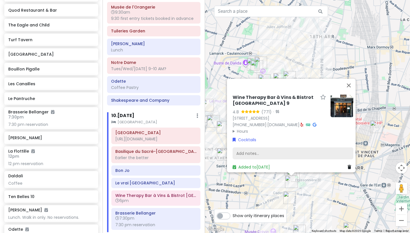
click at [290, 154] on div "Add notes..." at bounding box center [292, 154] width 121 height 12
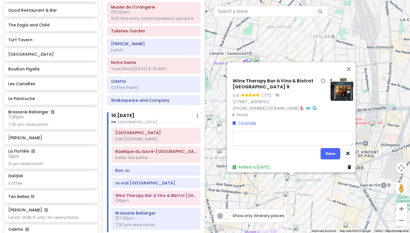
type textarea "x"
type textarea "6"
type textarea "x"
type textarea "6:"
type textarea "x"
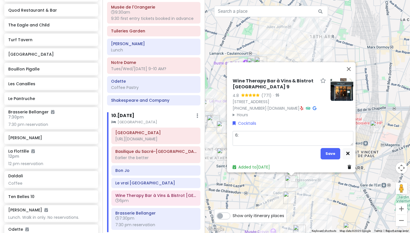
type textarea "6:0"
type textarea "x"
type textarea "6:00"
type textarea "x"
type textarea "6:00"
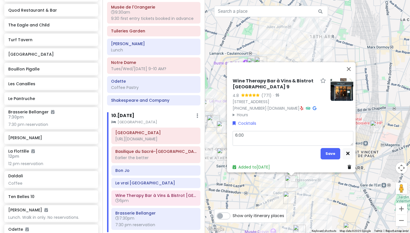
type textarea "x"
type textarea "6:00 p"
type textarea "x"
type textarea "6:00 pm"
type textarea "x"
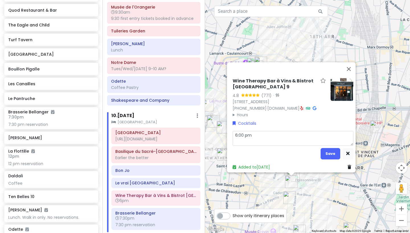
type textarea "6:00 pm"
type textarea "x"
type textarea "6:00 pm r"
type textarea "x"
type textarea "6:00 pm re"
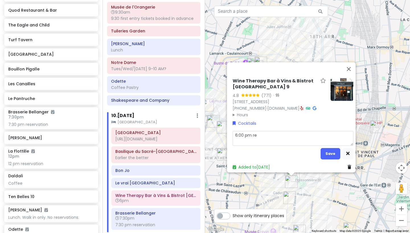
type textarea "x"
type textarea "6:00 pm res"
type textarea "x"
type textarea "6:00 pm rese"
type textarea "x"
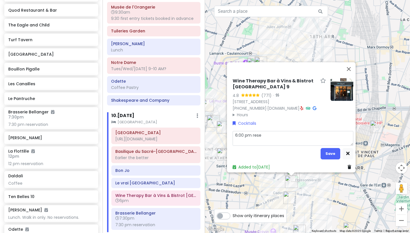
type textarea "6:00 pm reser"
type textarea "x"
type textarea "6:00 pm reserv"
type textarea "x"
type textarea "6:00 pm reserva"
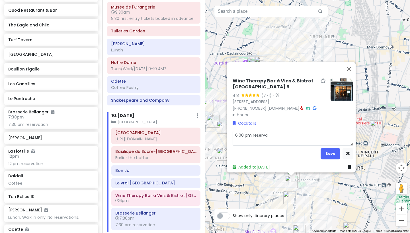
type textarea "x"
type textarea "6:00 pm reservat"
type textarea "x"
type textarea "6:00 pm reservati"
type textarea "x"
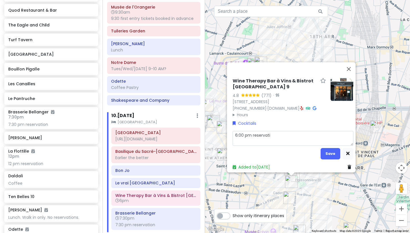
type textarea "6:00 pm reservatio"
type textarea "x"
type textarea "6:00 pm reservation"
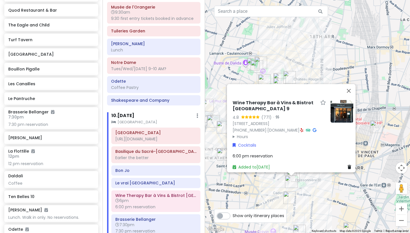
click at [256, 189] on div "Wine Therapy Bar à Vins & Bistrot Paris 9 4.8 (771) · 35 Rue de Montholon, 7500…" at bounding box center [307, 116] width 205 height 233
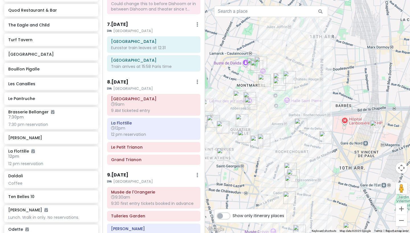
scroll to position [855, 0]
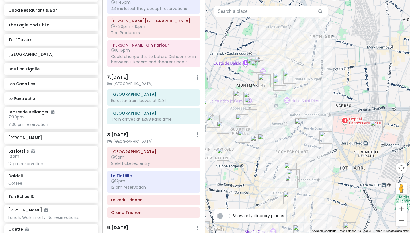
click at [265, 142] on img "KB CaféShop" at bounding box center [263, 140] width 13 height 13
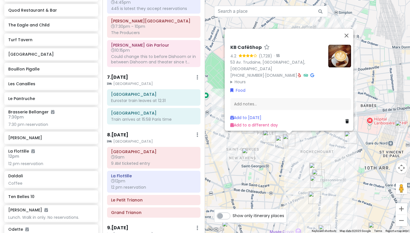
click at [255, 165] on div "KB CaféShop 4.2 (1,728) · 53 Av. Trudaine, 75009 Paris, France +33 1 56 92 12 4…" at bounding box center [307, 116] width 205 height 233
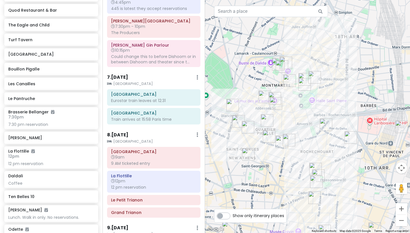
click at [267, 115] on img "Bouillon Pigalle" at bounding box center [267, 120] width 13 height 13
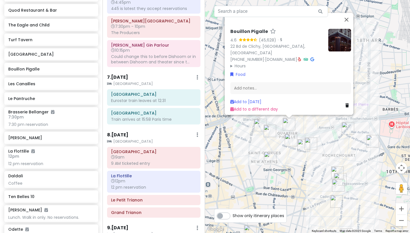
click at [272, 133] on img "Pink Mamma" at bounding box center [269, 131] width 13 height 13
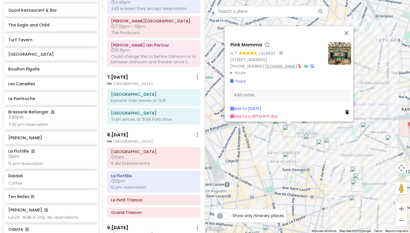
click at [265, 63] on link "[DOMAIN_NAME]" at bounding box center [281, 66] width 32 height 6
click at [269, 63] on link "[DOMAIN_NAME]" at bounding box center [281, 66] width 32 height 6
click at [256, 168] on div "Pink Mamma 4.7 (41,669) · 20bis Rue de Douai, 75009 Paris, France +33 9 73 03 4…" at bounding box center [307, 116] width 205 height 233
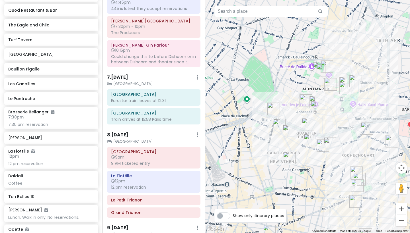
click at [308, 125] on img "Bouillon Pigalle" at bounding box center [308, 124] width 13 height 13
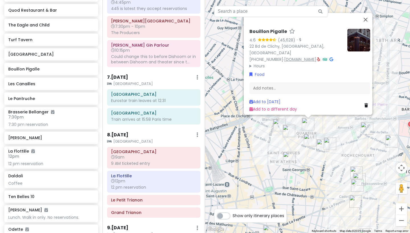
click at [295, 57] on link "[DOMAIN_NAME]" at bounding box center [300, 60] width 32 height 6
click at [286, 130] on img "Pink Mamma" at bounding box center [289, 131] width 13 height 13
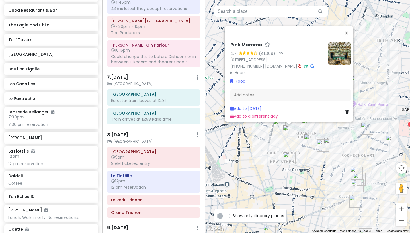
click at [270, 65] on link "[DOMAIN_NAME]" at bounding box center [281, 66] width 32 height 6
click at [317, 198] on div "Pink Mamma 4.7 (41,669) · 20bis Rue de Douai, 75009 Paris, France +33 9 73 03 4…" at bounding box center [307, 116] width 205 height 233
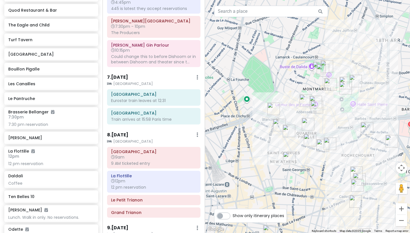
click at [307, 124] on img "Bouillon Pigalle" at bounding box center [308, 124] width 13 height 13
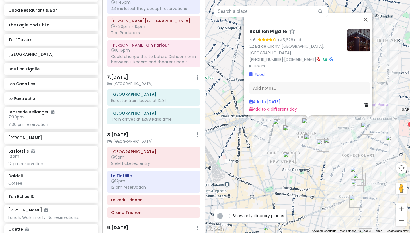
click at [322, 146] on img "Le Pantruche" at bounding box center [322, 145] width 13 height 13
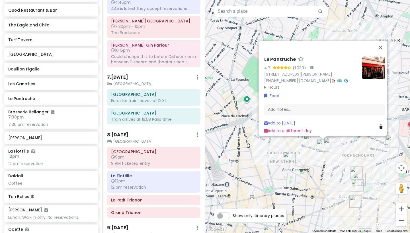
click at [331, 146] on img "KB CaféShop" at bounding box center [329, 144] width 13 height 13
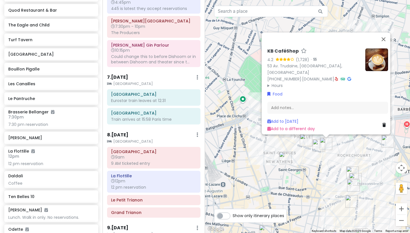
click at [285, 158] on img "Les Canailles" at bounding box center [285, 158] width 13 height 13
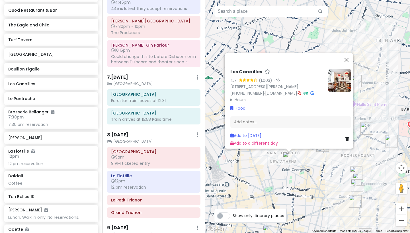
click at [278, 91] on link "[DOMAIN_NAME]" at bounding box center [281, 93] width 32 height 6
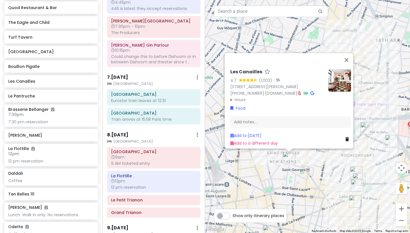
click at [304, 211] on div "Les Canailles 4.7 (1,003) · 25 Rue la Bruyère, 75009 Paris, France +33 1 48 74 …" at bounding box center [307, 116] width 205 height 233
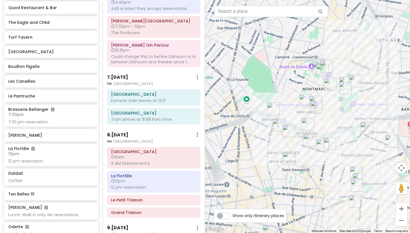
click at [308, 121] on img "Bouillon Pigalle" at bounding box center [307, 124] width 13 height 13
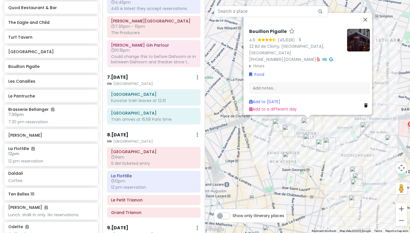
click at [322, 149] on img "Le Pantruche" at bounding box center [322, 145] width 13 height 13
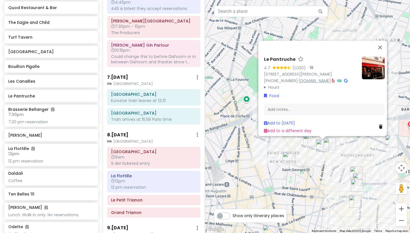
click at [317, 78] on link "[DOMAIN_NAME]" at bounding box center [314, 81] width 32 height 6
click at [331, 176] on div "Le Pantruche 4.7 (1,030) · 3 Rue Victor Massé, 75009 Paris, France +33 1 48 78 …" at bounding box center [307, 116] width 205 height 233
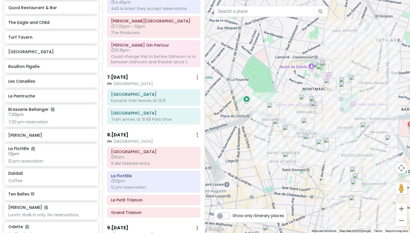
click at [330, 141] on img "KB CaféShop" at bounding box center [329, 144] width 13 height 13
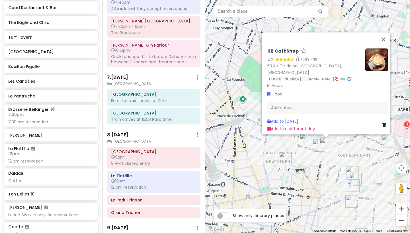
click at [288, 158] on img "Les Canailles" at bounding box center [285, 158] width 13 height 13
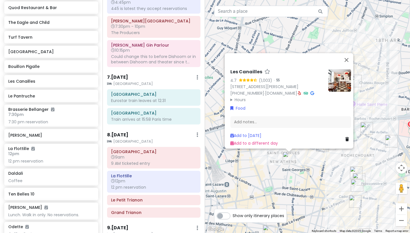
click at [323, 166] on div "Les Canailles 4.7 (1,003) · 25 Rue la Bruyère, 75009 Paris, France +33 1 48 74 …" at bounding box center [307, 116] width 205 height 233
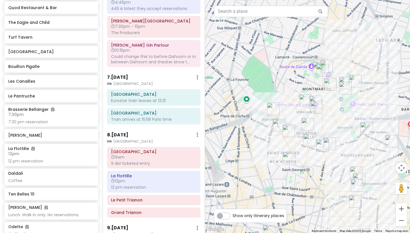
click at [289, 158] on img "Les Canailles" at bounding box center [289, 158] width 13 height 13
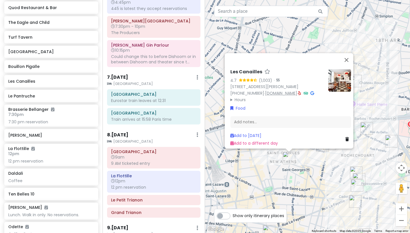
click at [277, 90] on link "[DOMAIN_NAME]" at bounding box center [281, 93] width 32 height 6
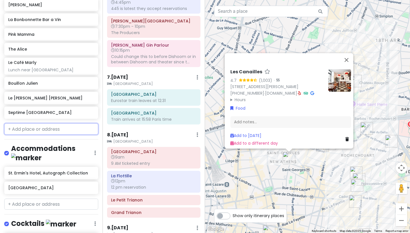
click at [51, 123] on input "text" at bounding box center [51, 128] width 94 height 11
click at [53, 79] on div "Bouillon Julien" at bounding box center [49, 83] width 82 height 8
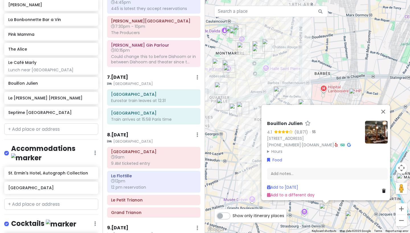
click at [240, 177] on div "Bouillon Julien 4.1 (8,871) · 16 Rue du Faubourg Saint-Denis, 75010 Paris, Fran…" at bounding box center [307, 116] width 205 height 233
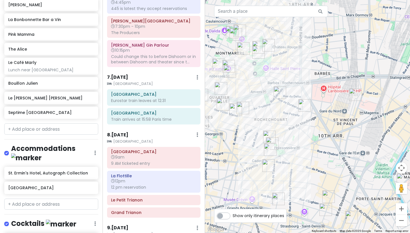
click at [324, 208] on img "Bouillon Julien" at bounding box center [325, 210] width 13 height 13
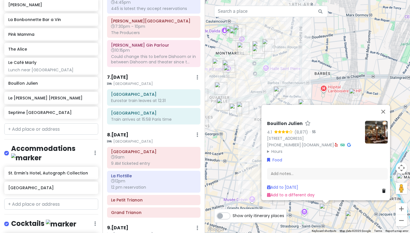
click at [281, 203] on img "Le Rouge à Lèvres" at bounding box center [278, 199] width 13 height 13
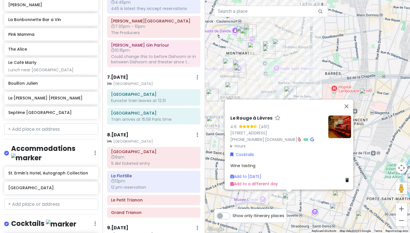
click at [335, 196] on img "Le Syndicat" at bounding box center [339, 197] width 13 height 13
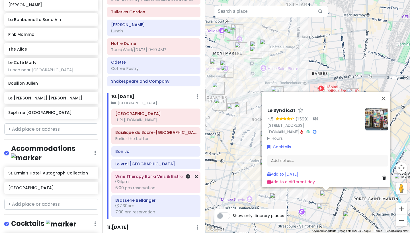
scroll to position [1114, 0]
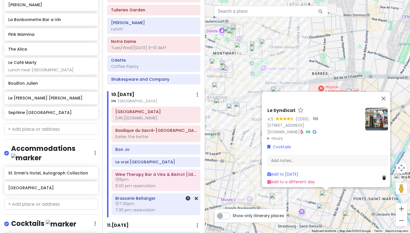
click at [145, 201] on h6 "7:30pm" at bounding box center [155, 203] width 81 height 5
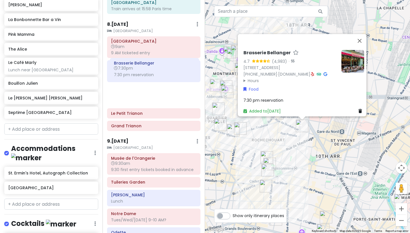
scroll to position [966, 0]
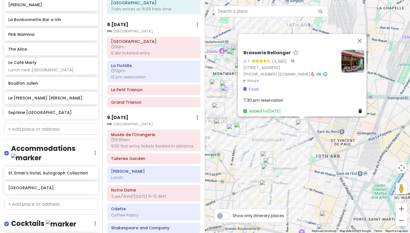
drag, startPoint x: 152, startPoint y: 186, endPoint x: 151, endPoint y: 105, distance: 81.1
click at [151, 105] on div "Itinerary × 1 . [DATE] Edit Day Notes Delete Day Click to add day notes [GEOGRA…" at bounding box center [153, 116] width 102 height 233
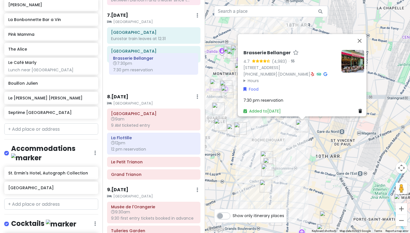
scroll to position [917, 0]
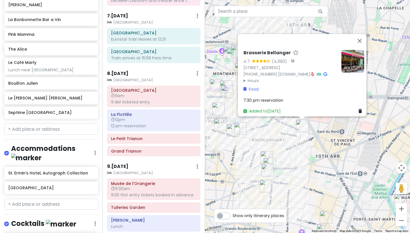
drag, startPoint x: 149, startPoint y: 176, endPoint x: 148, endPoint y: 71, distance: 104.1
click at [148, 71] on div "Itinerary × 1 . [DATE] Edit Day Notes Delete Day Click to add day notes [GEOGRA…" at bounding box center [153, 116] width 102 height 233
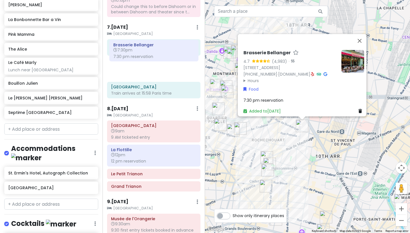
scroll to position [904, 0]
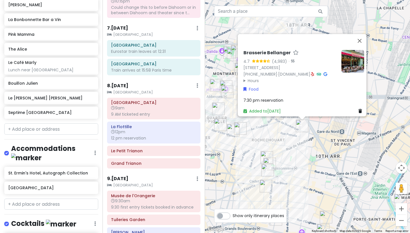
drag, startPoint x: 148, startPoint y: 202, endPoint x: 151, endPoint y: 67, distance: 134.9
click at [151, 67] on div "Itinerary × 1 . [DATE] Edit Day Notes Delete Day Click to add day notes [GEOGRA…" at bounding box center [153, 116] width 102 height 233
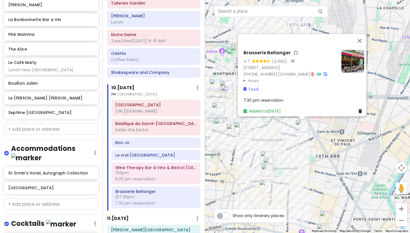
scroll to position [1129, 0]
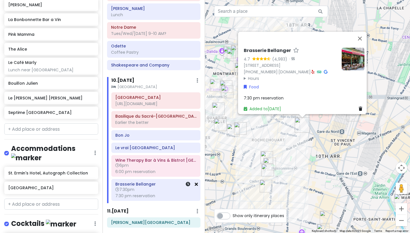
click at [197, 182] on icon at bounding box center [196, 184] width 3 height 5
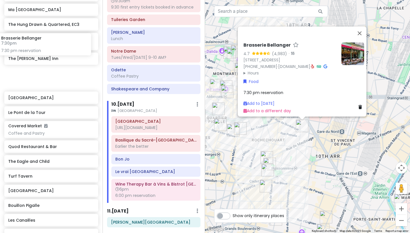
scroll to position [1862, 0]
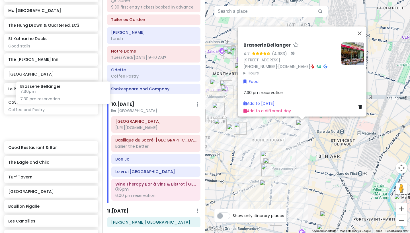
drag, startPoint x: 55, startPoint y: 48, endPoint x: 67, endPoint y: 89, distance: 42.6
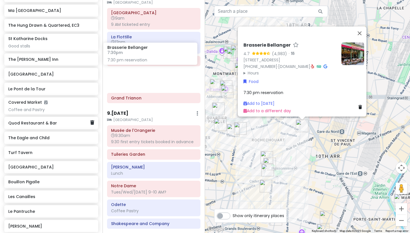
scroll to position [993, 0]
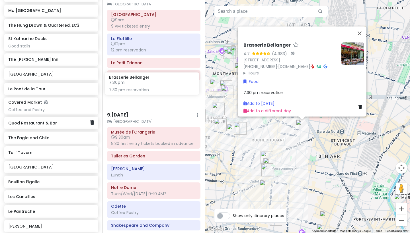
drag, startPoint x: 53, startPoint y: 89, endPoint x: 154, endPoint y: 85, distance: 100.8
click at [154, 85] on div "[GEOGRAPHIC_DATA] and [GEOGRAPHIC_DATA] with Kath and Cinco Private Change Date…" at bounding box center [205, 116] width 410 height 233
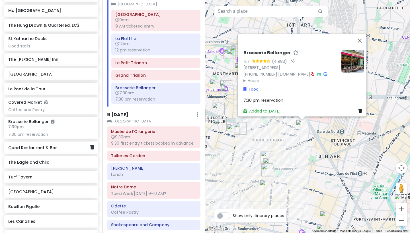
click at [251, 99] on span "7:30 pm reservation" at bounding box center [263, 100] width 40 height 6
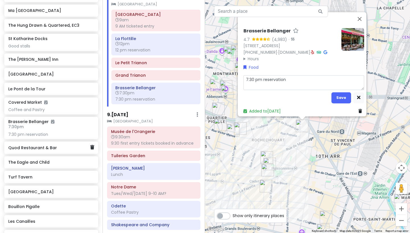
drag, startPoint x: 251, startPoint y: 75, endPoint x: 254, endPoint y: 76, distance: 3.5
click at [251, 76] on textarea "7:30 pm reservation" at bounding box center [303, 82] width 121 height 15
type textarea "x"
type textarea "7:3 pm reservation"
type textarea "x"
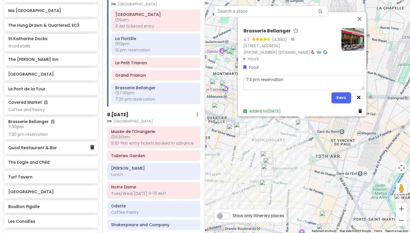
type textarea "7: pm reservation"
type textarea "x"
type textarea "7:0 pm reservation"
type textarea "x"
type textarea "7:00 pm reservation"
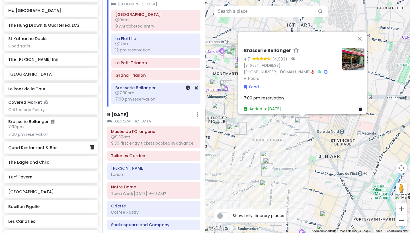
click at [174, 84] on div "Brasserie Bellanger 7:30pm 7:00 pm reservation" at bounding box center [155, 93] width 81 height 19
click at [189, 85] on link at bounding box center [188, 88] width 5 height 7
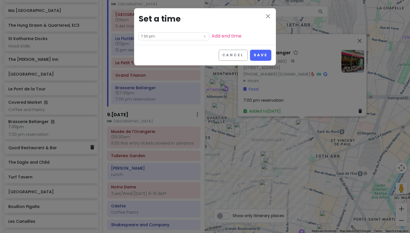
click at [181, 35] on input "7:30 pm" at bounding box center [174, 36] width 71 height 8
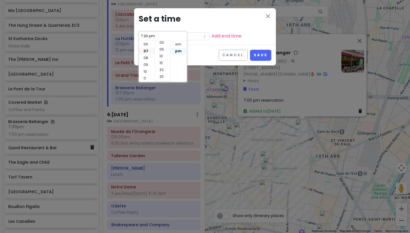
scroll to position [1, 0]
click at [162, 42] on li "00" at bounding box center [162, 43] width 15 height 7
type input "7:00 pm"
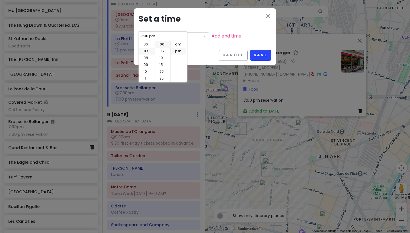
click at [258, 55] on button "Save" at bounding box center [260, 55] width 21 height 11
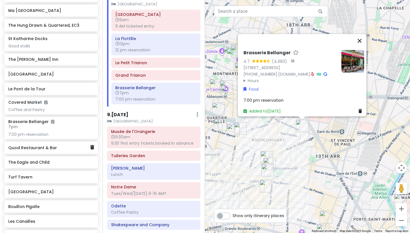
click at [362, 34] on button "Close" at bounding box center [360, 41] width 14 height 14
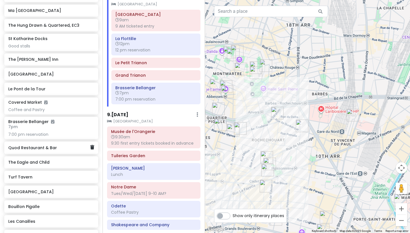
click at [291, 152] on div at bounding box center [307, 116] width 205 height 233
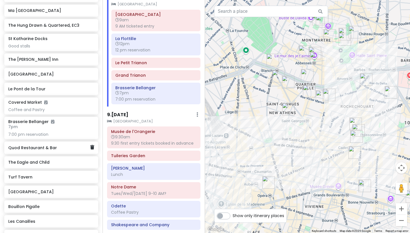
drag, startPoint x: 291, startPoint y: 152, endPoint x: 381, endPoint y: 119, distance: 95.7
click at [381, 119] on div at bounding box center [307, 116] width 205 height 233
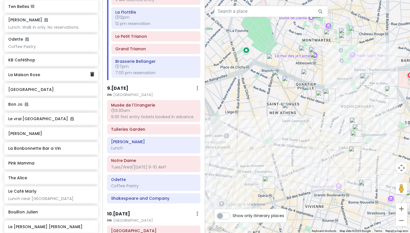
scroll to position [2193, 0]
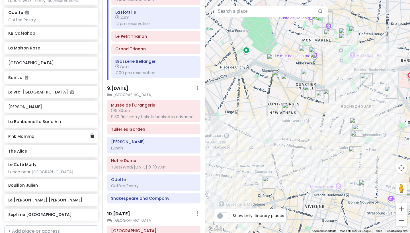
click at [57, 134] on h6 "Pink Mamma" at bounding box center [49, 136] width 82 height 5
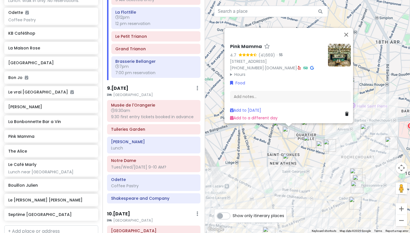
click at [322, 149] on img "Le Pantruche" at bounding box center [322, 147] width 13 height 13
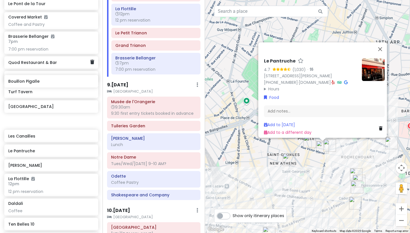
scroll to position [1023, 0]
drag, startPoint x: 45, startPoint y: 81, endPoint x: 128, endPoint y: 178, distance: 128.2
click at [128, 178] on div "[GEOGRAPHIC_DATA] and [GEOGRAPHIC_DATA] with Kath and Cinco Private Change Date…" at bounding box center [205, 116] width 410 height 233
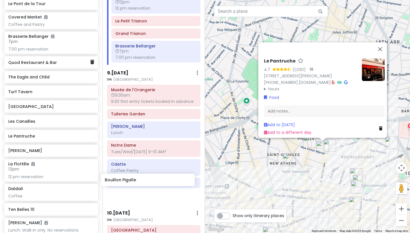
drag, startPoint x: 45, startPoint y: 83, endPoint x: 141, endPoint y: 182, distance: 138.0
click at [141, 182] on div "[GEOGRAPHIC_DATA] and [GEOGRAPHIC_DATA] with Kath and Cinco Private Change Date…" at bounding box center [205, 116] width 410 height 233
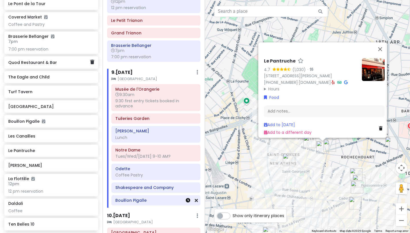
click at [190, 198] on icon at bounding box center [188, 200] width 5 height 5
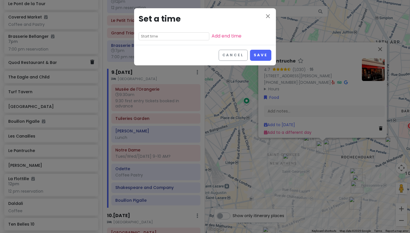
click at [188, 36] on input "text" at bounding box center [174, 36] width 71 height 8
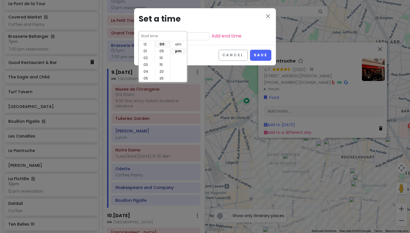
scroll to position [41, 0]
click at [150, 45] on li "06" at bounding box center [147, 44] width 16 height 7
type input "6:00 pm"
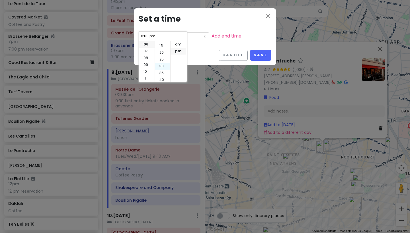
click at [164, 64] on li "30" at bounding box center [162, 66] width 15 height 7
type input "6:30 pm"
click at [261, 53] on button "Save" at bounding box center [260, 55] width 21 height 11
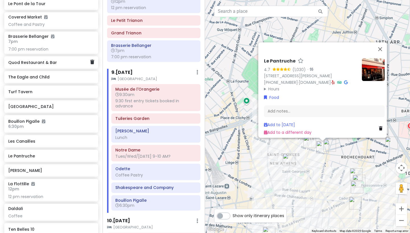
click at [230, 179] on div "Le Pantruche 4.7 (1,030) · 3 Rue Victor Massé, 75009 Paris, France +33 1 48 78 …" at bounding box center [307, 116] width 205 height 233
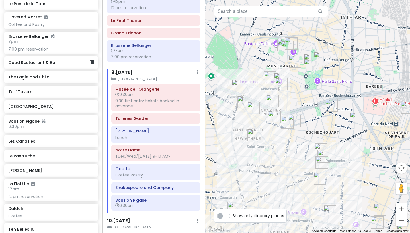
drag, startPoint x: 339, startPoint y: 173, endPoint x: 290, endPoint y: 140, distance: 58.9
click at [290, 140] on div at bounding box center [307, 116] width 205 height 233
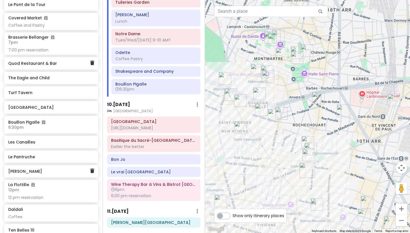
scroll to position [1948, 0]
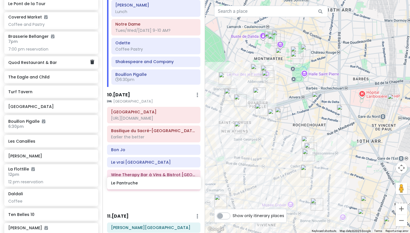
drag, startPoint x: 46, startPoint y: 116, endPoint x: 149, endPoint y: 184, distance: 122.9
click at [149, 184] on div "[GEOGRAPHIC_DATA] and [GEOGRAPHIC_DATA] with Kath and Cinco Private Change Date…" at bounding box center [205, 116] width 410 height 233
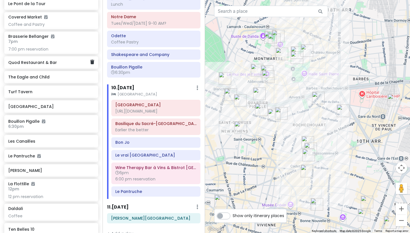
scroll to position [1146, 0]
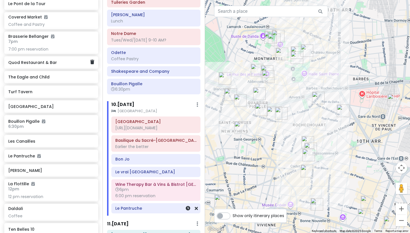
click at [160, 205] on div "Le Pantruche" at bounding box center [155, 209] width 81 height 8
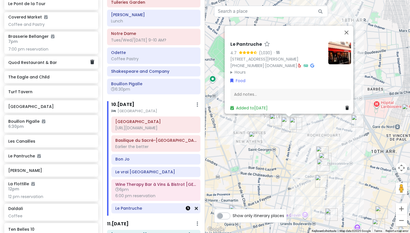
click at [188, 206] on icon at bounding box center [188, 208] width 5 height 5
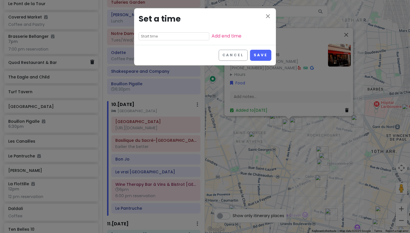
click at [189, 38] on input "text" at bounding box center [174, 36] width 71 height 8
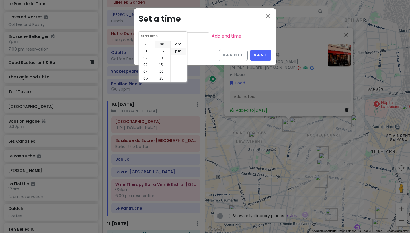
scroll to position [41, 0]
click at [261, 57] on button "Save" at bounding box center [260, 55] width 21 height 11
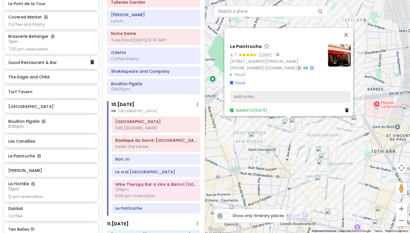
click at [253, 98] on div "Add notes..." at bounding box center [290, 97] width 121 height 12
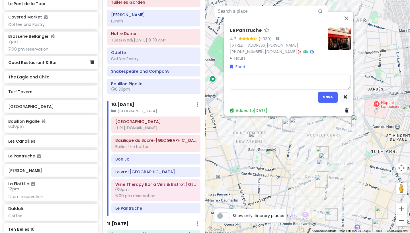
type textarea "x"
type textarea "8"
type textarea "x"
type textarea "8:"
type textarea "x"
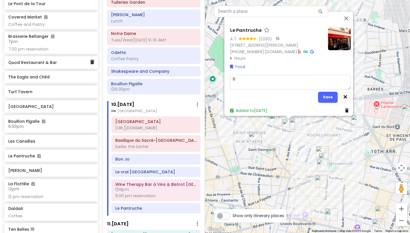
type textarea "8:0"
type textarea "x"
type textarea "8:00"
type textarea "x"
type textarea "8:00"
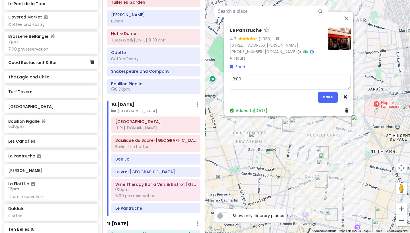
type textarea "x"
type textarea "8:00 p"
type textarea "x"
type textarea "8:00 pm"
type textarea "x"
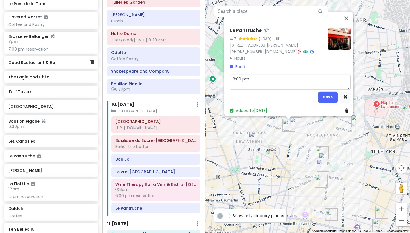
type textarea "8:00 pm"
type textarea "x"
type textarea "8:00 pm r"
type textarea "x"
type textarea "8:00 pm re"
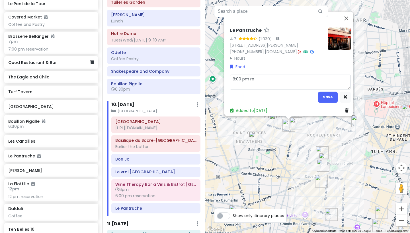
type textarea "x"
type textarea "8:00 pm res"
type textarea "x"
type textarea "8:00 pm rese"
type textarea "x"
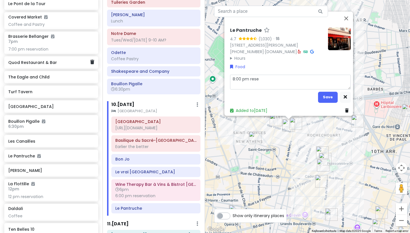
type textarea "8:00 pm reser"
type textarea "x"
type textarea "8:00 pm reserv"
type textarea "x"
type textarea "8:00 pm reserva"
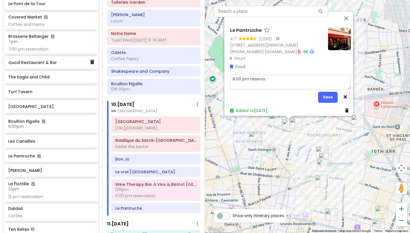
type textarea "x"
type textarea "8:00 pm reservat"
type textarea "x"
type textarea "8:00 pm reservati"
type textarea "x"
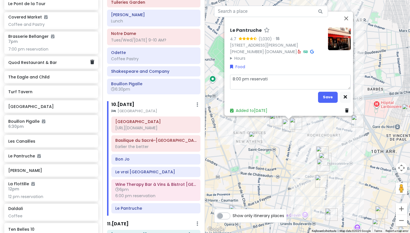
type textarea "8:00 pm reservatio"
type textarea "x"
type textarea "8:00 pm reservation"
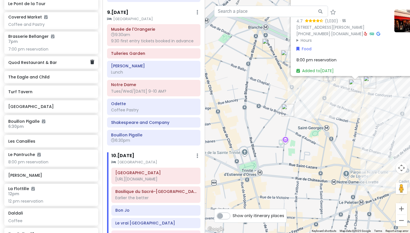
scroll to position [1103, 0]
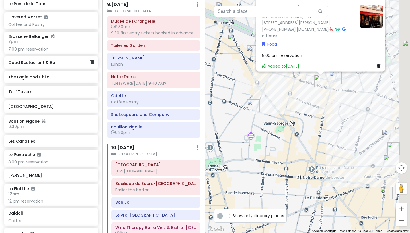
drag, startPoint x: 333, startPoint y: 119, endPoint x: 286, endPoint y: 112, distance: 47.6
click at [286, 112] on div "Le Pantruche 4.7 (1,030) · 3 Rue Victor Massé, 75009 Paris, France +33 1 48 78 …" at bounding box center [307, 116] width 205 height 233
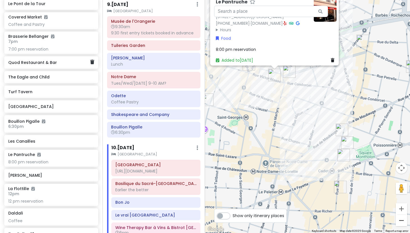
click at [402, 220] on button "Zoom out" at bounding box center [400, 220] width 11 height 11
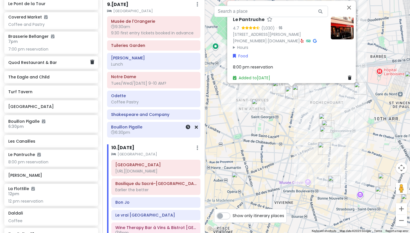
click at [153, 130] on h6 "6:30pm" at bounding box center [153, 132] width 85 height 5
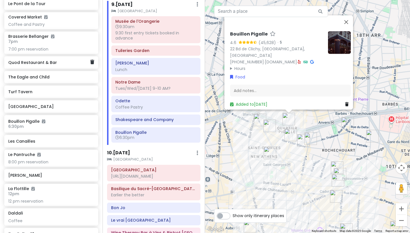
click at [347, 125] on img "Le Vin au Vert" at bounding box center [347, 123] width 13 height 13
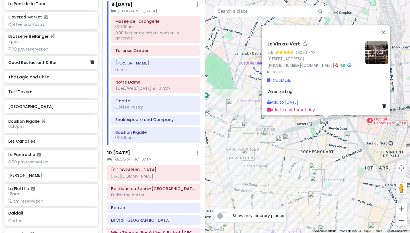
click at [236, 117] on img "Le Dépanneur Pigalle" at bounding box center [238, 121] width 13 height 13
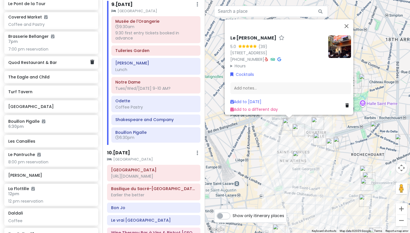
click at [366, 183] on img "Wine Therapy Bar à Vins & Bistrot Paris 9" at bounding box center [366, 185] width 13 height 13
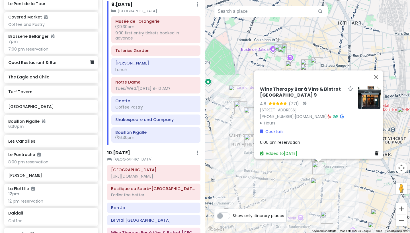
drag, startPoint x: 372, startPoint y: 199, endPoint x: 358, endPoint y: 163, distance: 38.9
click at [358, 163] on div "Wine Therapy Bar à Vins & Bistrot Paris 9 4.8 (771) · 35 Rue de Montholon, 7500…" at bounding box center [307, 116] width 205 height 233
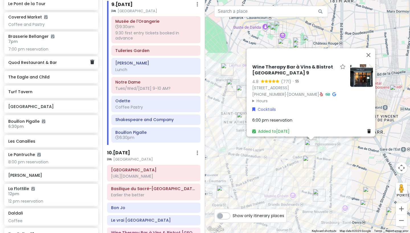
click at [320, 194] on img "Le Rouge à Lèvres" at bounding box center [319, 195] width 13 height 13
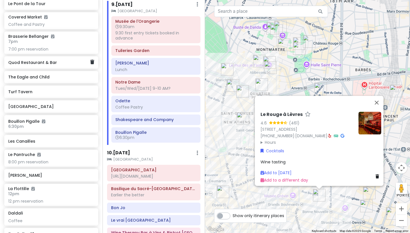
click at [347, 197] on div "Le Rouge à Lèvres 4.6 (461) 6 Rue Rougemont, 75009 Paris, France +33 9 74 64 03…" at bounding box center [307, 116] width 205 height 233
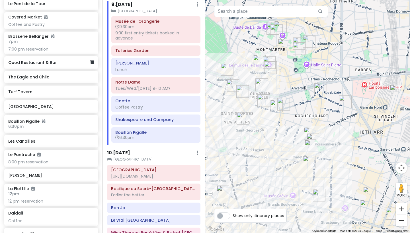
click at [399, 218] on button "Zoom out" at bounding box center [400, 220] width 11 height 11
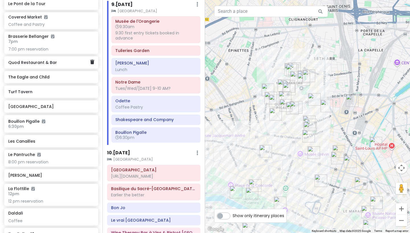
click at [321, 182] on img "Experimental Cocktail Club" at bounding box center [320, 181] width 13 height 13
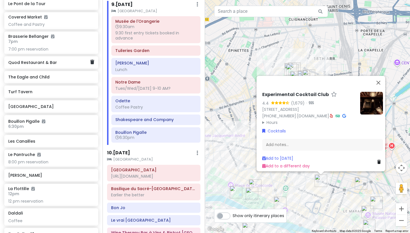
click at [343, 186] on div "Experimental Cocktail Club 4.4 (1,679) · 37 Rue Saint-Sauveur, 75002 Paris, Fra…" at bounding box center [307, 116] width 205 height 233
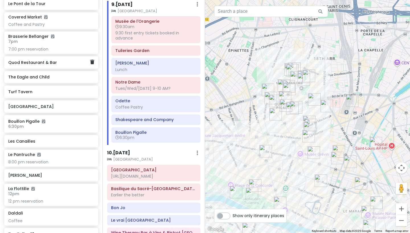
click at [316, 181] on img "Experimental Cocktail Club" at bounding box center [320, 181] width 13 height 13
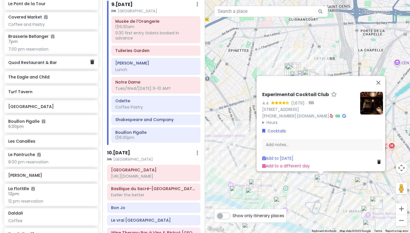
click at [329, 184] on div "Experimental Cocktail Club 4.4 (1,679) · 37 Rue Saint-Sauveur, 75002 Paris, Fra…" at bounding box center [307, 116] width 205 height 233
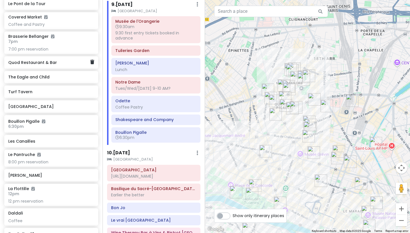
click at [315, 101] on img "Le Vin au Vert" at bounding box center [314, 99] width 13 height 13
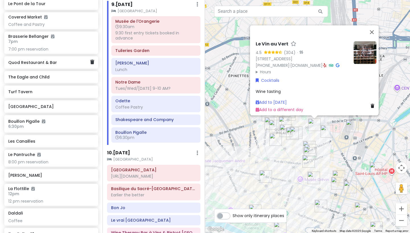
click at [284, 131] on img "Rue Frochot" at bounding box center [285, 131] width 13 height 13
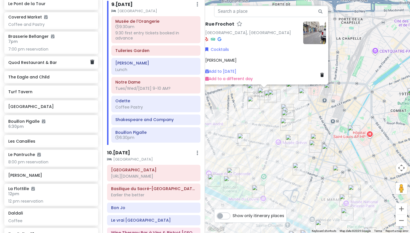
drag, startPoint x: 385, startPoint y: 204, endPoint x: 358, endPoint y: 166, distance: 46.9
click at [358, 166] on div "Rue Frochot Rue Frochot, 75009 Paris, France Cocktails Lulu White Add to Mon 10…" at bounding box center [307, 116] width 205 height 233
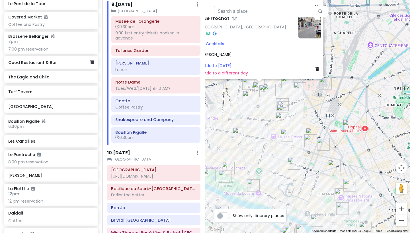
click at [313, 132] on img "Le Syndicat" at bounding box center [312, 134] width 13 height 13
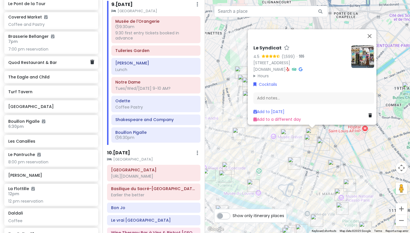
click at [323, 145] on img "CopperBay" at bounding box center [323, 144] width 13 height 13
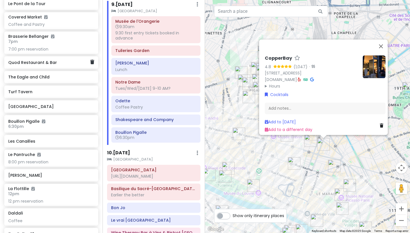
click at [240, 83] on img "Le Dépanneur Pigalle" at bounding box center [244, 81] width 13 height 13
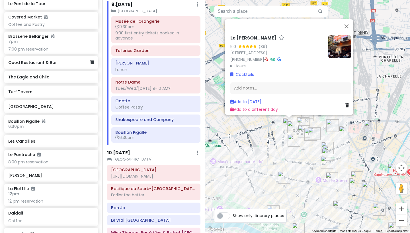
click at [236, 65] on summary "Hours" at bounding box center [276, 66] width 93 height 6
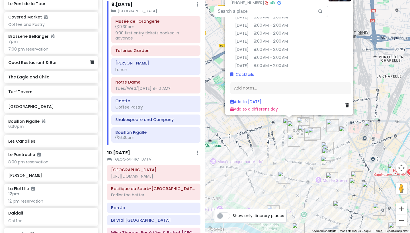
click at [246, 133] on div "Le Dépanneur Pigalle 5.0 (39) 26 Rue de Douai, 75009 Paris, France +33 1 40 23 …" at bounding box center [307, 116] width 205 height 233
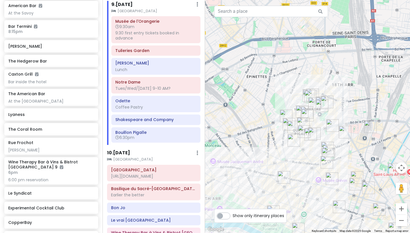
scroll to position [2684, 0]
click at [403, 211] on button "Zoom in" at bounding box center [400, 208] width 11 height 11
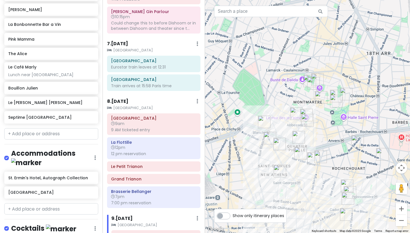
scroll to position [2249, 0]
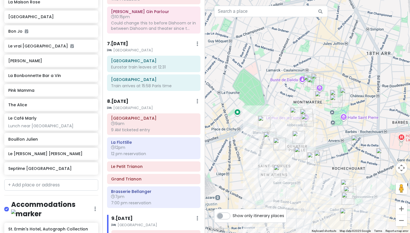
click at [49, 137] on div "[GEOGRAPHIC_DATA] and [GEOGRAPHIC_DATA] with Kath and Cinco Private Change Date…" at bounding box center [51, 116] width 102 height 233
click at [48, 180] on input "text" at bounding box center [51, 185] width 94 height 11
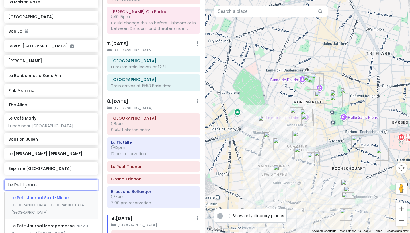
type input "Le Petit journa"
click at [48, 195] on span "Le Petit Journal Saint-Michel" at bounding box center [40, 198] width 58 height 6
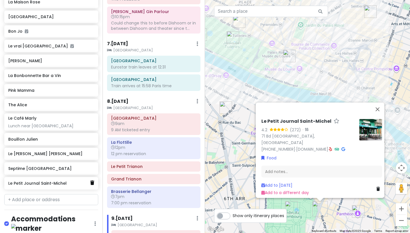
click at [92, 181] on icon at bounding box center [92, 183] width 4 height 5
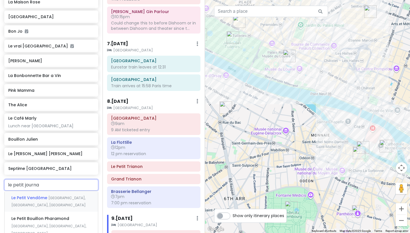
type input "le petit journal"
click at [82, 224] on span "Rue du Commandant René Mouchotte, Paris, France" at bounding box center [49, 233] width 77 height 19
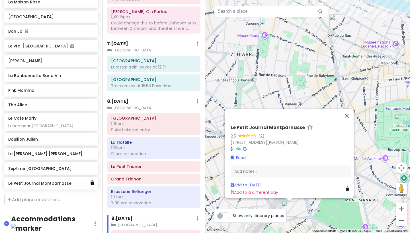
click at [93, 181] on icon at bounding box center [92, 183] width 4 height 5
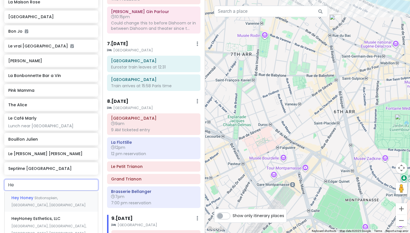
type input "H"
type input "Le Danube Bl"
click at [64, 191] on div "Restaurant Le Danube Bleu Rue de Trévise, Paris, France" at bounding box center [51, 205] width 93 height 28
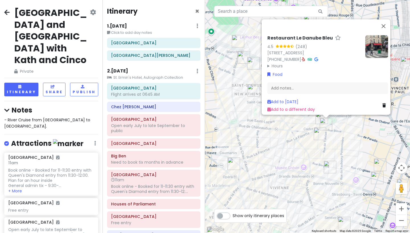
scroll to position [889, 0]
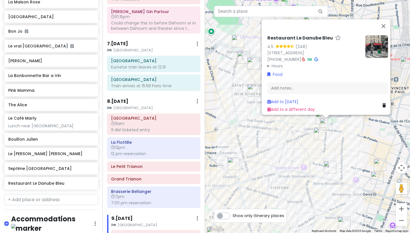
click at [289, 35] on h6 "Restaurant Le Danube Bleu" at bounding box center [299, 38] width 65 height 6
click at [281, 52] on link "47 Rue de Trévise, 75009 Paris, France" at bounding box center [285, 53] width 37 height 6
click at [46, 194] on input "text" at bounding box center [51, 199] width 94 height 11
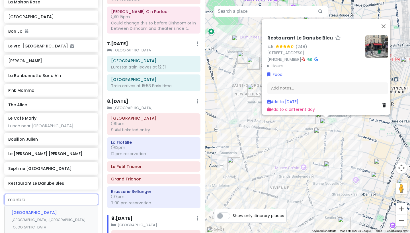
type input "monbleu"
click at [42, 218] on span "[GEOGRAPHIC_DATA], [GEOGRAPHIC_DATA], [GEOGRAPHIC_DATA]" at bounding box center [48, 224] width 75 height 12
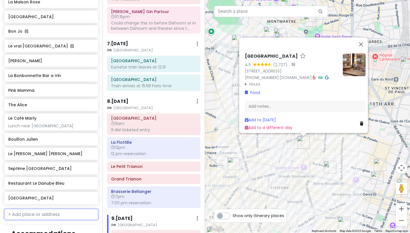
click at [44, 209] on input "text" at bounding box center [51, 214] width 94 height 11
type input "Bistrot le bon"
click at [38, 224] on span "Le Bon Georges" at bounding box center [28, 227] width 34 height 6
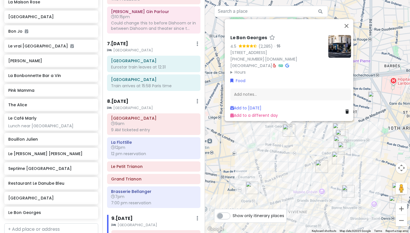
click at [360, 137] on div "Le Bon Georges 4.5 (2,285) · 45 Rue Saint-Georges, 75009 Paris, France +33 1 48…" at bounding box center [307, 116] width 205 height 233
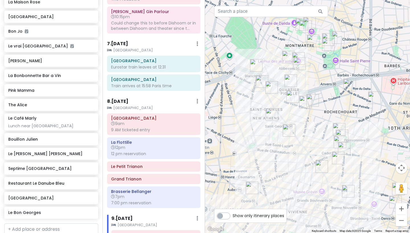
click at [287, 130] on img "Le Bon Georges" at bounding box center [289, 130] width 13 height 13
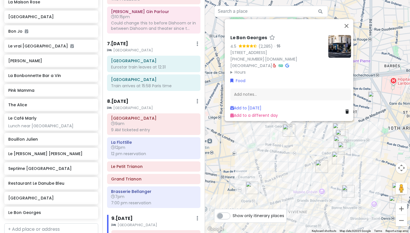
click at [335, 126] on img "Daldali" at bounding box center [339, 129] width 13 height 13
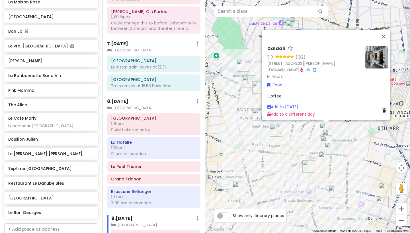
click at [332, 146] on img "Restaurant Le Danube Bleu" at bounding box center [331, 148] width 13 height 13
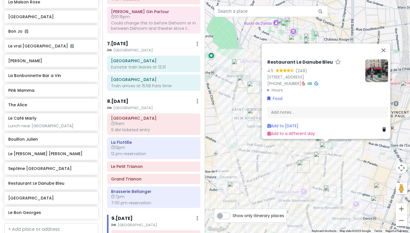
click at [285, 171] on div "Restaurant Le Danube Bleu 4.5 (248) 47 Rue de Trévise, 75009 Paris, France +33 …" at bounding box center [307, 116] width 205 height 233
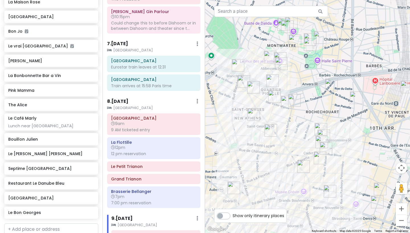
click at [306, 167] on img "MONBLEU Faubourg Montmartre" at bounding box center [303, 166] width 13 height 13
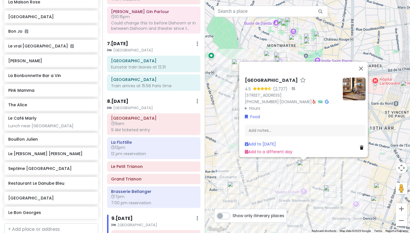
click at [320, 161] on img "Abri Soba" at bounding box center [320, 158] width 13 height 13
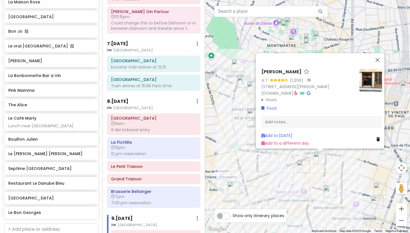
click at [343, 172] on div "Abri Soba 4.7 (1,306) · [STREET_ADDRESS][PERSON_NAME] [DOMAIN_NAME] · Hours [DA…" at bounding box center [307, 116] width 205 height 233
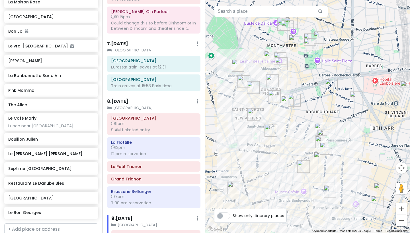
click at [271, 126] on img "Le Bon Georges" at bounding box center [270, 130] width 13 height 13
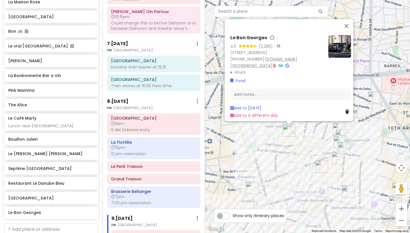
click at [281, 56] on link "www.lebongeorges.paris" at bounding box center [263, 62] width 67 height 12
click at [71, 224] on input "text" at bounding box center [51, 229] width 94 height 11
type input "Nectar"
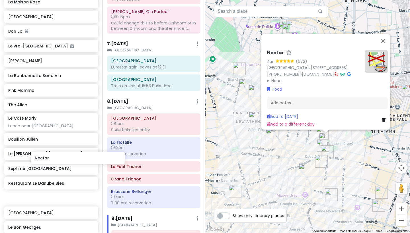
scroll to position [2249, 0]
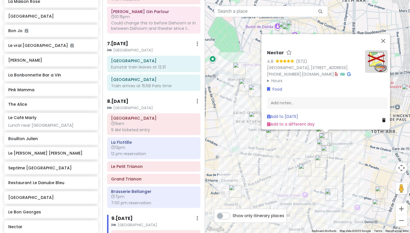
drag, startPoint x: 40, startPoint y: 185, endPoint x: 135, endPoint y: 85, distance: 138.2
click at [135, 85] on div "[GEOGRAPHIC_DATA] and [GEOGRAPHIC_DATA] with Kath and Cinco Private Change Date…" at bounding box center [205, 116] width 410 height 233
drag, startPoint x: 44, startPoint y: 187, endPoint x: 138, endPoint y: 83, distance: 139.2
click at [138, 83] on div "[GEOGRAPHIC_DATA] and [GEOGRAPHIC_DATA] with Kath and Cinco Private Change Date…" at bounding box center [205, 116] width 410 height 233
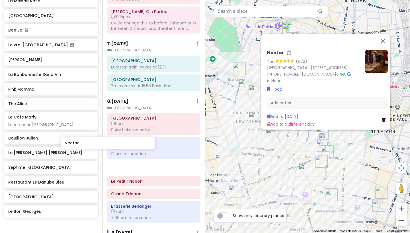
scroll to position [2250, 0]
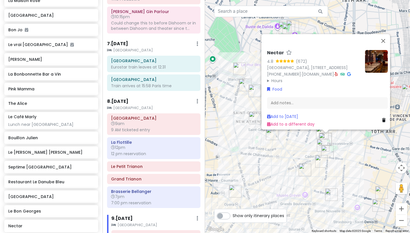
drag, startPoint x: 25, startPoint y: 184, endPoint x: 119, endPoint y: 91, distance: 131.8
click at [119, 91] on div "[GEOGRAPHIC_DATA] and [GEOGRAPHIC_DATA] with Kath and Cinco Private Change Date…" at bounding box center [205, 116] width 410 height 233
drag, startPoint x: 23, startPoint y: 183, endPoint x: 84, endPoint y: 134, distance: 78.1
click at [121, 92] on div "[GEOGRAPHIC_DATA] and [GEOGRAPHIC_DATA] with Kath and Cinco Private Change Date…" at bounding box center [205, 116] width 410 height 233
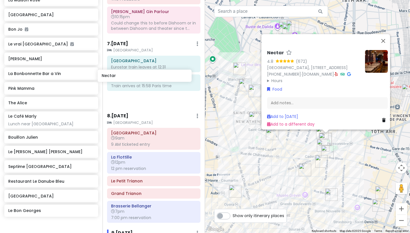
drag, startPoint x: 61, startPoint y: 182, endPoint x: 155, endPoint y: 75, distance: 142.3
click at [155, 75] on div "[GEOGRAPHIC_DATA] and [GEOGRAPHIC_DATA] with Kath and Cinco Private Change Date…" at bounding box center [205, 116] width 410 height 233
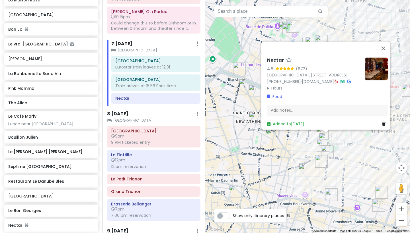
click at [252, 156] on div "Nectar 4.8 (672) Hôtel Maison Mère, 7 Rue Mayran, 75009 Paris, France +33 1 42 …" at bounding box center [307, 116] width 205 height 233
